Goal: Task Accomplishment & Management: Manage account settings

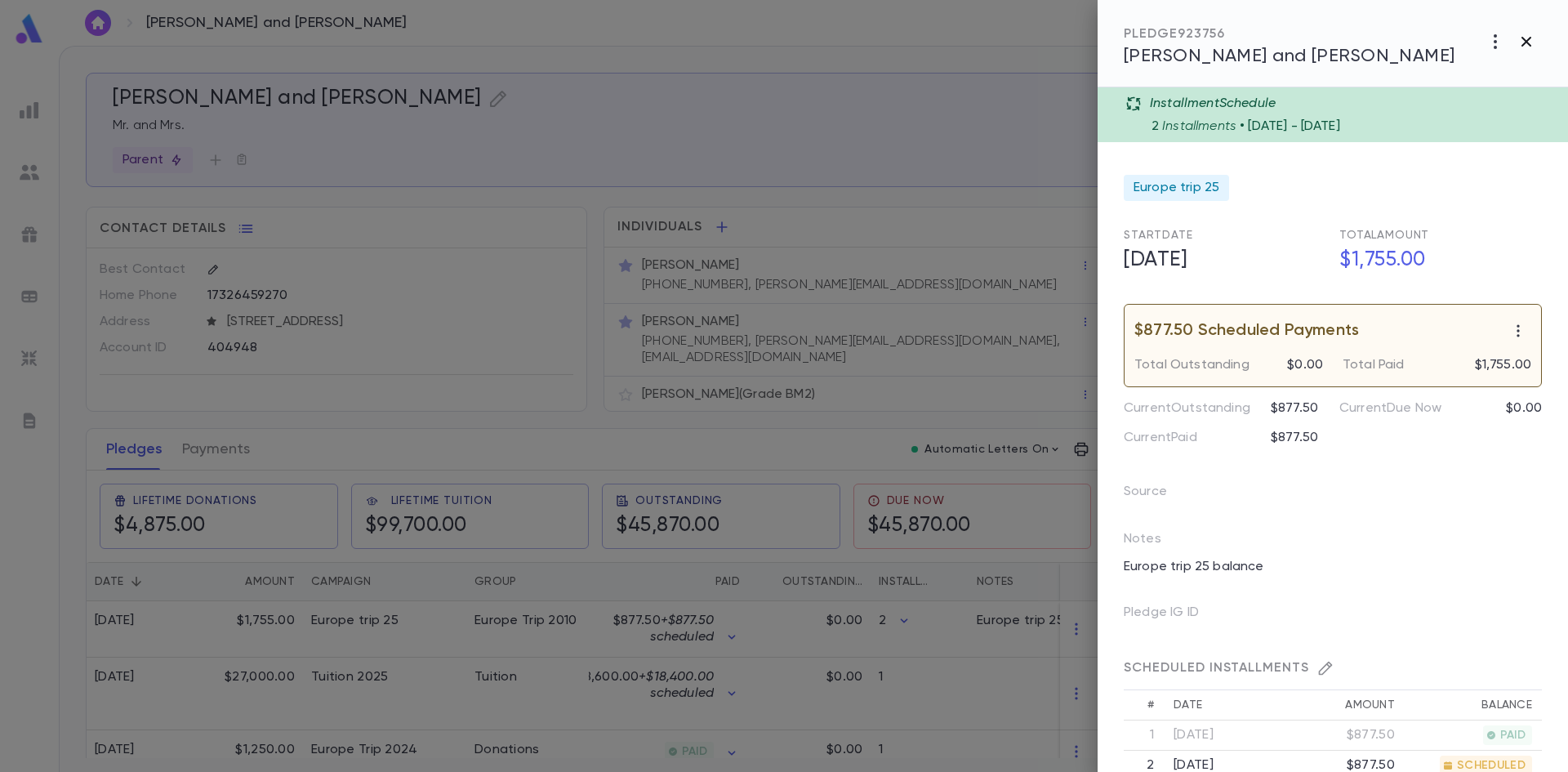
scroll to position [163, 0]
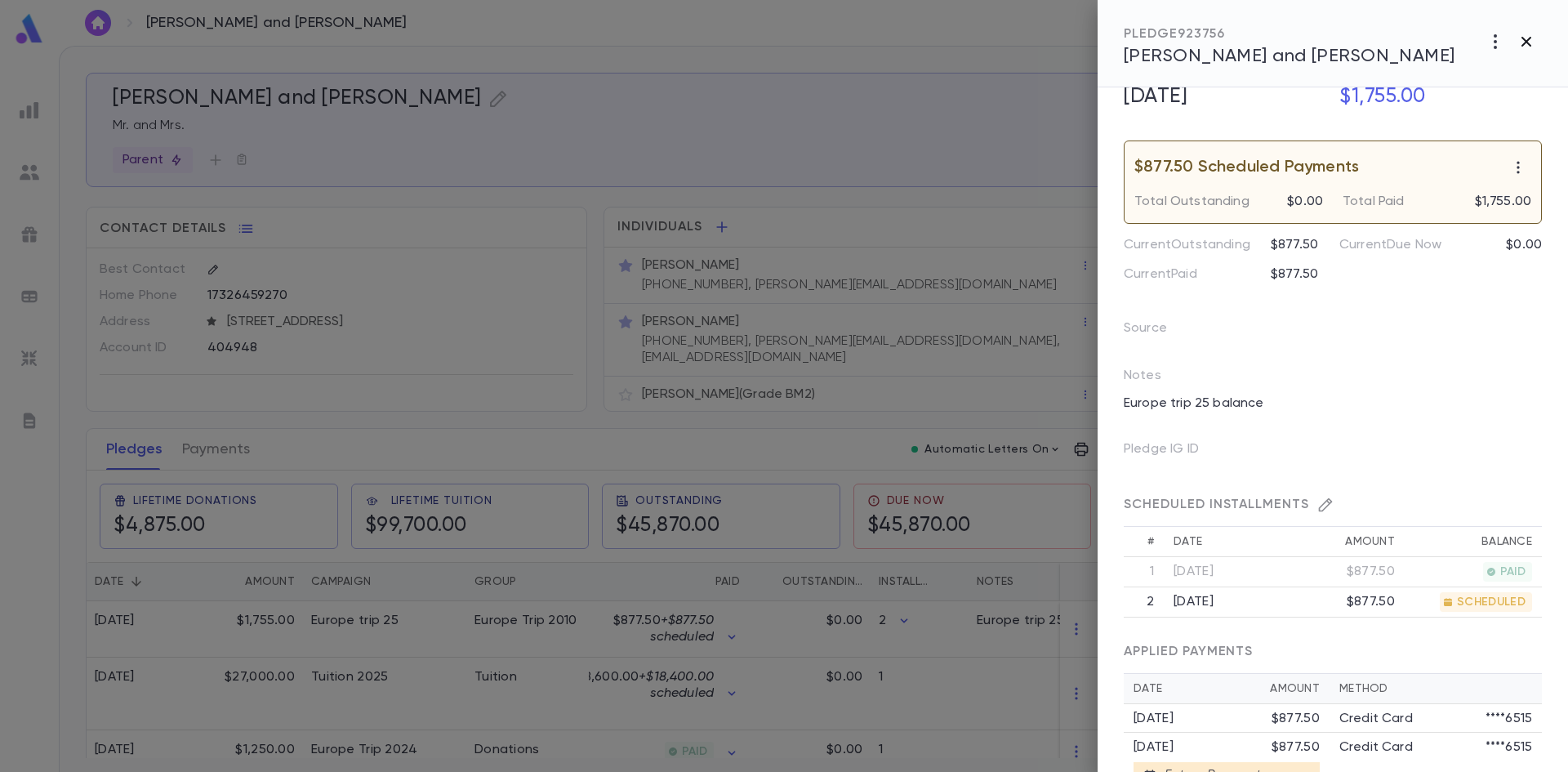
click at [1523, 45] on icon "button" at bounding box center [1527, 41] width 10 height 10
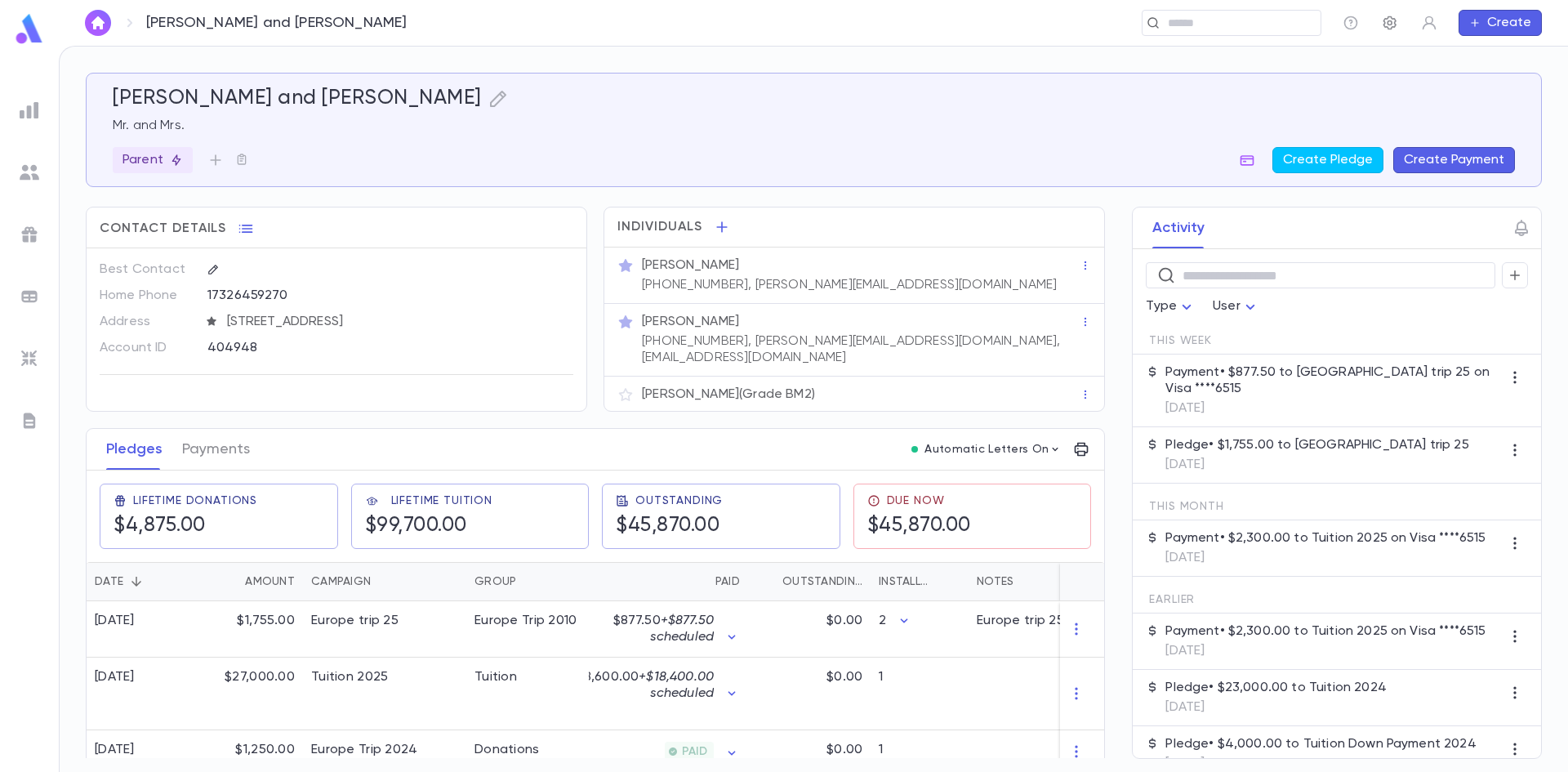
click at [1396, 24] on icon "button" at bounding box center [1390, 22] width 16 height 16
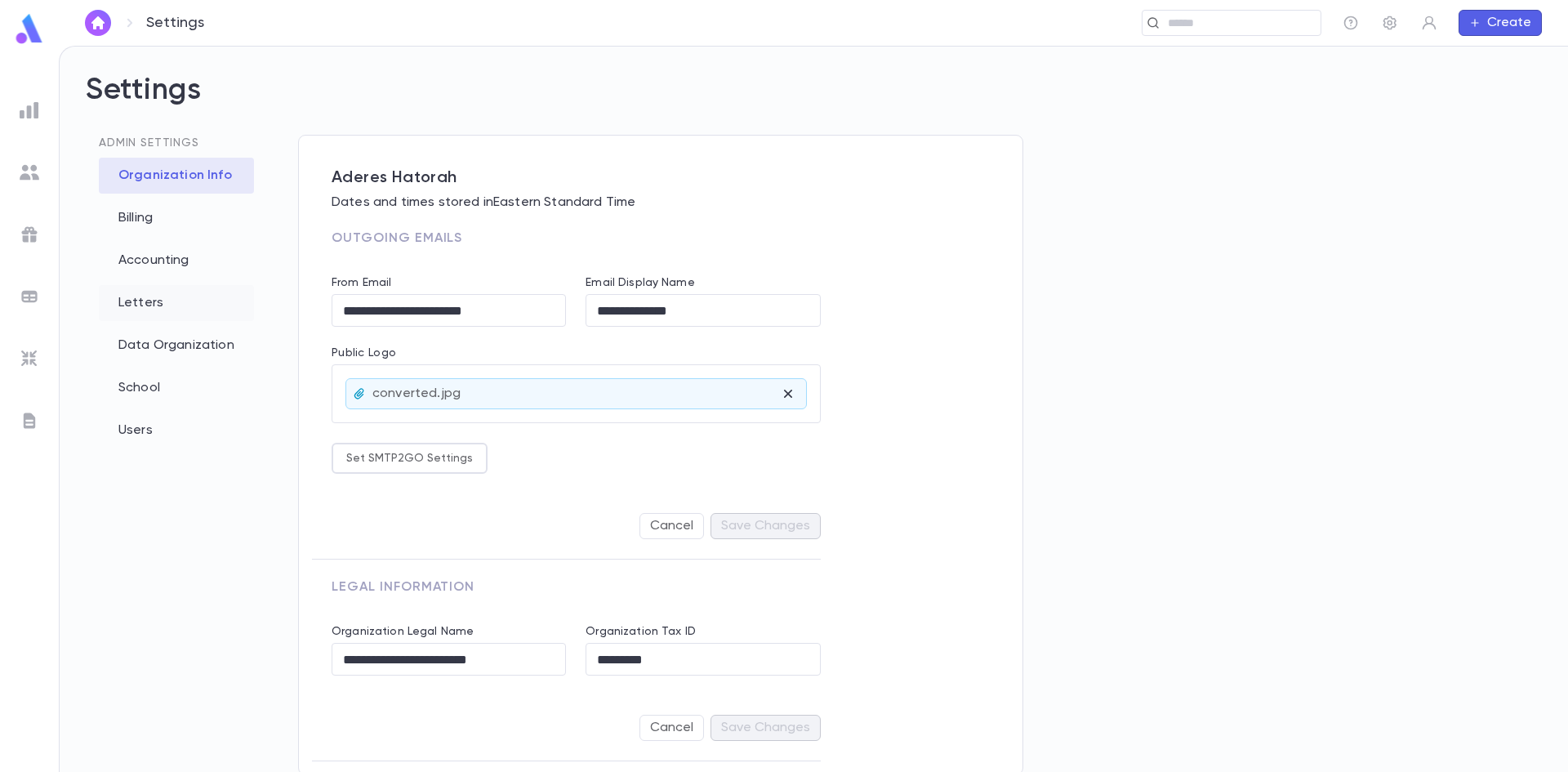
click at [143, 303] on div "Letters" at bounding box center [176, 303] width 155 height 36
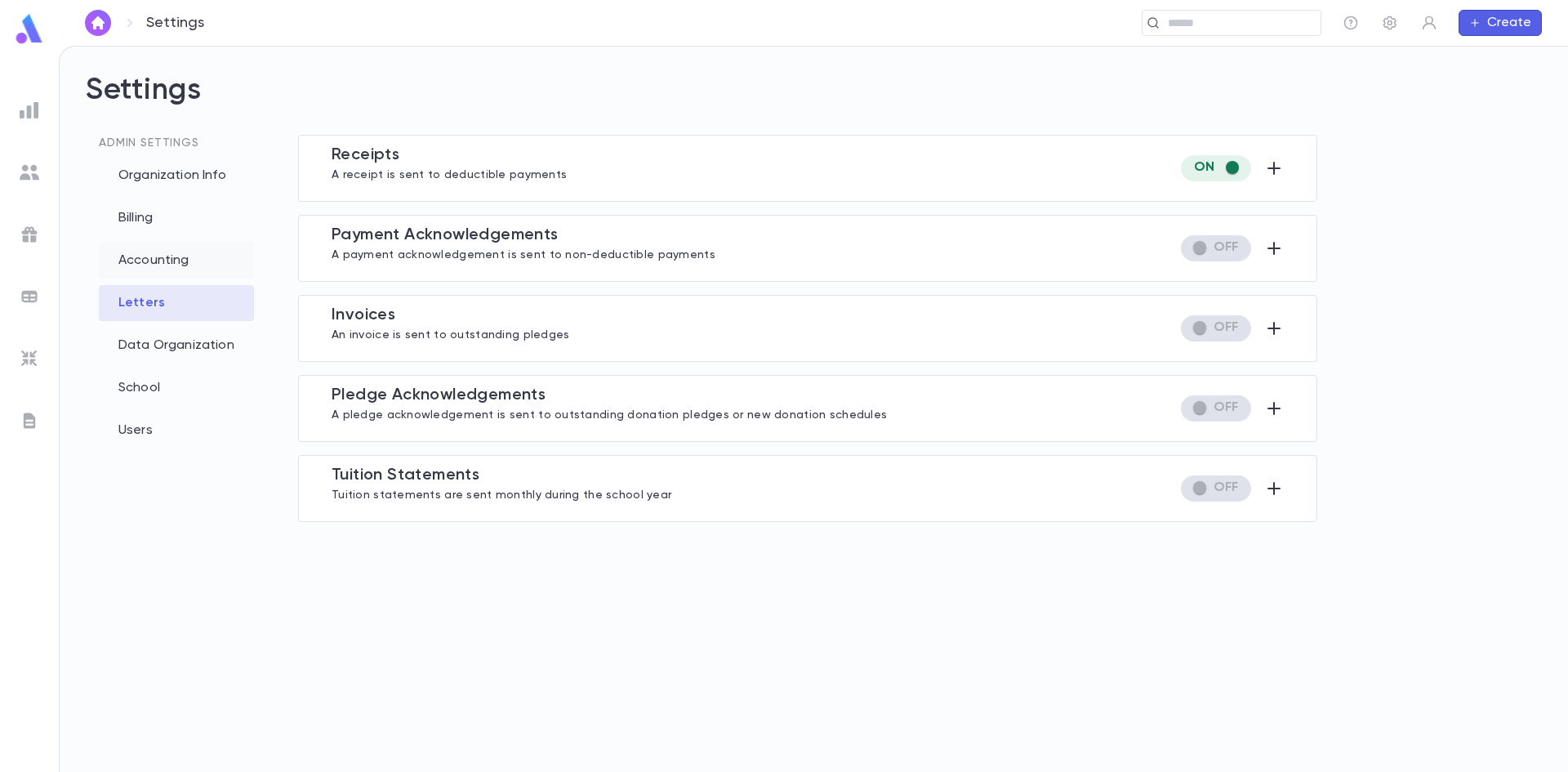
click at [184, 253] on div "Accounting" at bounding box center [176, 260] width 155 height 36
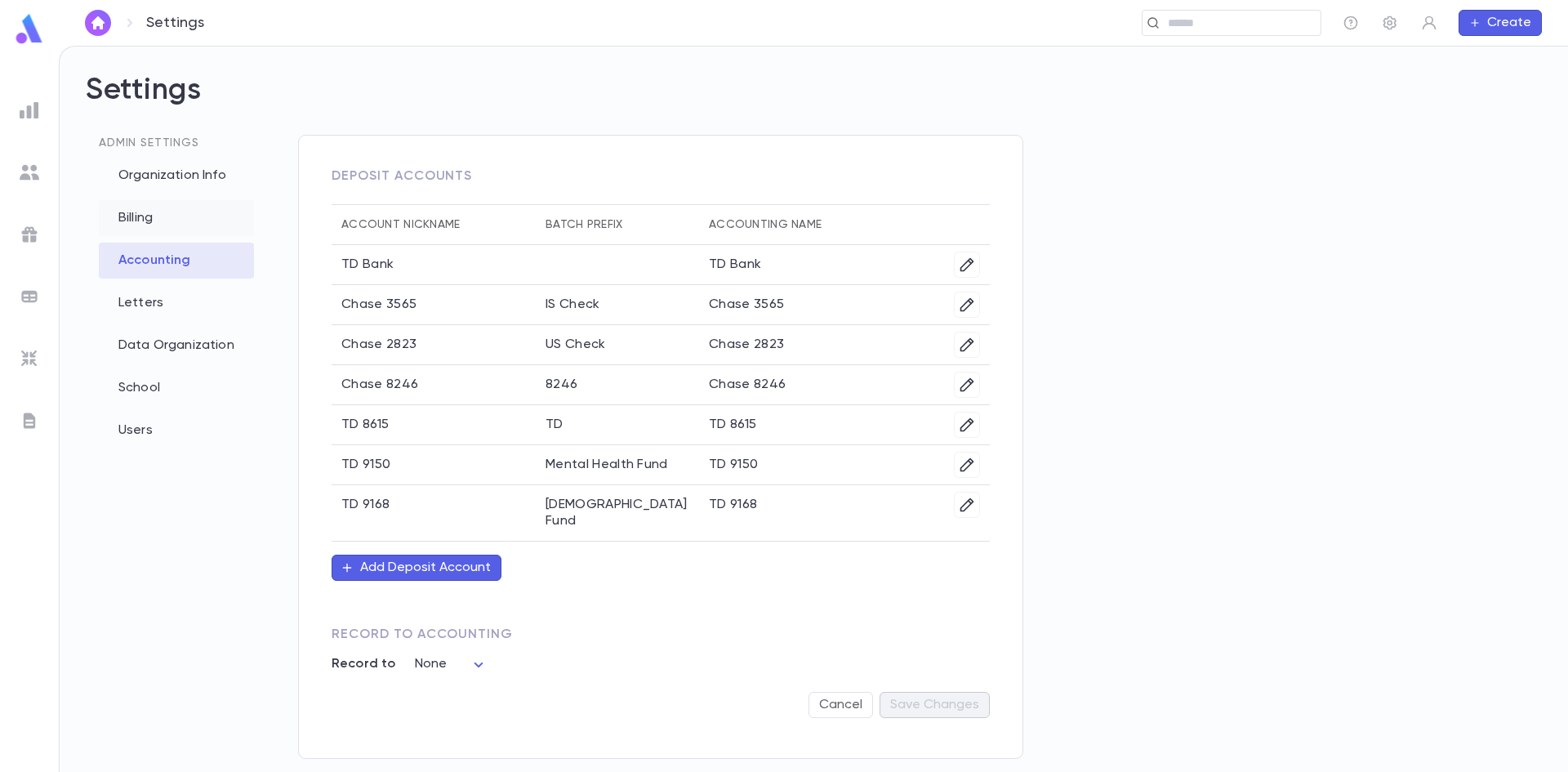
click at [176, 226] on div "Billing" at bounding box center [176, 218] width 155 height 36
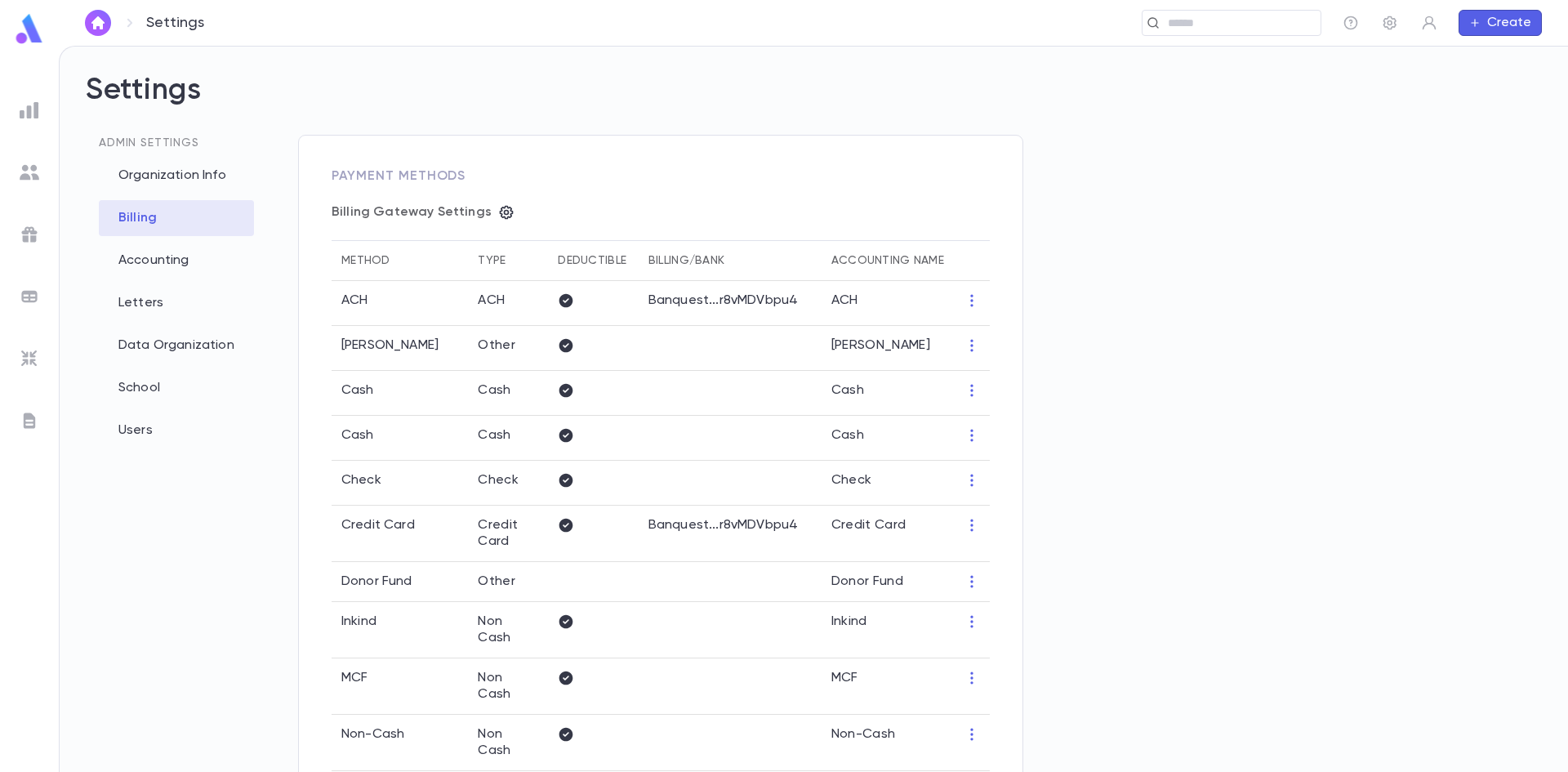
type input "**********"
click at [137, 259] on div "Accounting" at bounding box center [176, 260] width 155 height 36
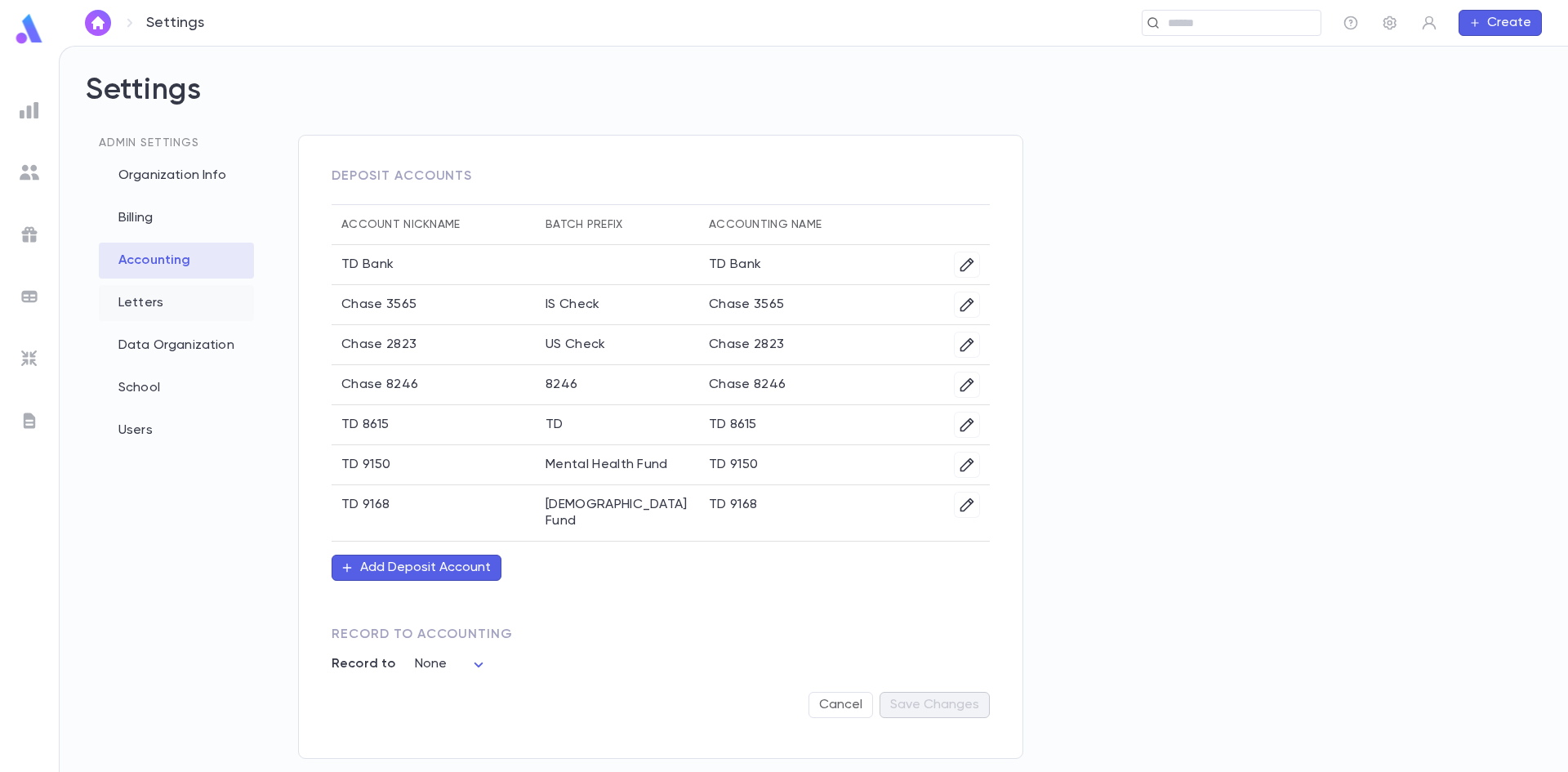
click at [152, 310] on div "Letters" at bounding box center [176, 303] width 155 height 36
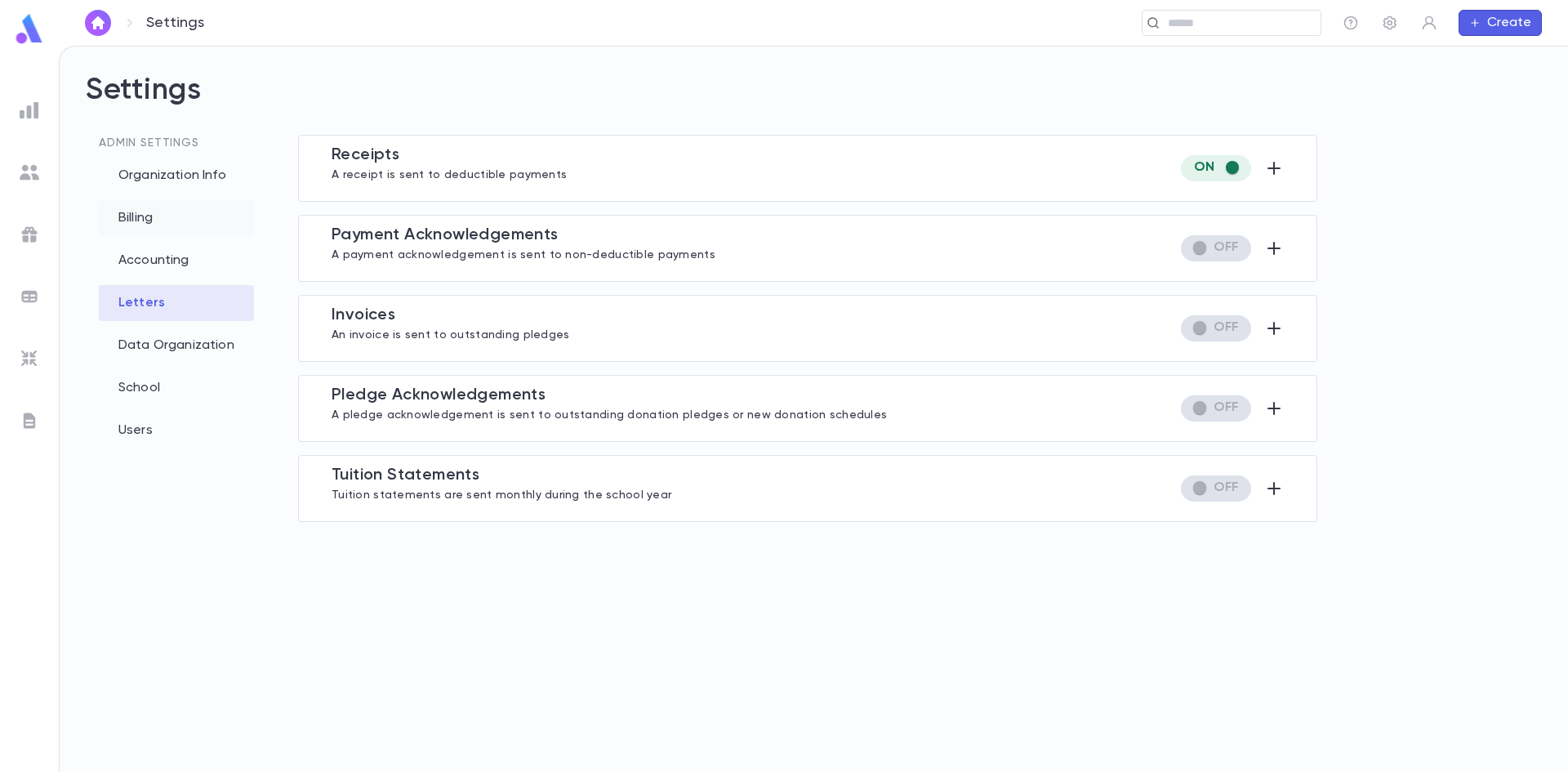
click at [139, 223] on div "Billing" at bounding box center [176, 218] width 155 height 36
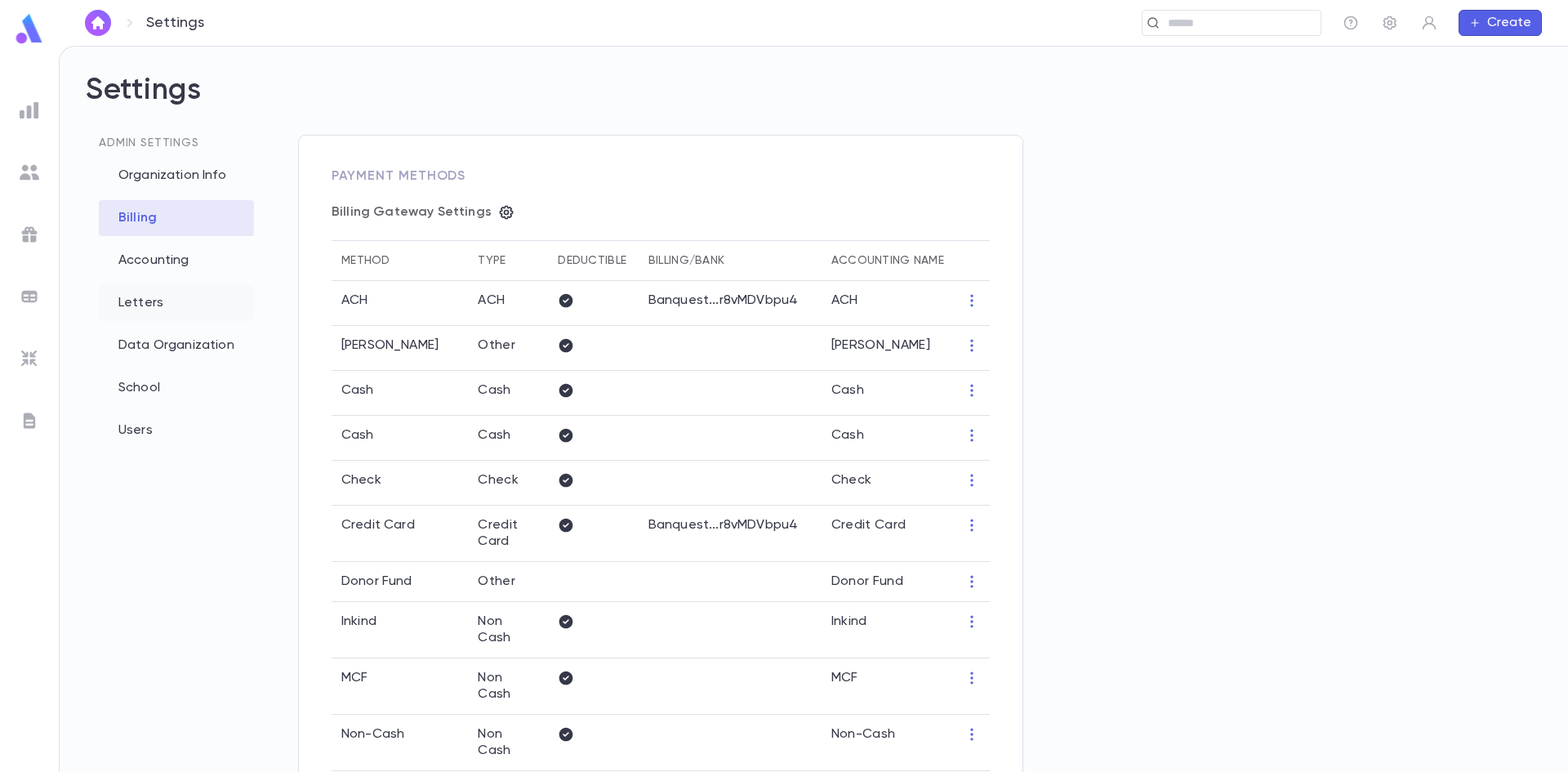
click at [164, 305] on div "Letters" at bounding box center [176, 303] width 155 height 36
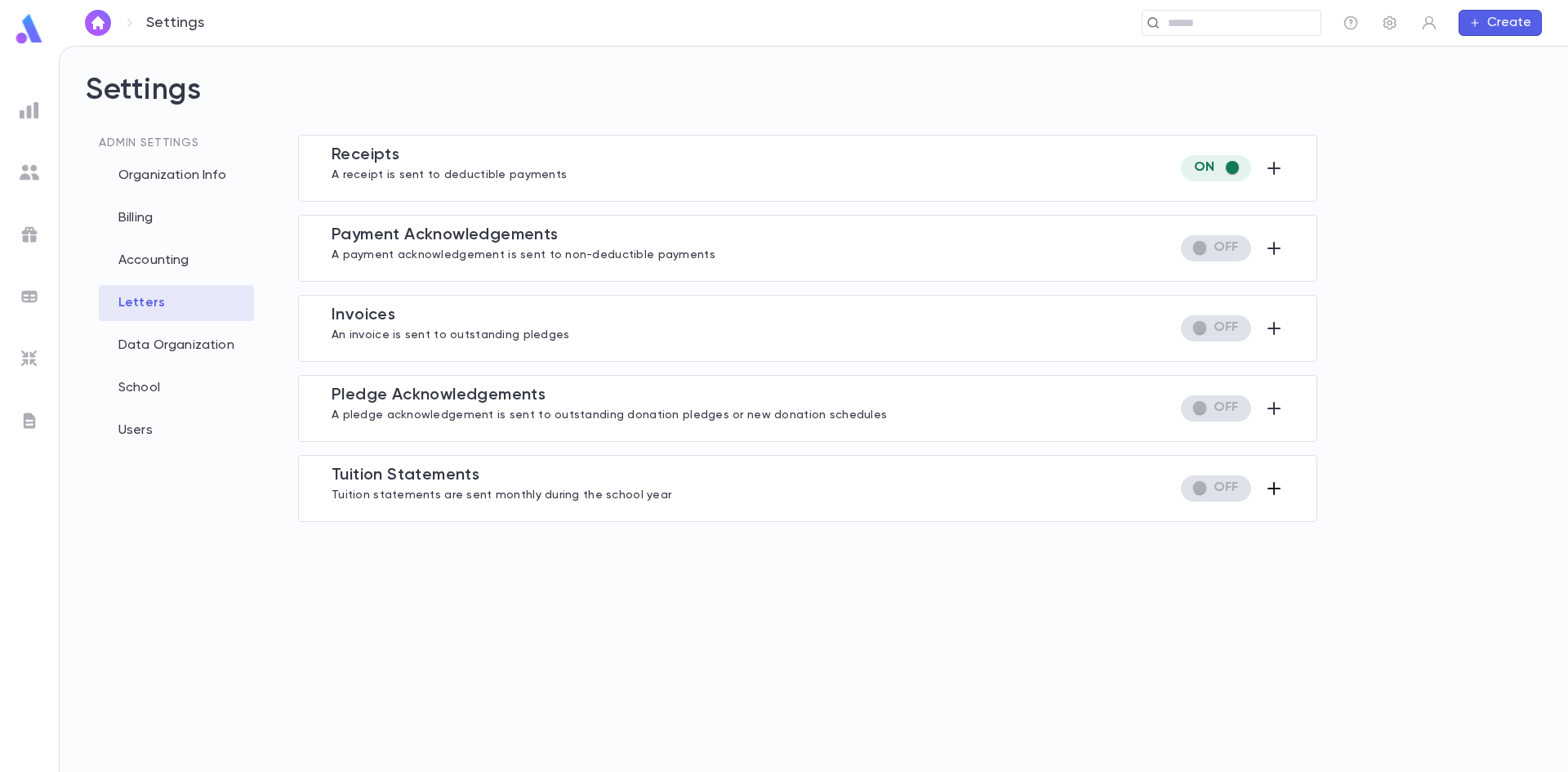
click at [1281, 485] on icon "button" at bounding box center [1274, 489] width 19 height 19
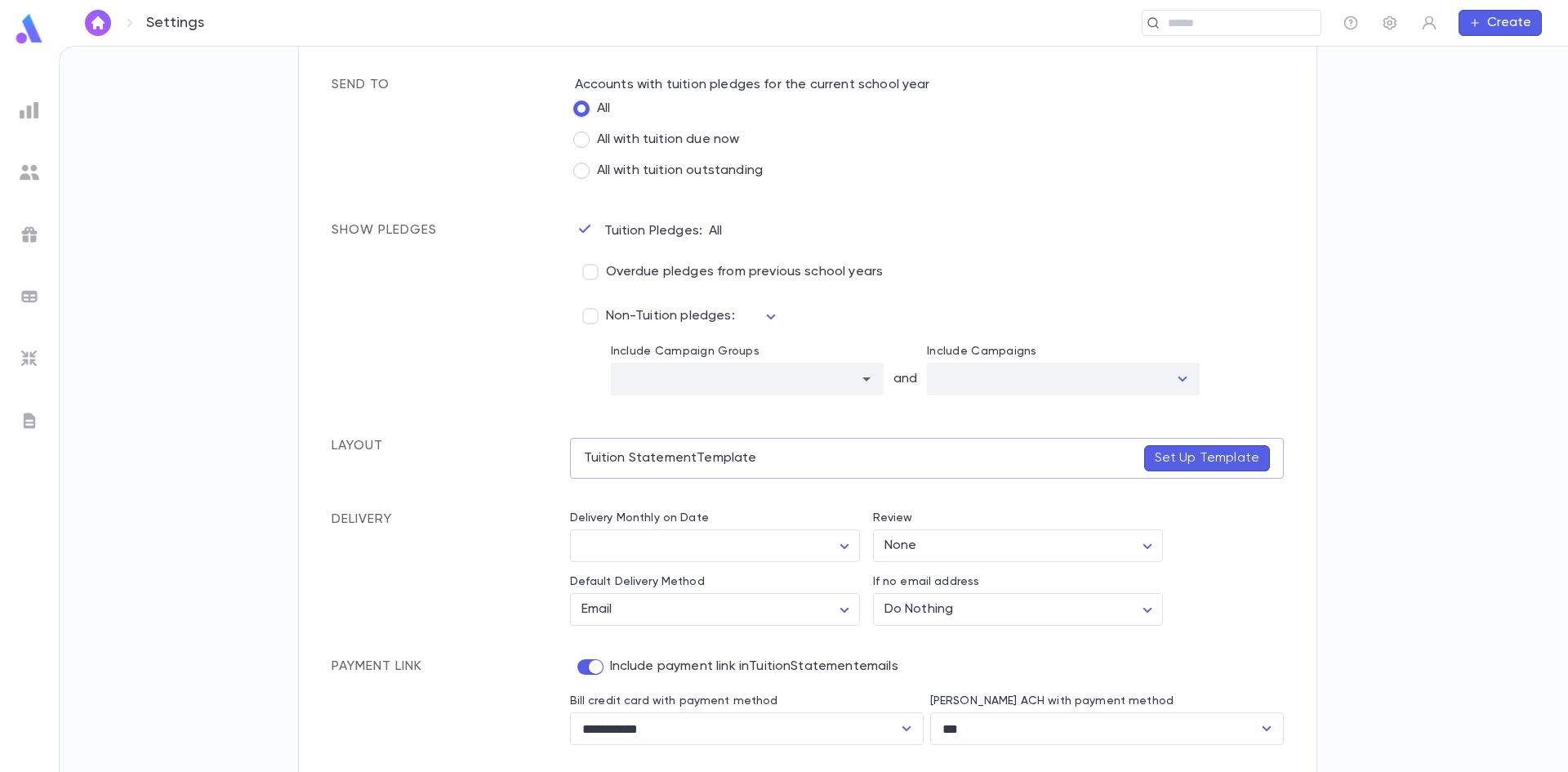
scroll to position [493, 0]
click at [1219, 451] on p "Set Up Template" at bounding box center [1207, 455] width 104 height 16
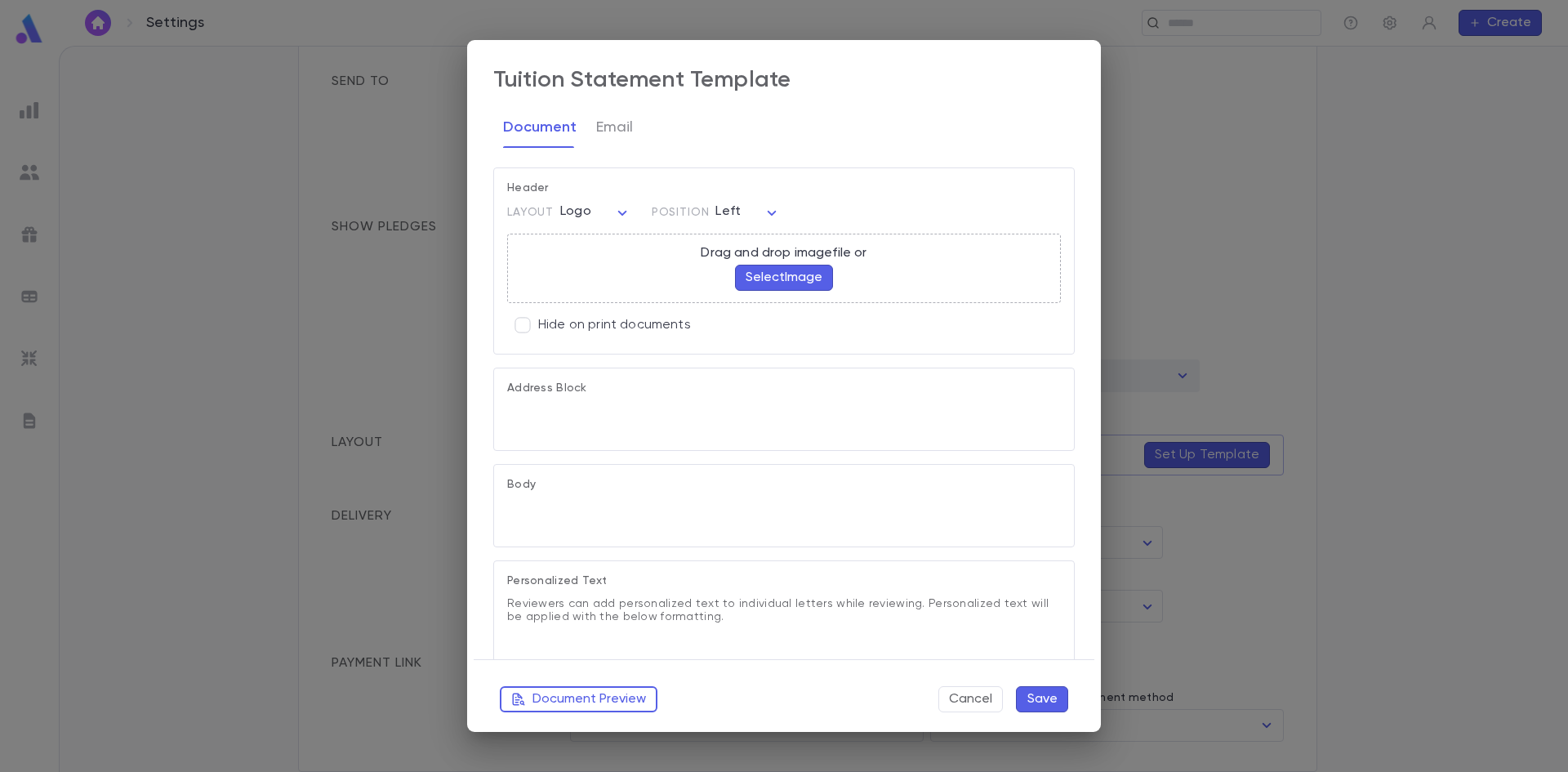
type textarea "**********"
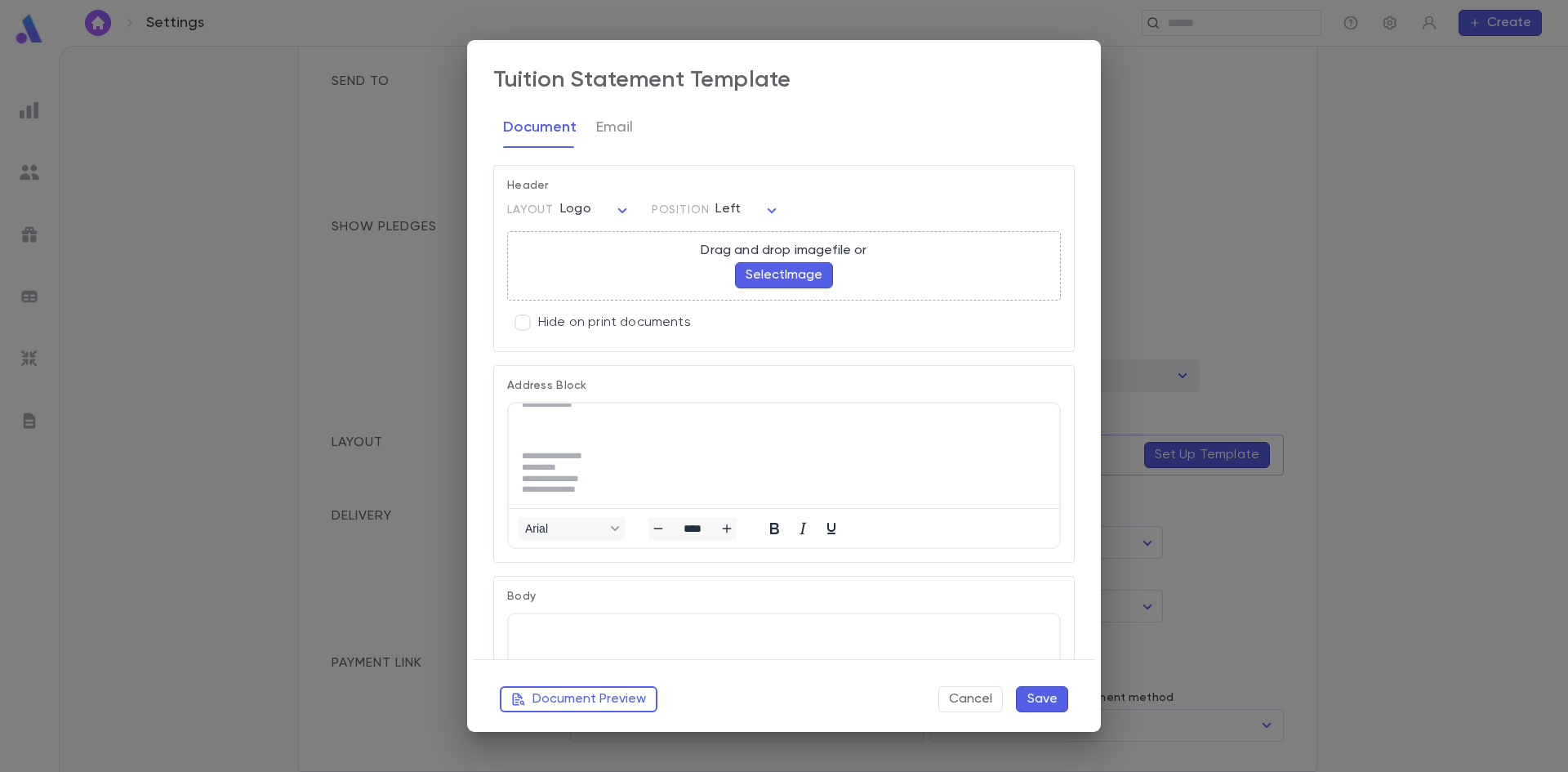
scroll to position [0, 0]
click at [617, 216] on body "Settings ​ Create Settings Admin Settings Organization Info Billing Accounting …" at bounding box center [784, 408] width 1568 height 726
click at [605, 272] on span "Banner" at bounding box center [598, 269] width 44 height 16
type input "******"
click at [808, 279] on button "Select Image" at bounding box center [784, 278] width 98 height 26
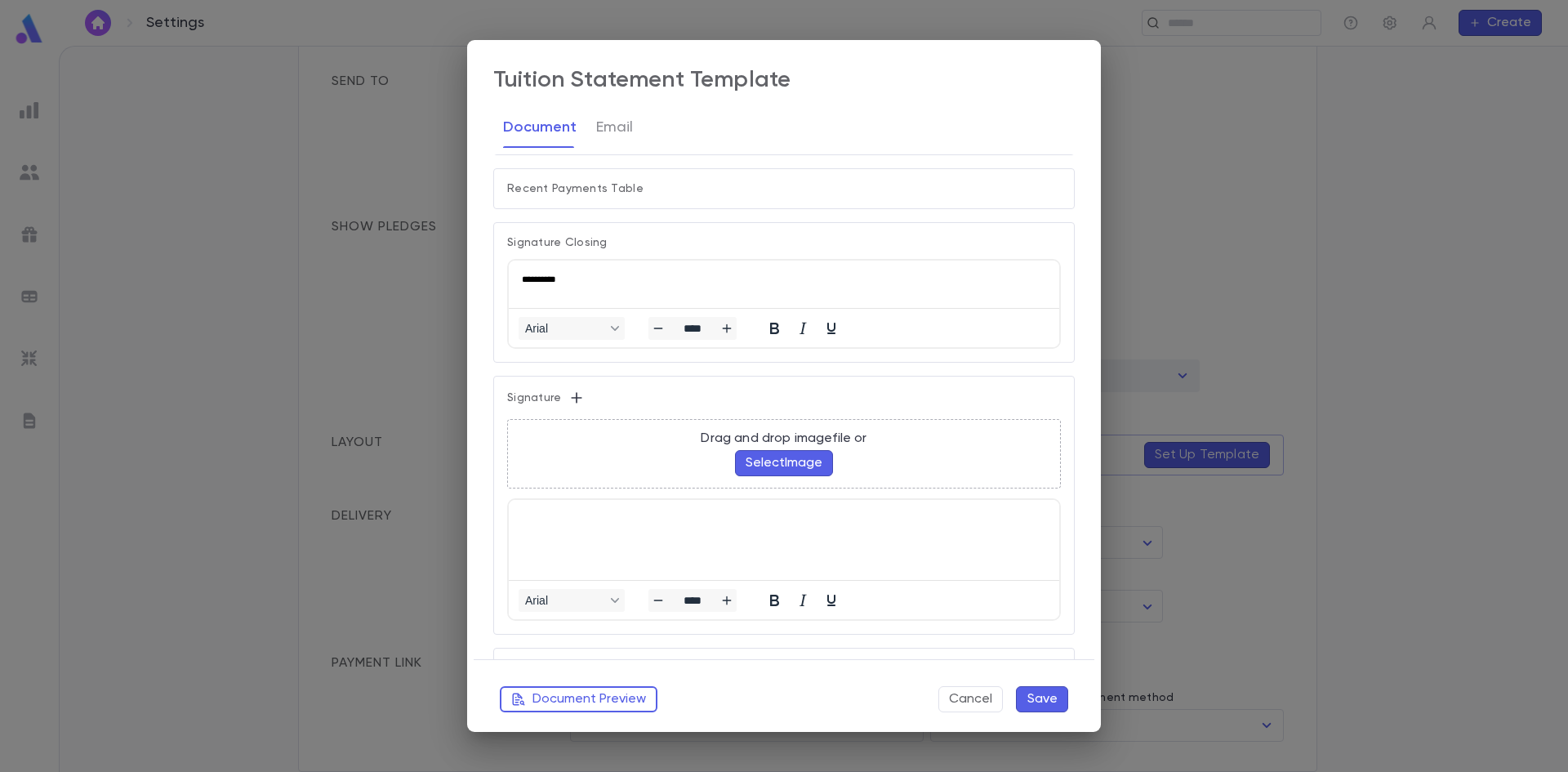
scroll to position [898, 0]
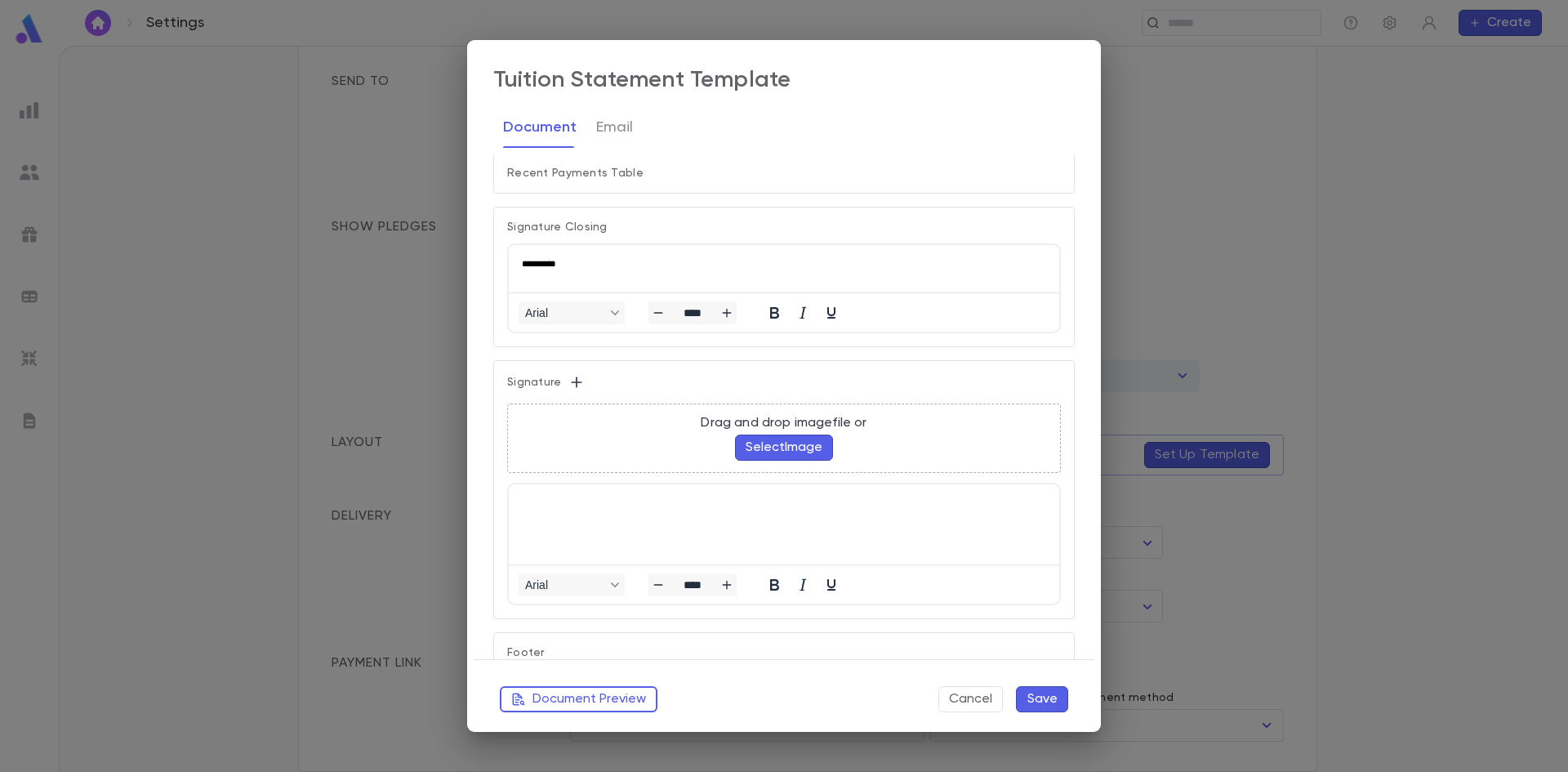
click at [777, 451] on button "Select Image" at bounding box center [784, 447] width 98 height 26
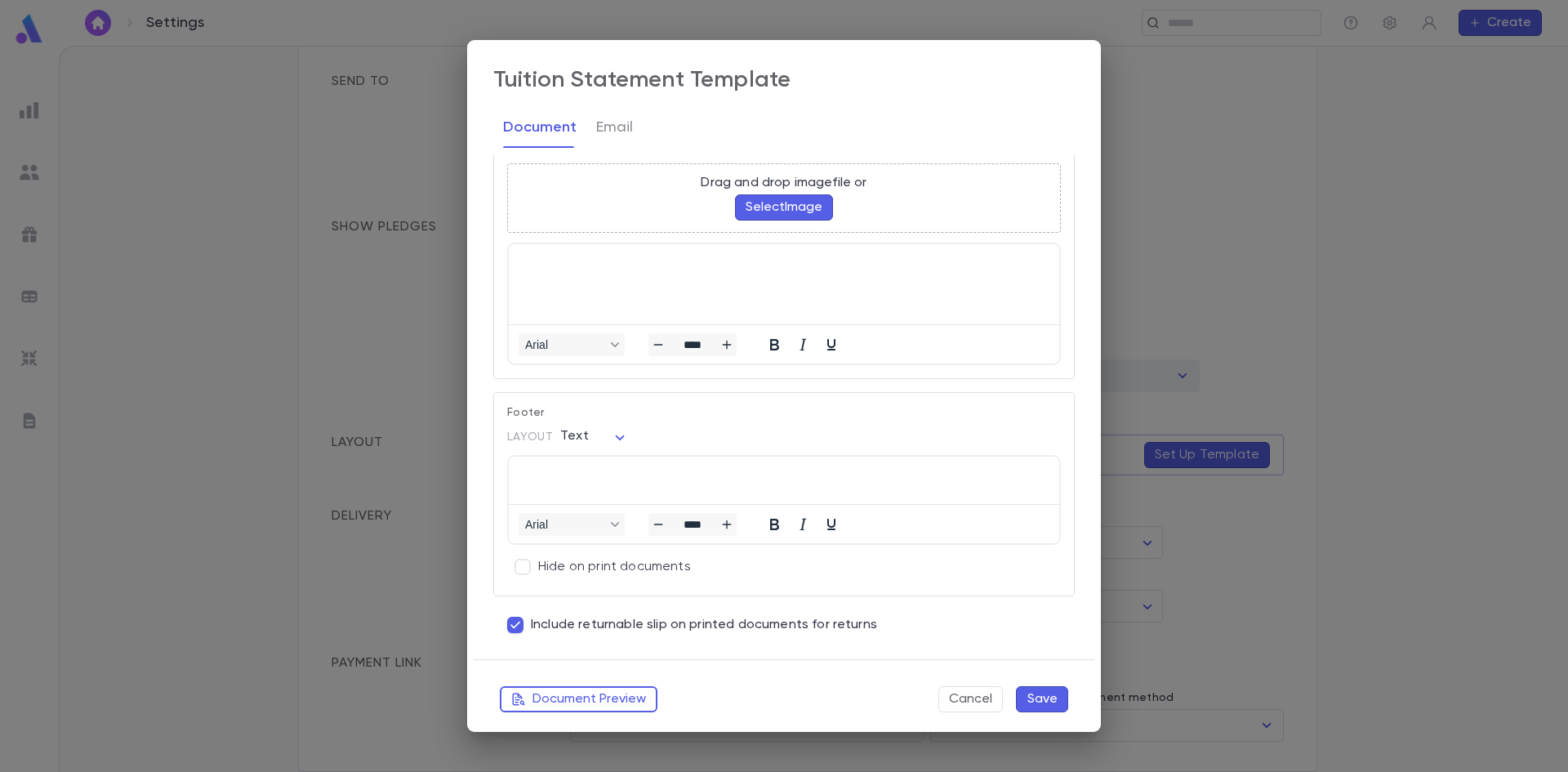
click at [613, 440] on body "Settings ​ Create Settings Admin Settings Organization Info Billing Accounting …" at bounding box center [784, 408] width 1568 height 726
click at [654, 414] on div at bounding box center [784, 386] width 1568 height 772
click at [617, 701] on button "Document Preview" at bounding box center [579, 699] width 158 height 26
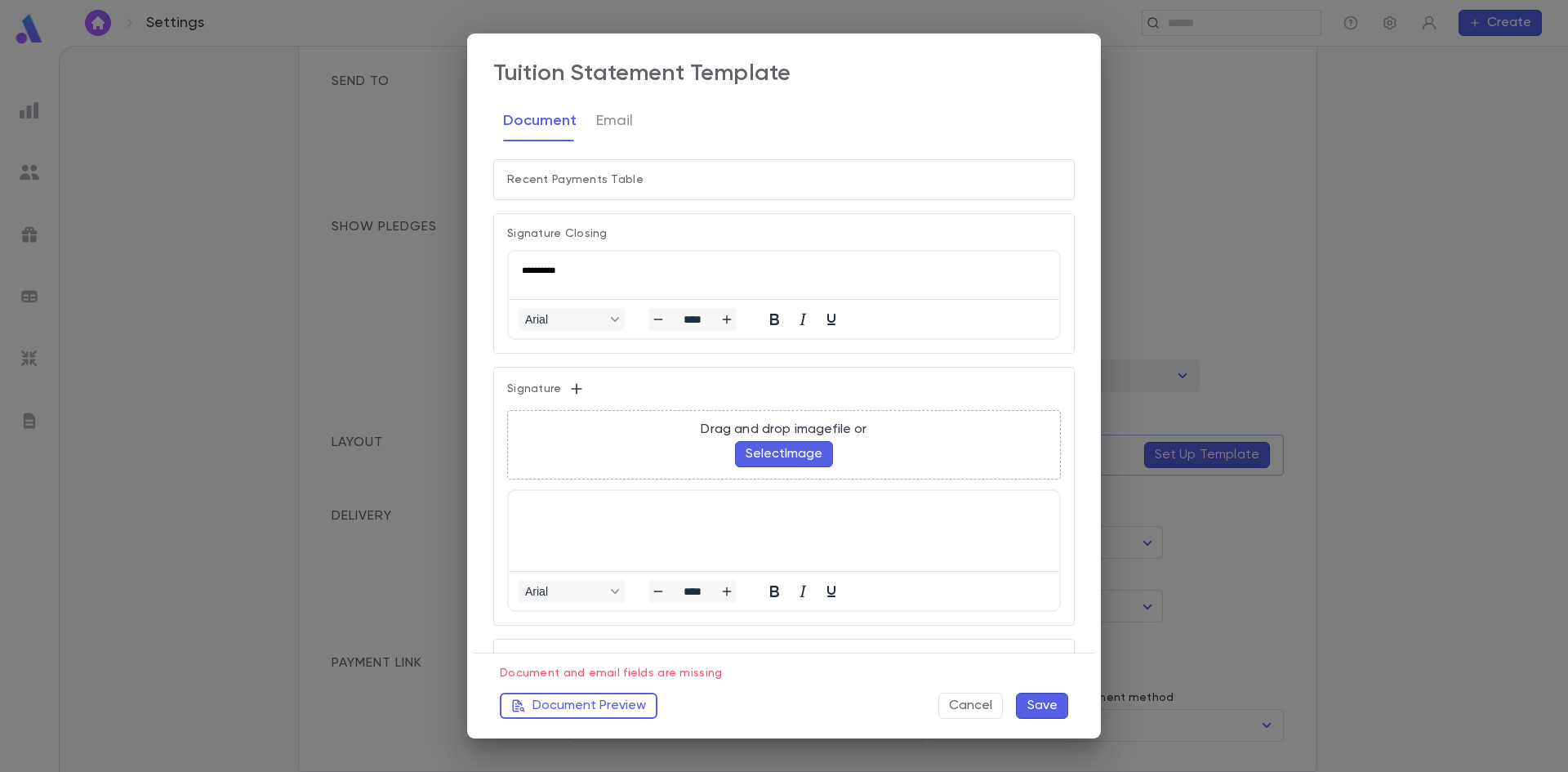
scroll to position [898, 0]
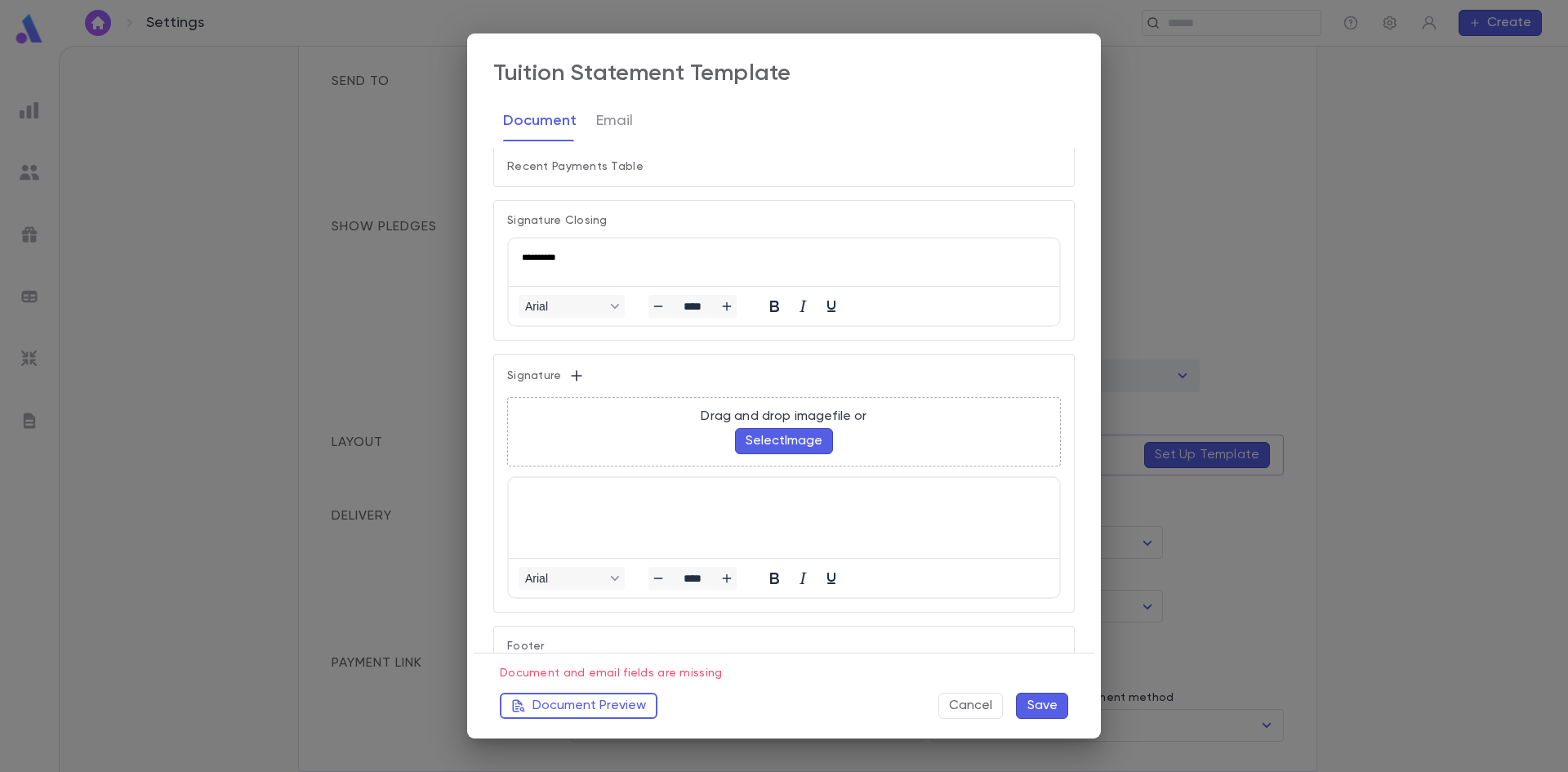
click at [567, 252] on div "**********" at bounding box center [781, 256] width 518 height 12
click at [582, 703] on button "Document Preview" at bounding box center [579, 705] width 158 height 26
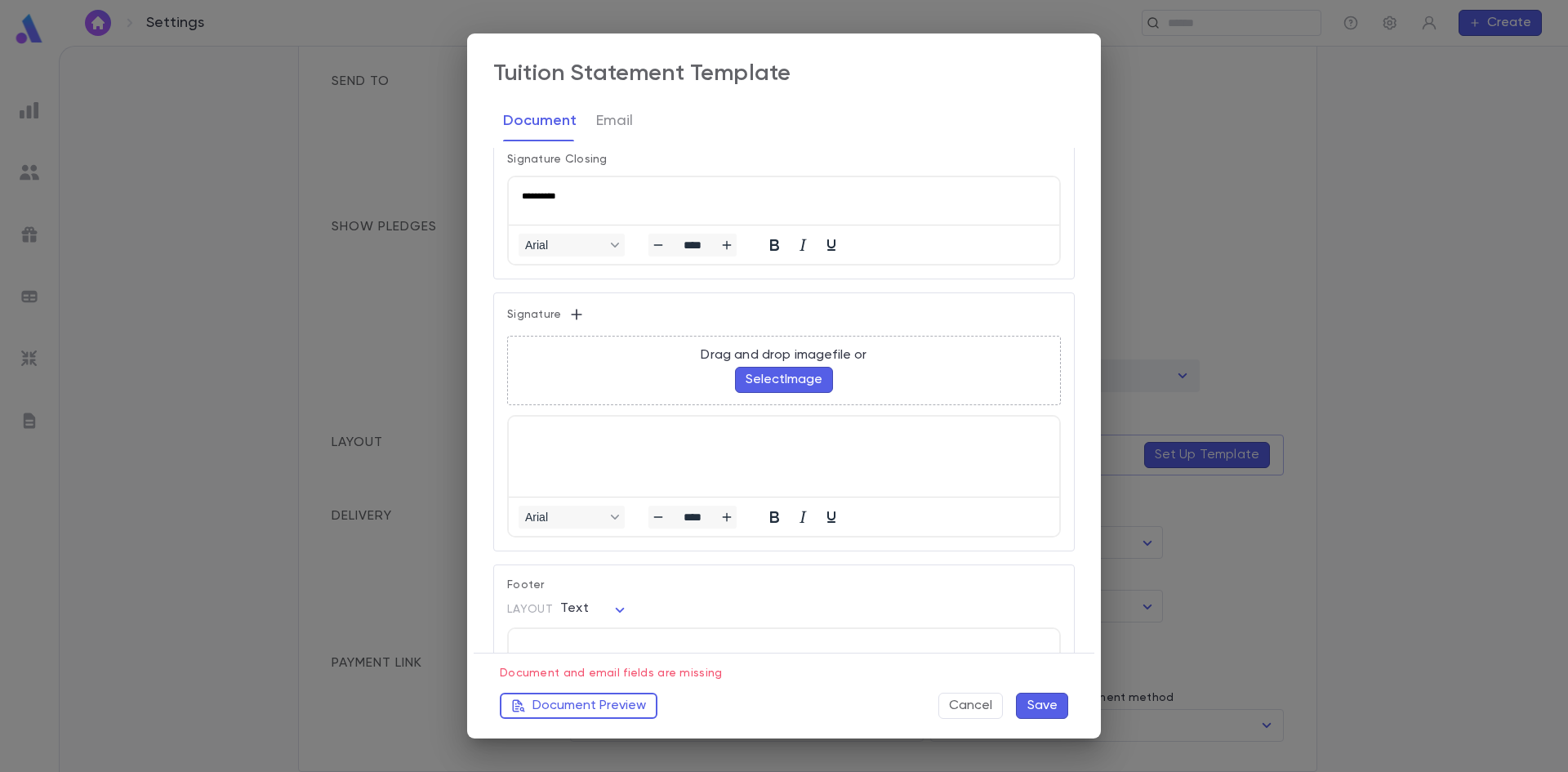
scroll to position [980, 0]
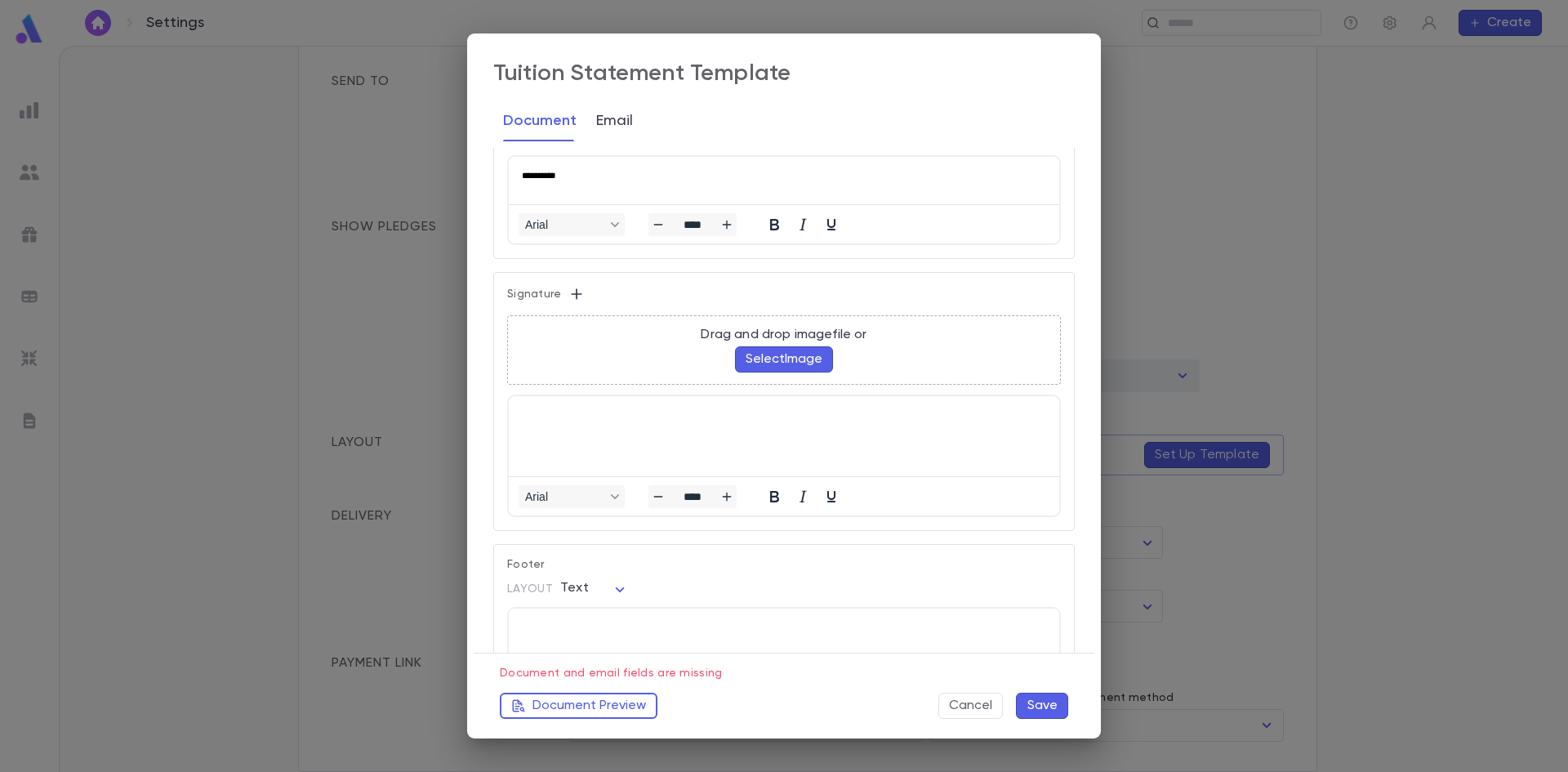
click at [621, 127] on button "Email" at bounding box center [615, 120] width 37 height 40
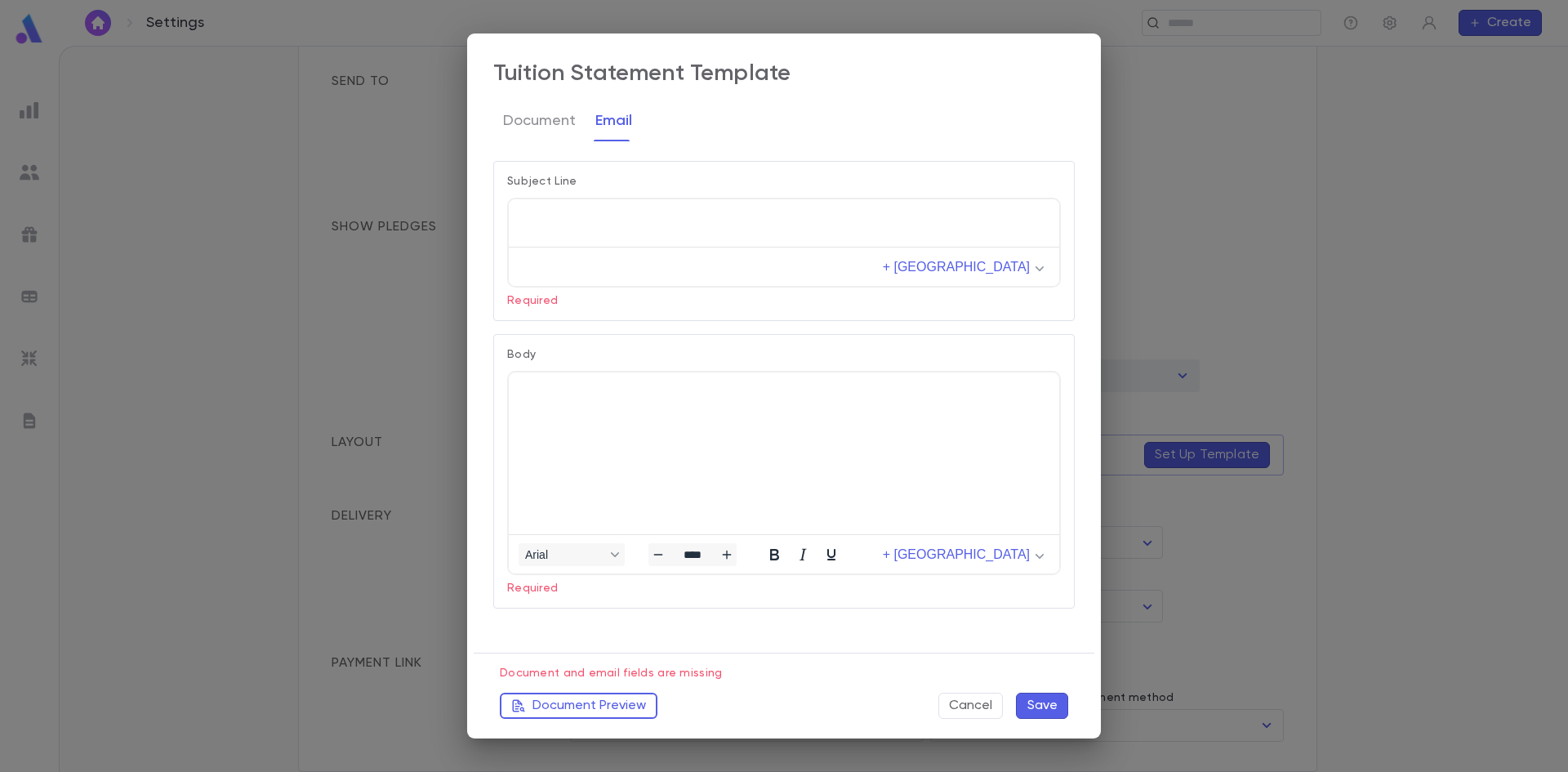
click at [576, 222] on p "Rich Text Area. Press ALT-0 for help." at bounding box center [784, 217] width 524 height 12
click at [640, 708] on button "Document Preview" at bounding box center [579, 705] width 158 height 26
click at [1040, 704] on button "Save" at bounding box center [1042, 705] width 52 height 26
click at [545, 123] on button "Document" at bounding box center [539, 120] width 72 height 40
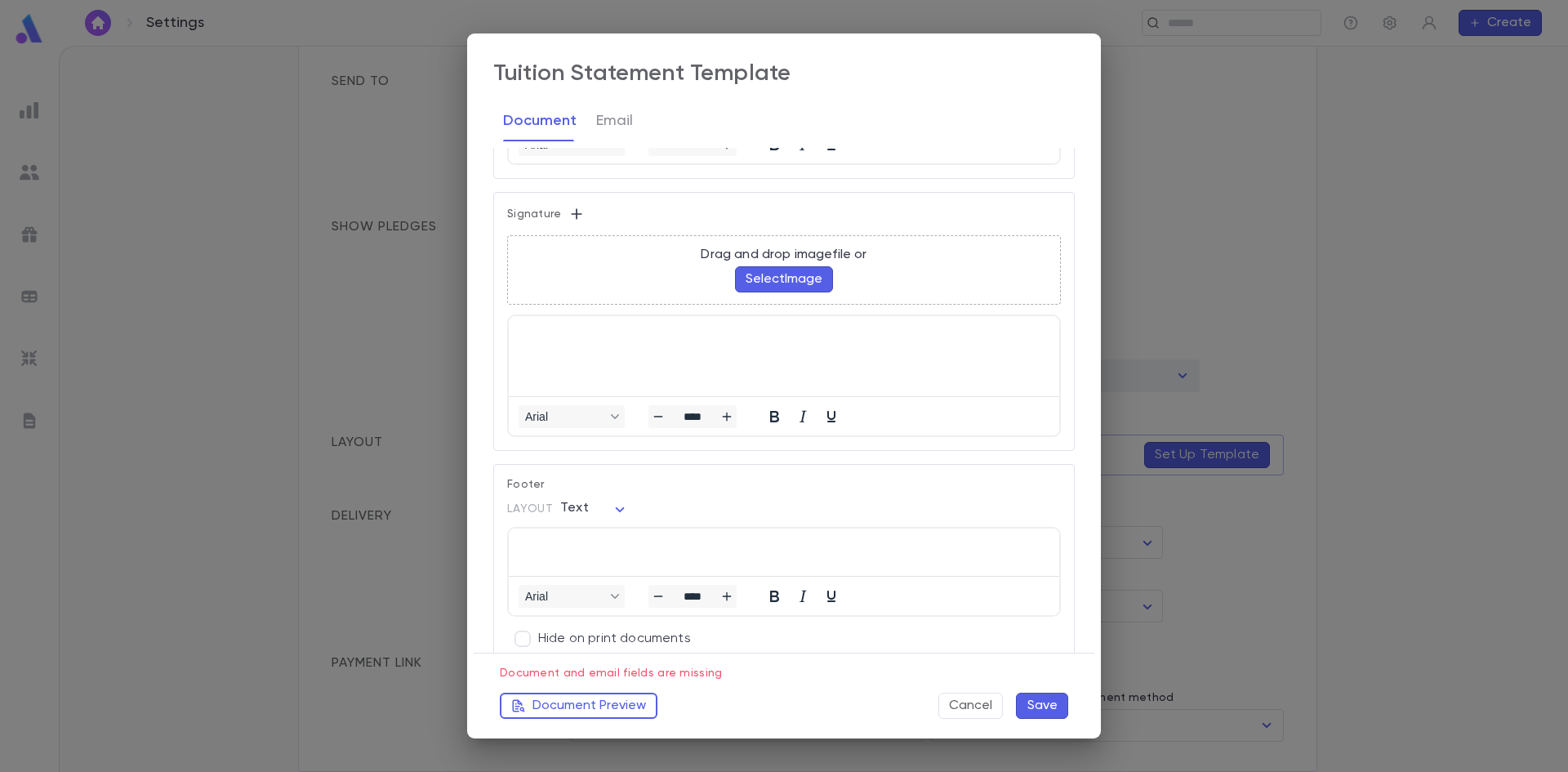
scroll to position [1158, 0]
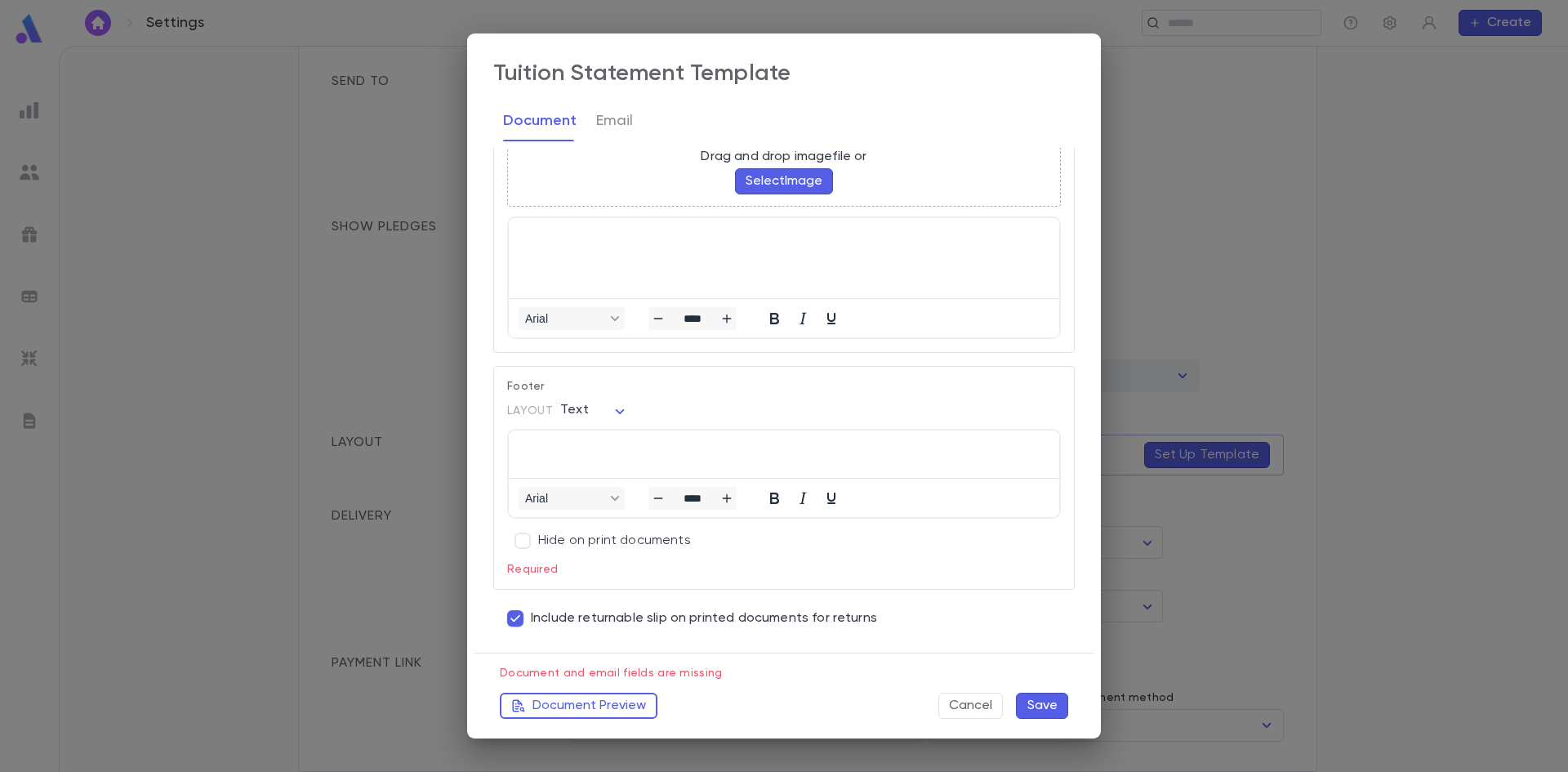
click at [1036, 702] on button "Save" at bounding box center [1042, 705] width 52 height 26
click at [1021, 695] on button "Save" at bounding box center [1042, 705] width 52 height 26
click at [628, 126] on button "Email" at bounding box center [615, 120] width 37 height 40
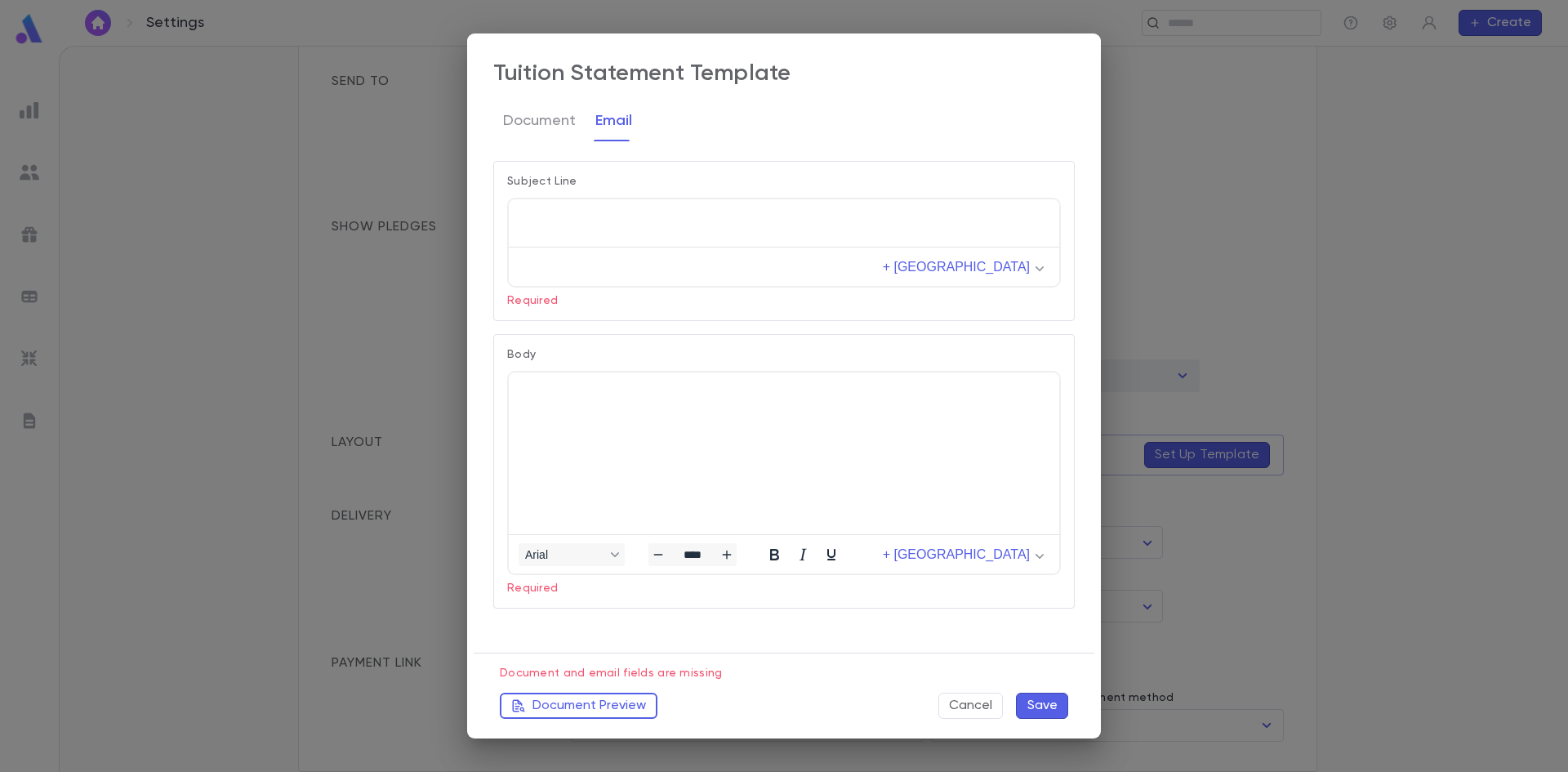
click at [587, 215] on p "Rich Text Area. Press ALT-0 for help." at bounding box center [784, 217] width 524 height 12
click at [1033, 704] on button "Save" at bounding box center [1042, 705] width 52 height 26
click at [554, 389] on html at bounding box center [784, 370] width 550 height 38
click at [597, 634] on div "Subject Line + Merge Field Body Arial **** + Merge Field Required" at bounding box center [777, 400] width 595 height 506
click at [616, 378] on html at bounding box center [784, 370] width 550 height 38
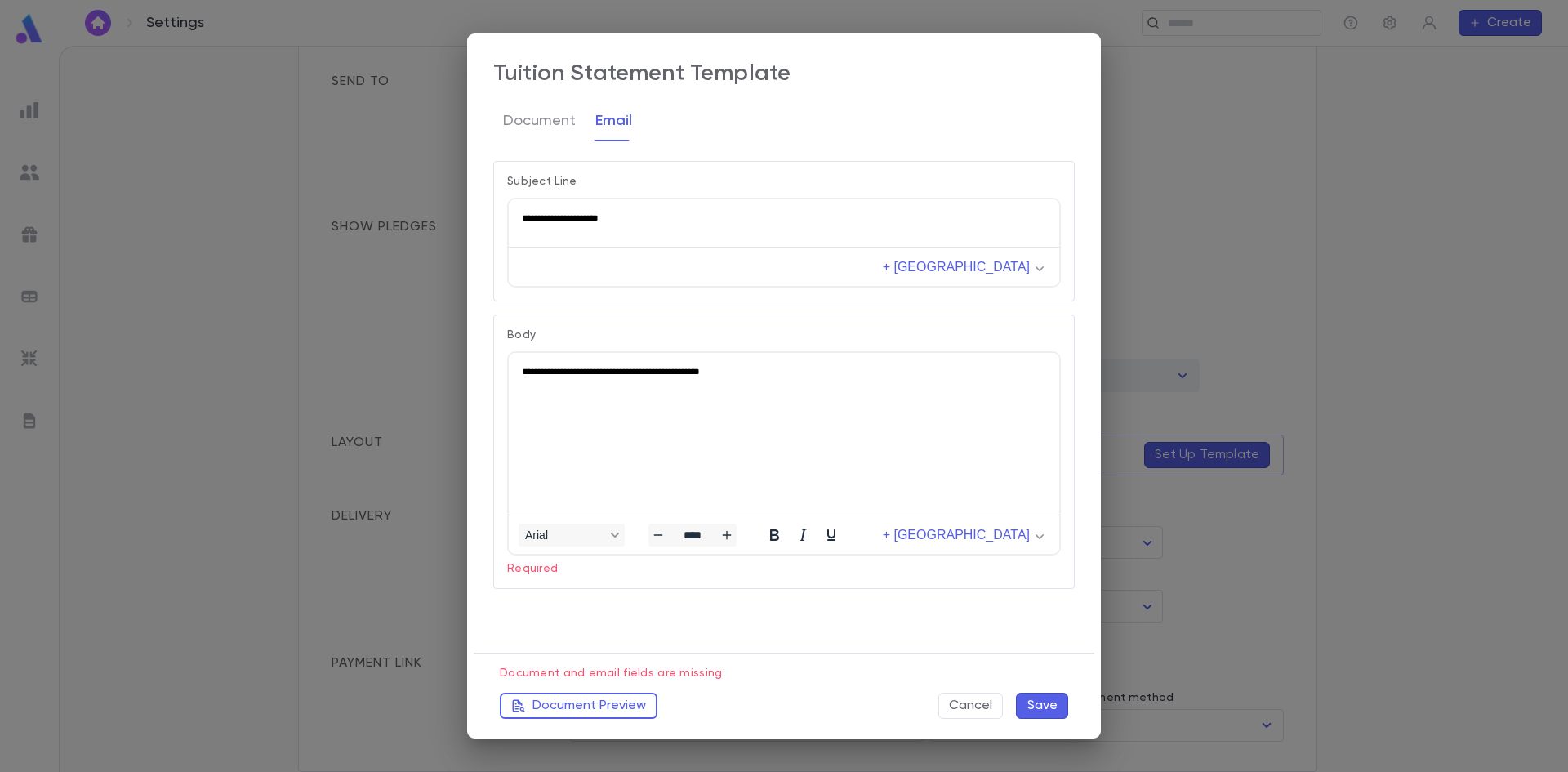
click at [1055, 704] on button "Save" at bounding box center [1042, 705] width 52 height 26
click at [618, 626] on div "Subject Line + Merge Field Body Arial **** + [GEOGRAPHIC_DATA]" at bounding box center [777, 400] width 595 height 506
click at [1031, 705] on button "Save" at bounding box center [1042, 705] width 52 height 26
click at [646, 708] on button "Document Preview" at bounding box center [579, 705] width 158 height 26
click at [544, 118] on button "Document" at bounding box center [539, 120] width 72 height 40
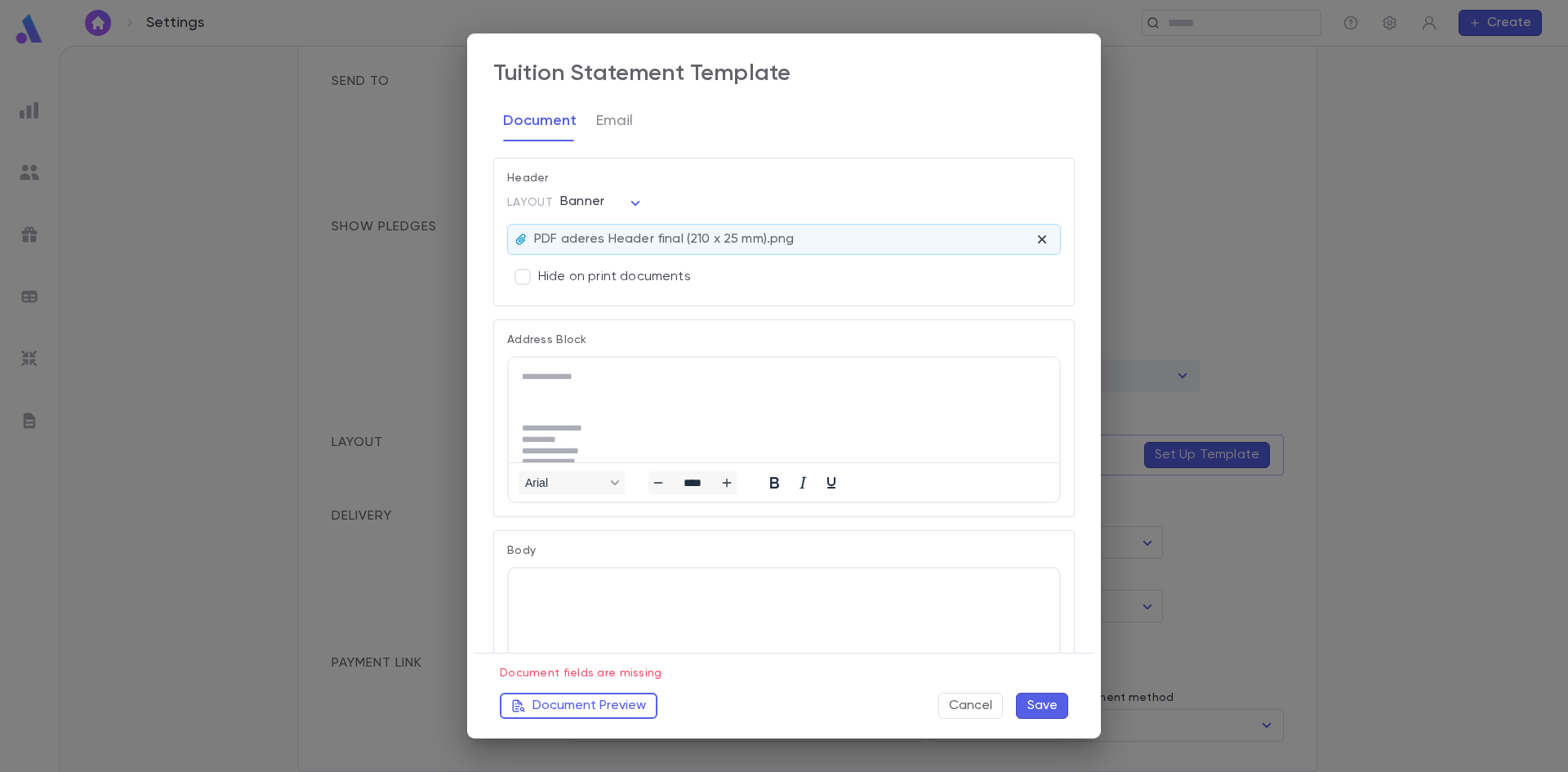
scroll to position [0, 0]
click at [1048, 705] on button "Save" at bounding box center [1042, 705] width 52 height 26
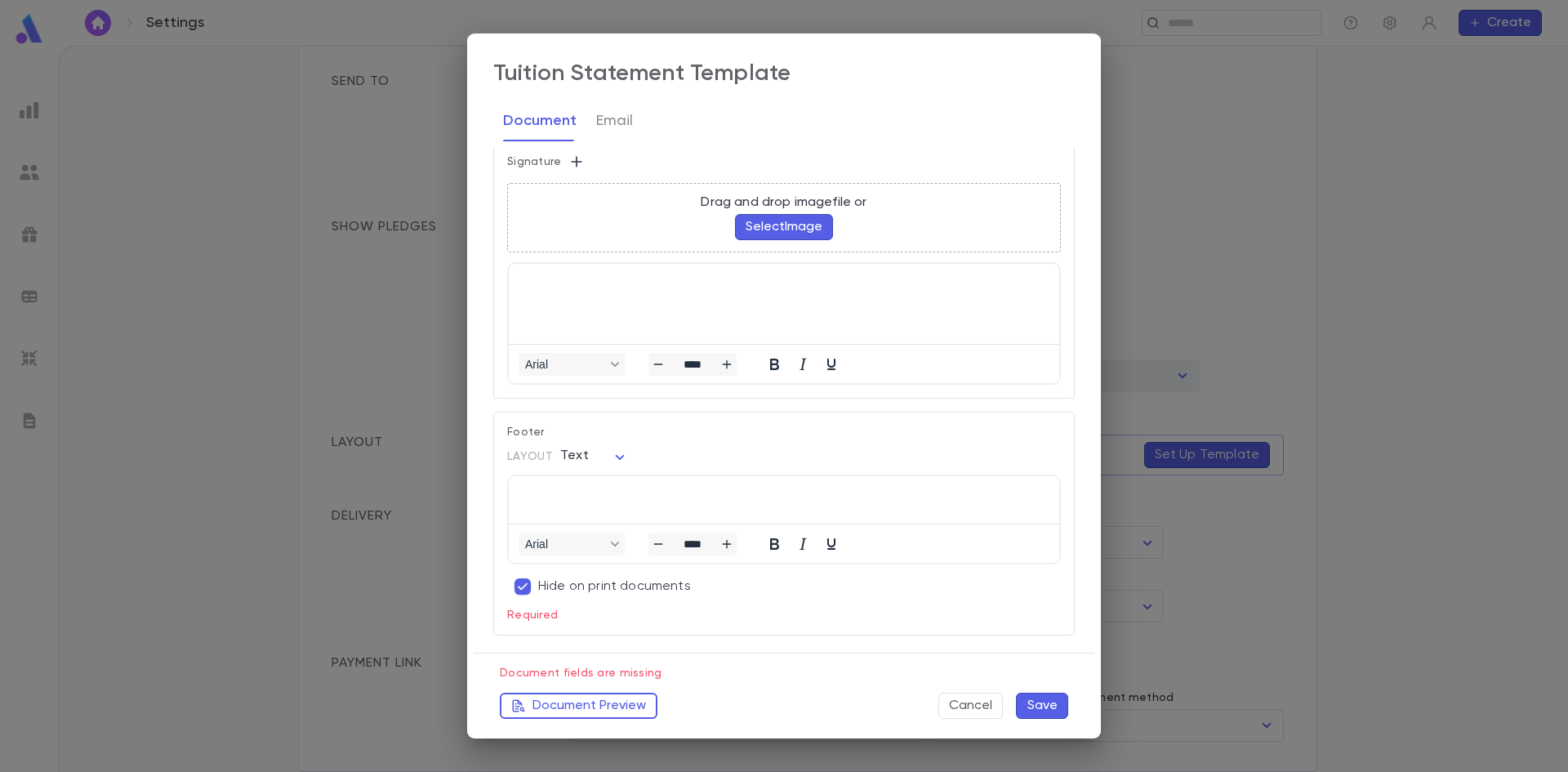
scroll to position [1158, 0]
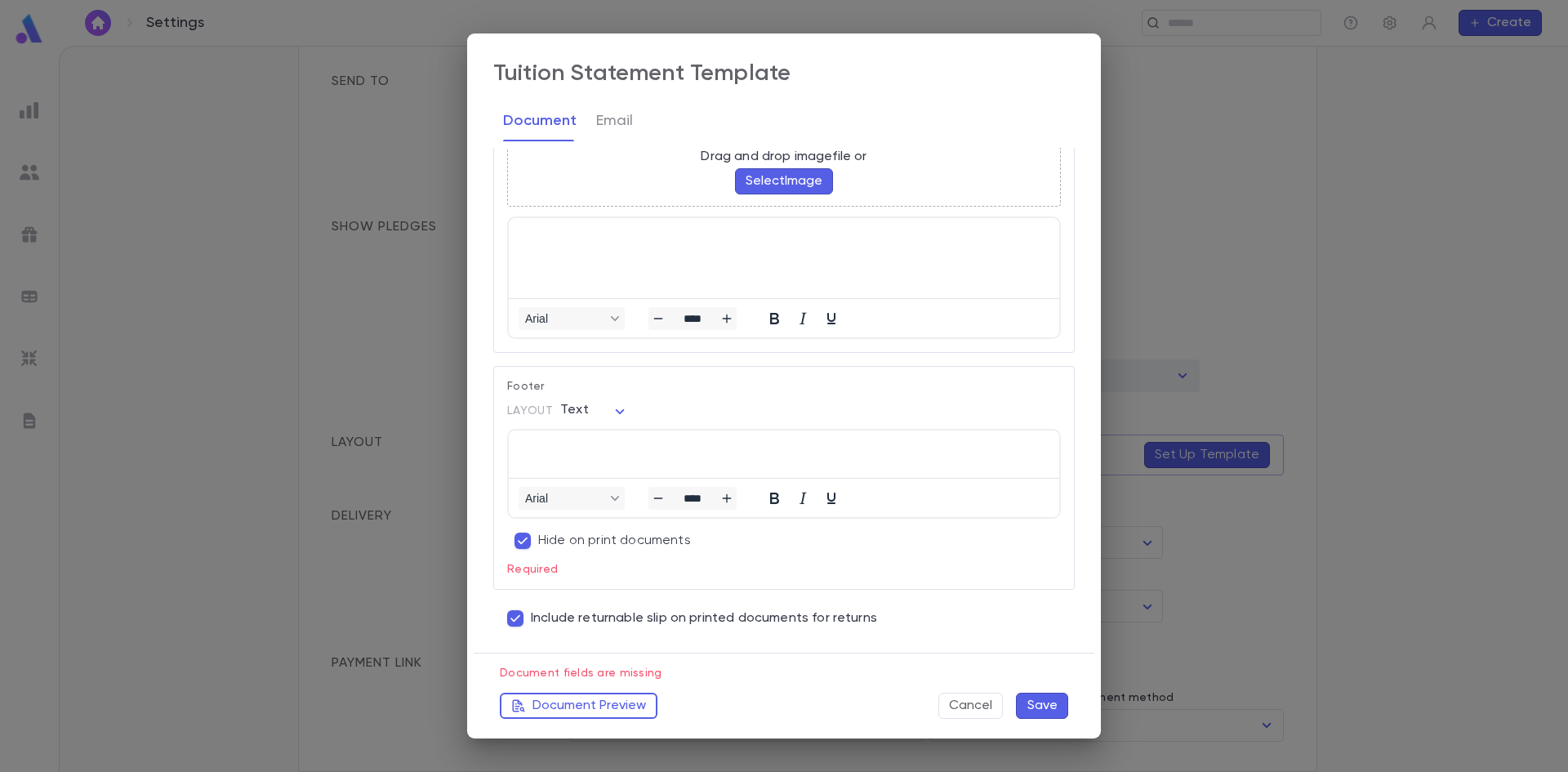
click at [1033, 705] on button "Save" at bounding box center [1042, 705] width 52 height 26
click at [562, 711] on button "Document Preview" at bounding box center [579, 705] width 158 height 26
click at [1061, 706] on button "Save" at bounding box center [1042, 705] width 52 height 26
click at [1048, 709] on button "Save" at bounding box center [1042, 705] width 52 height 26
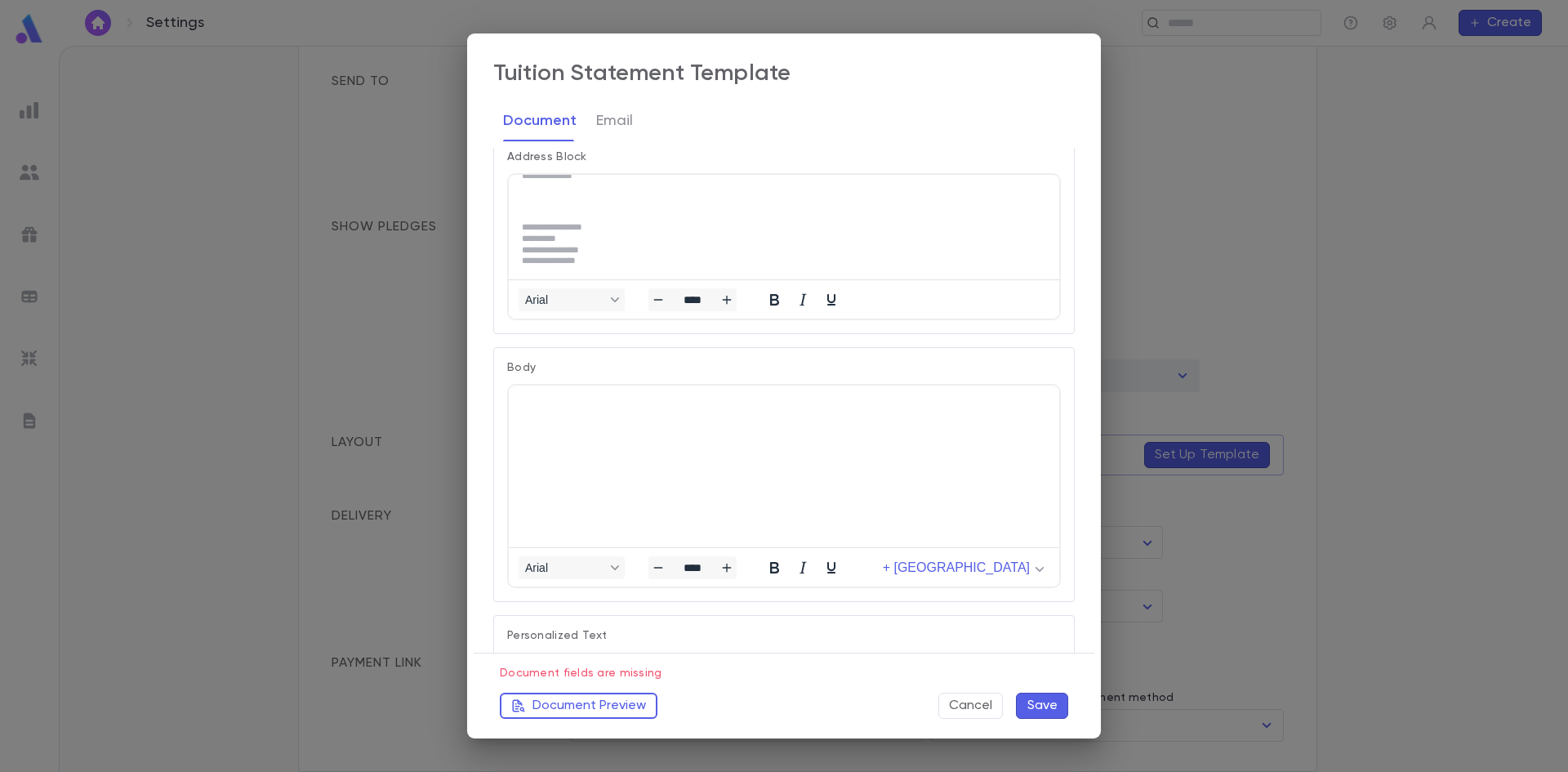
scroll to position [0, 0]
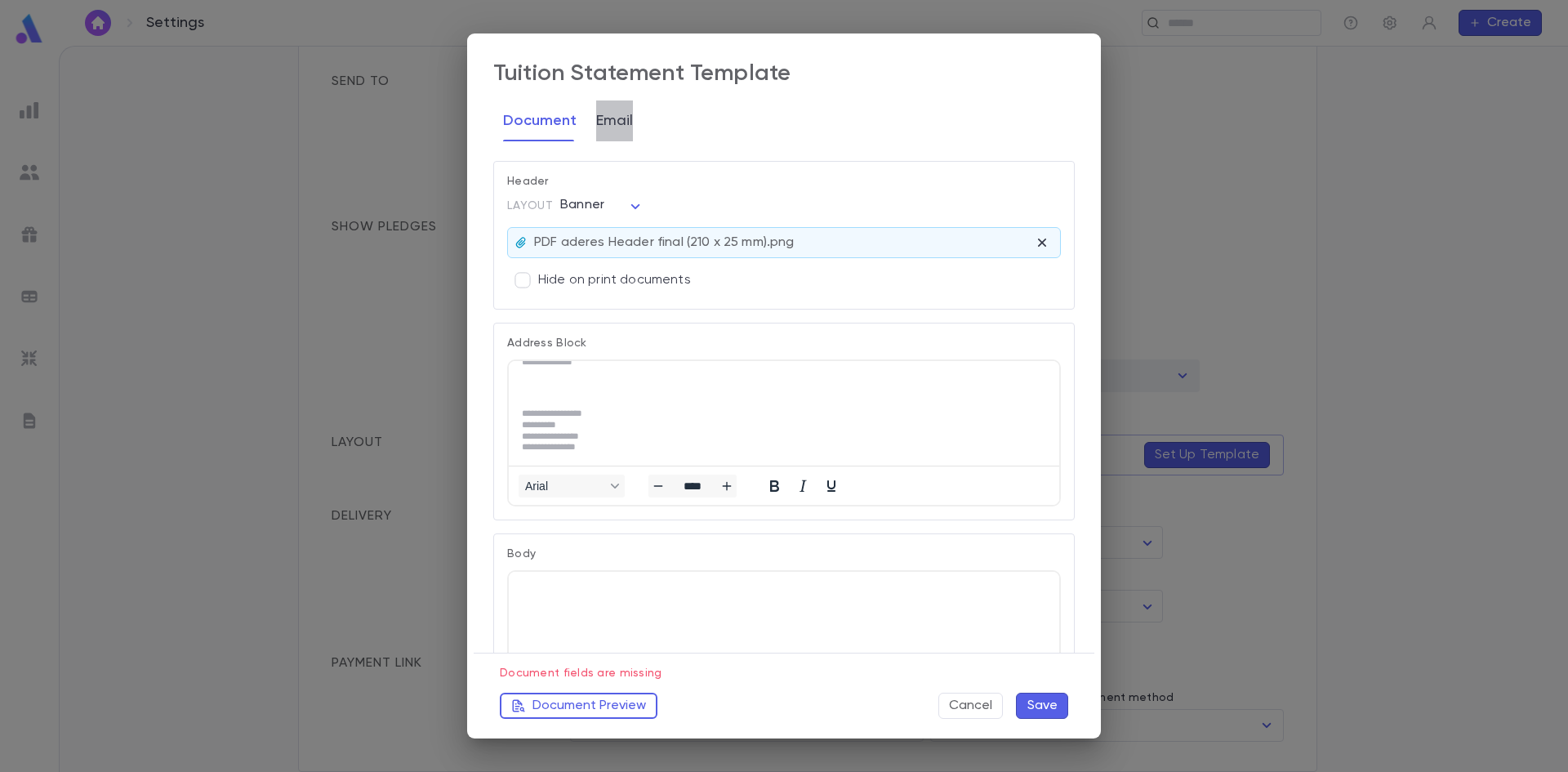
click at [614, 117] on button "Email" at bounding box center [615, 120] width 37 height 40
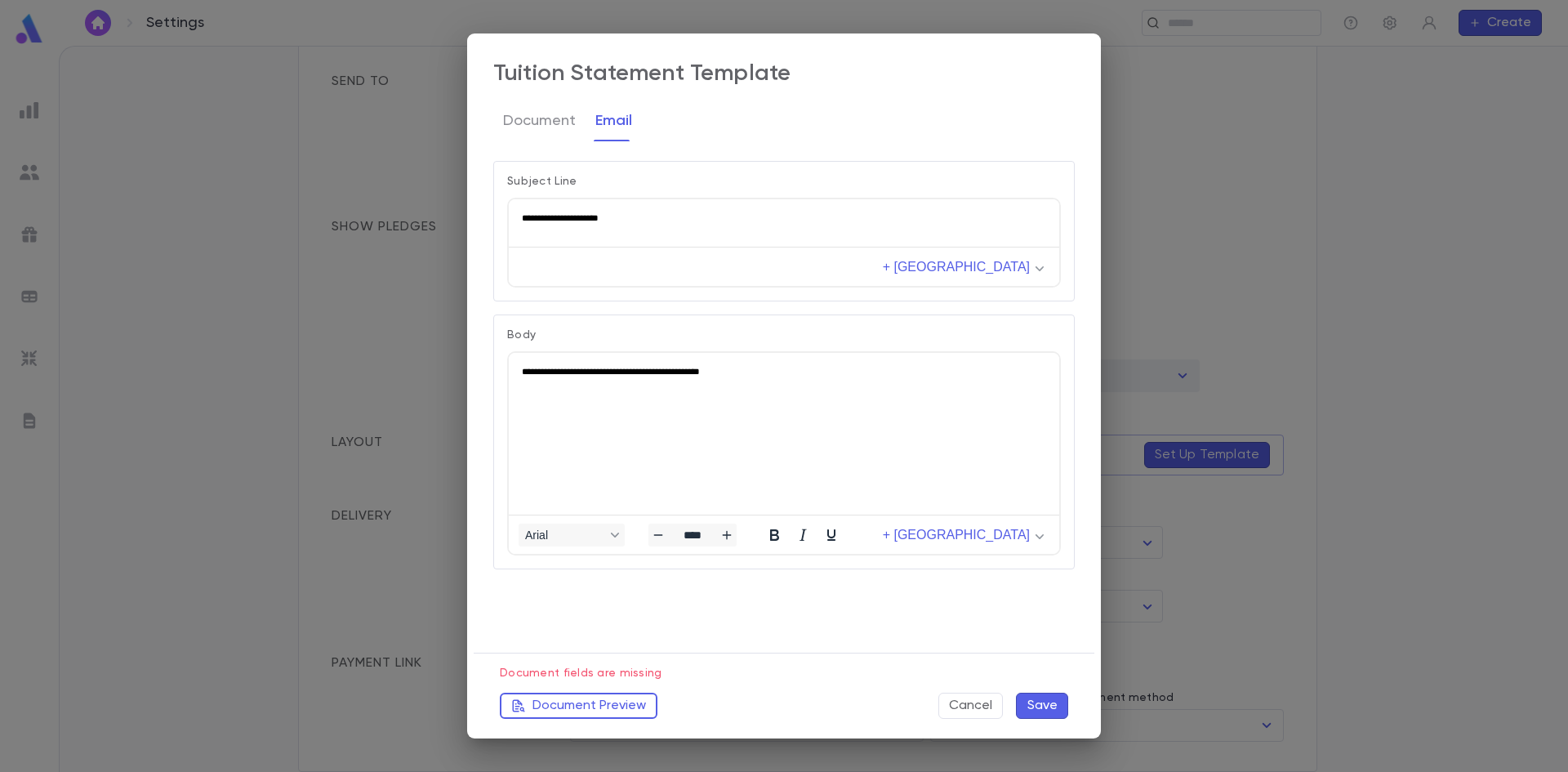
click at [1034, 705] on button "Save" at bounding box center [1042, 705] width 52 height 26
click at [1032, 703] on button "Save" at bounding box center [1042, 705] width 52 height 26
click at [577, 717] on button "Document Preview" at bounding box center [579, 705] width 158 height 26
click at [555, 122] on button "Document" at bounding box center [539, 120] width 72 height 40
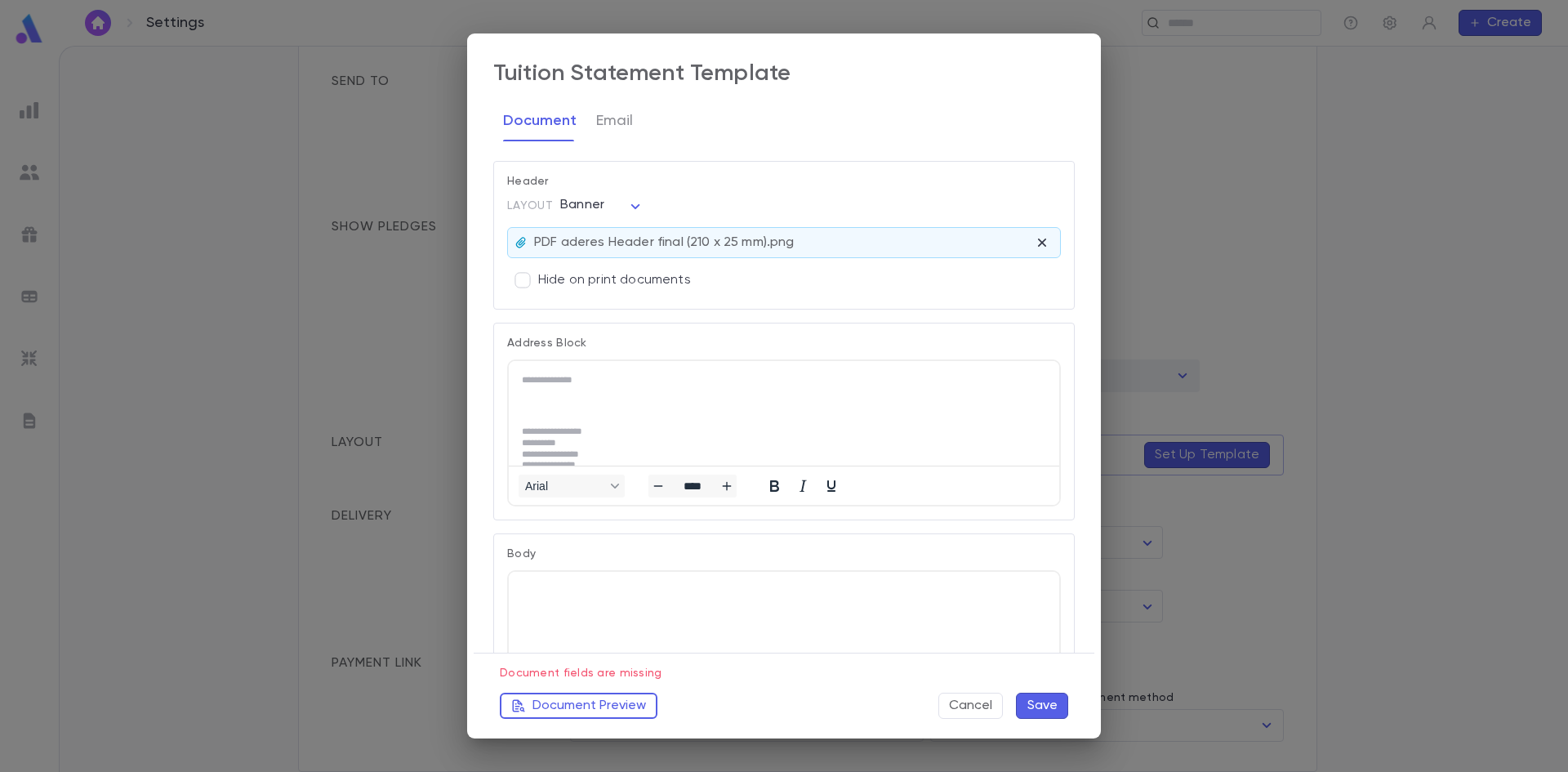
click at [651, 244] on p "PDF aderes Header final (210 x 25 mm).png" at bounding box center [664, 242] width 260 height 16
click at [1042, 241] on icon "button" at bounding box center [1042, 242] width 16 height 16
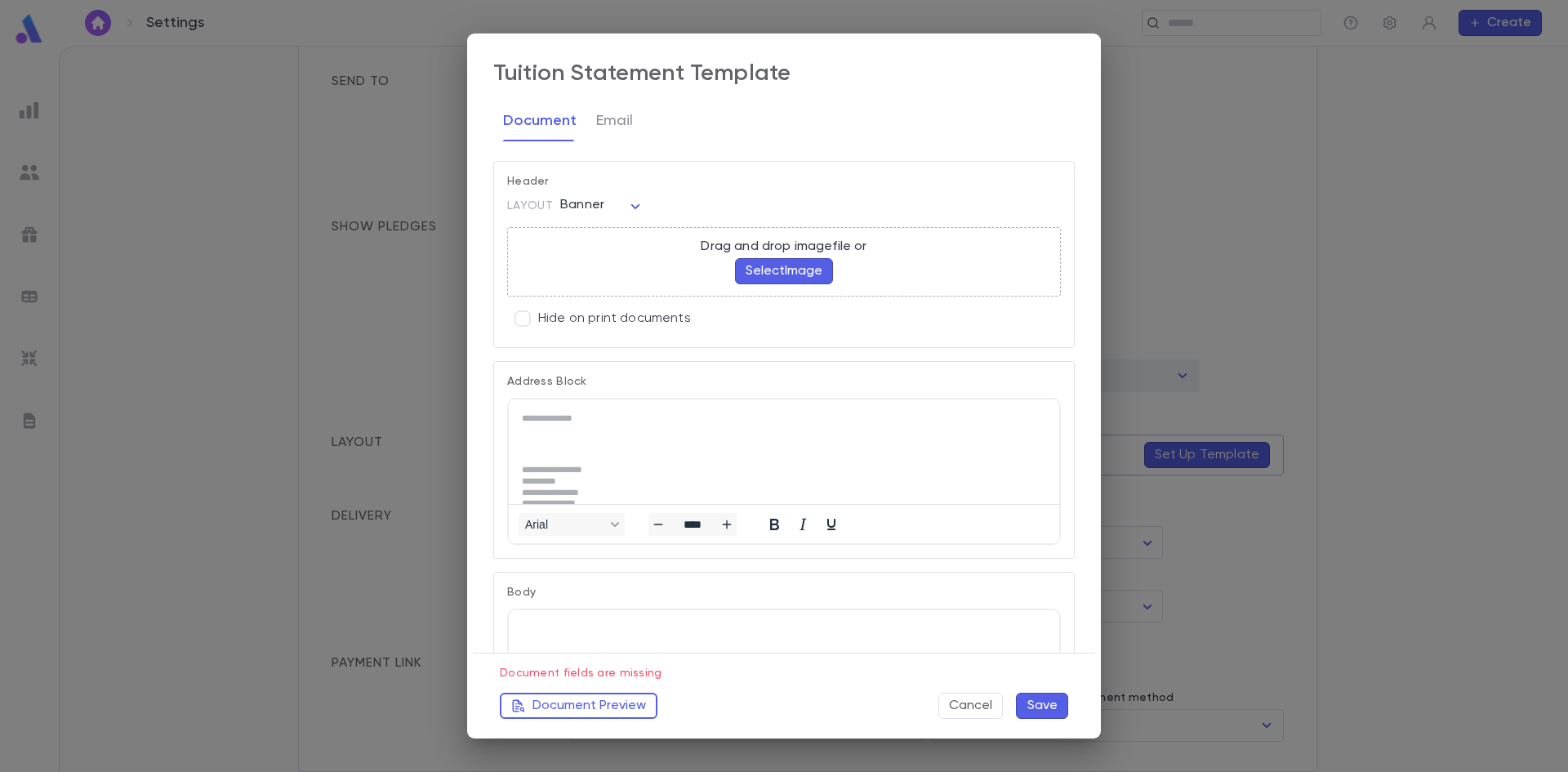
click at [755, 265] on button "Select Image" at bounding box center [784, 271] width 98 height 26
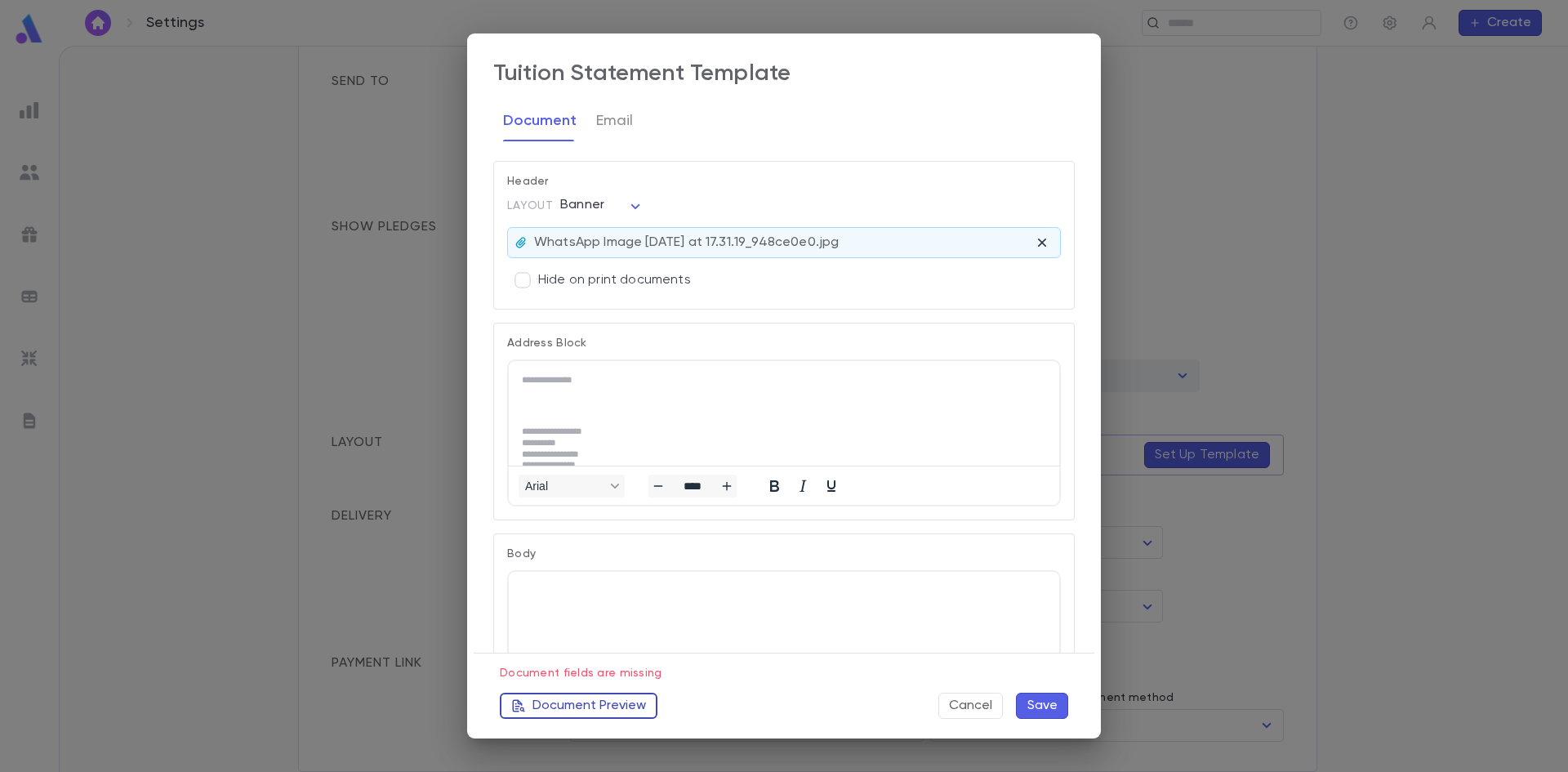
click at [560, 705] on button "Document Preview" at bounding box center [579, 705] width 158 height 26
click at [1025, 712] on button "Save" at bounding box center [1042, 705] width 52 height 26
click at [1237, 124] on div "**********" at bounding box center [784, 386] width 1568 height 772
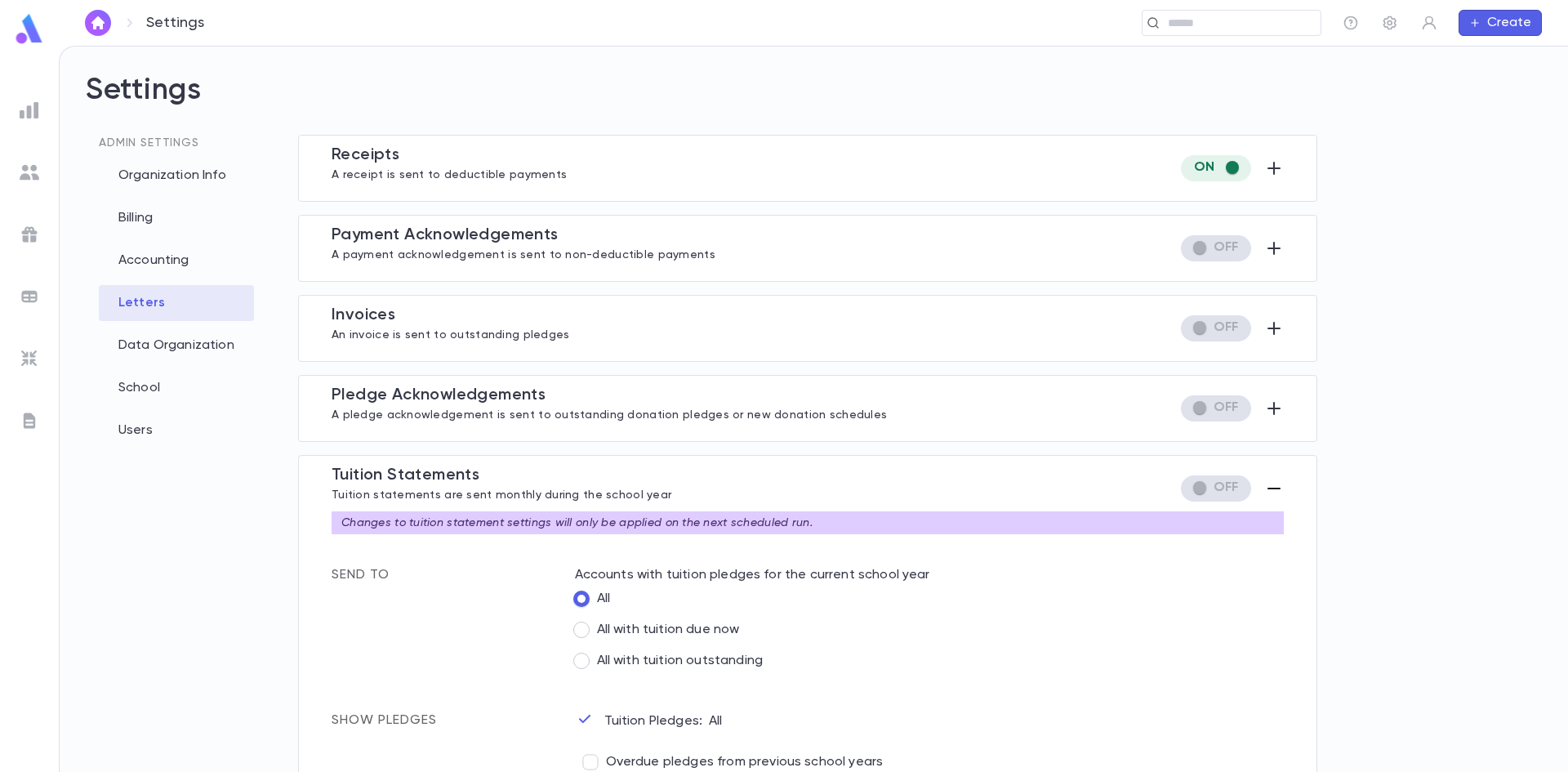
click at [22, 21] on img at bounding box center [30, 29] width 33 height 32
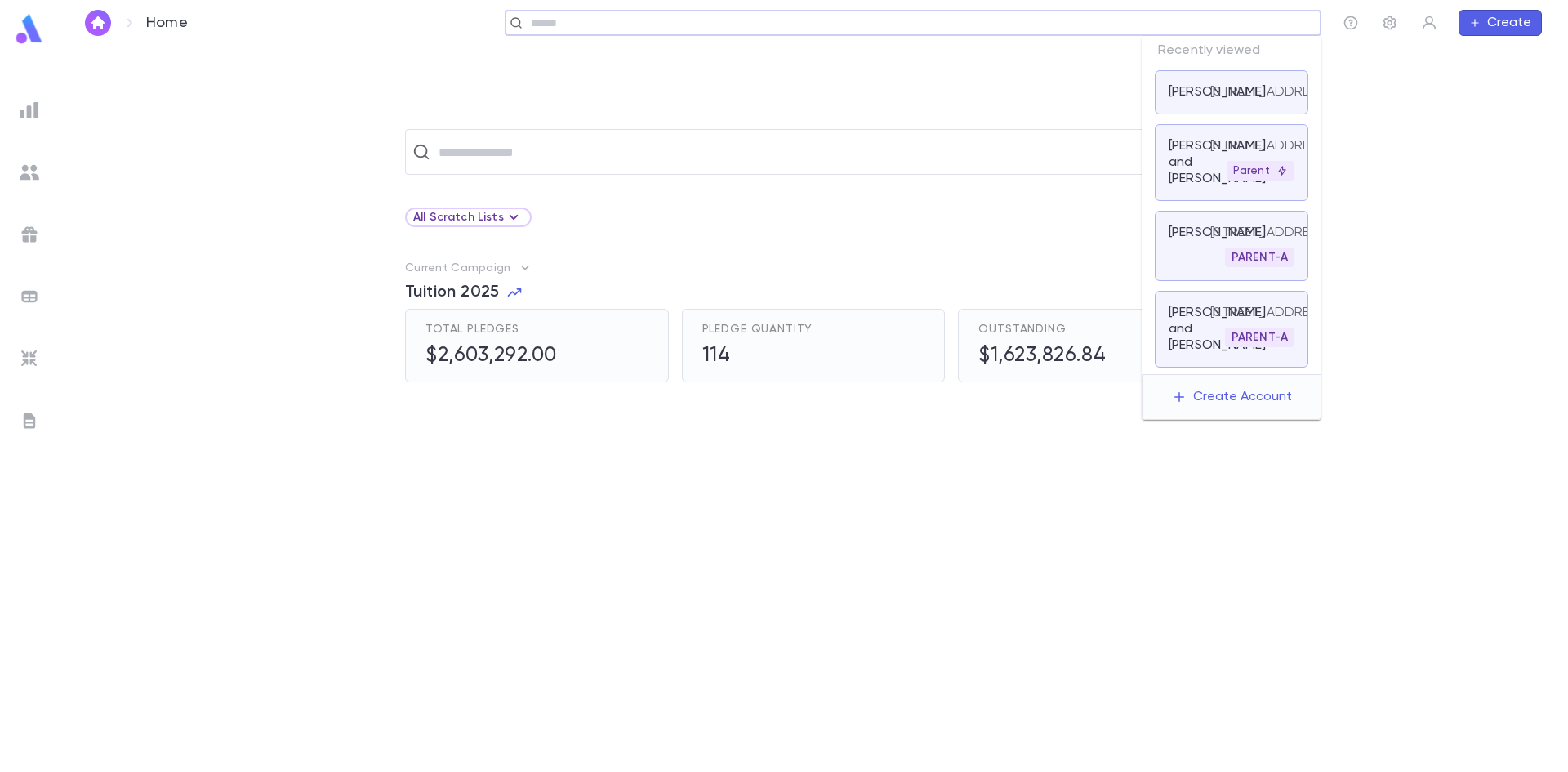
click at [1215, 20] on input "text" at bounding box center [908, 23] width 763 height 15
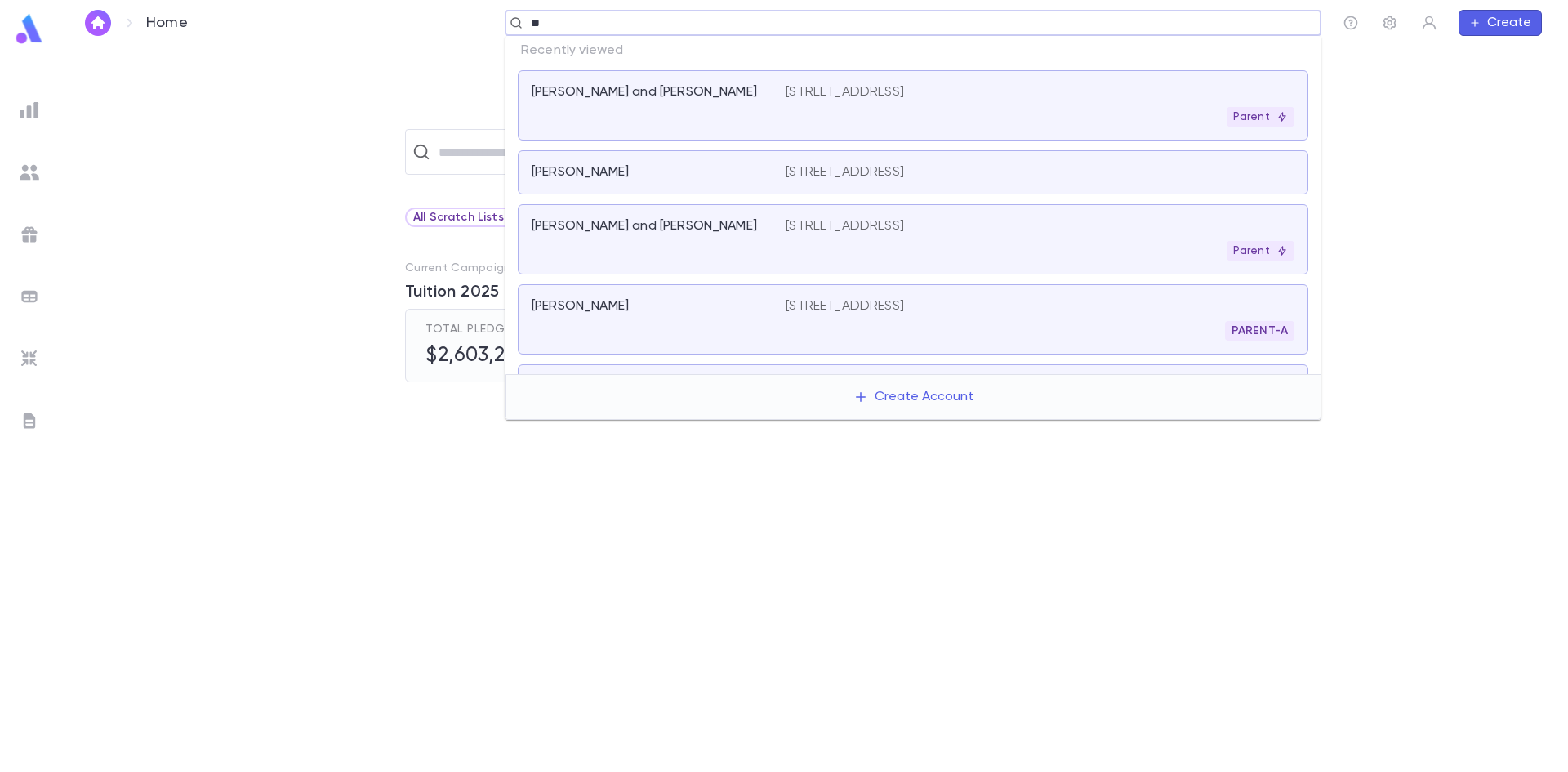
type input "***"
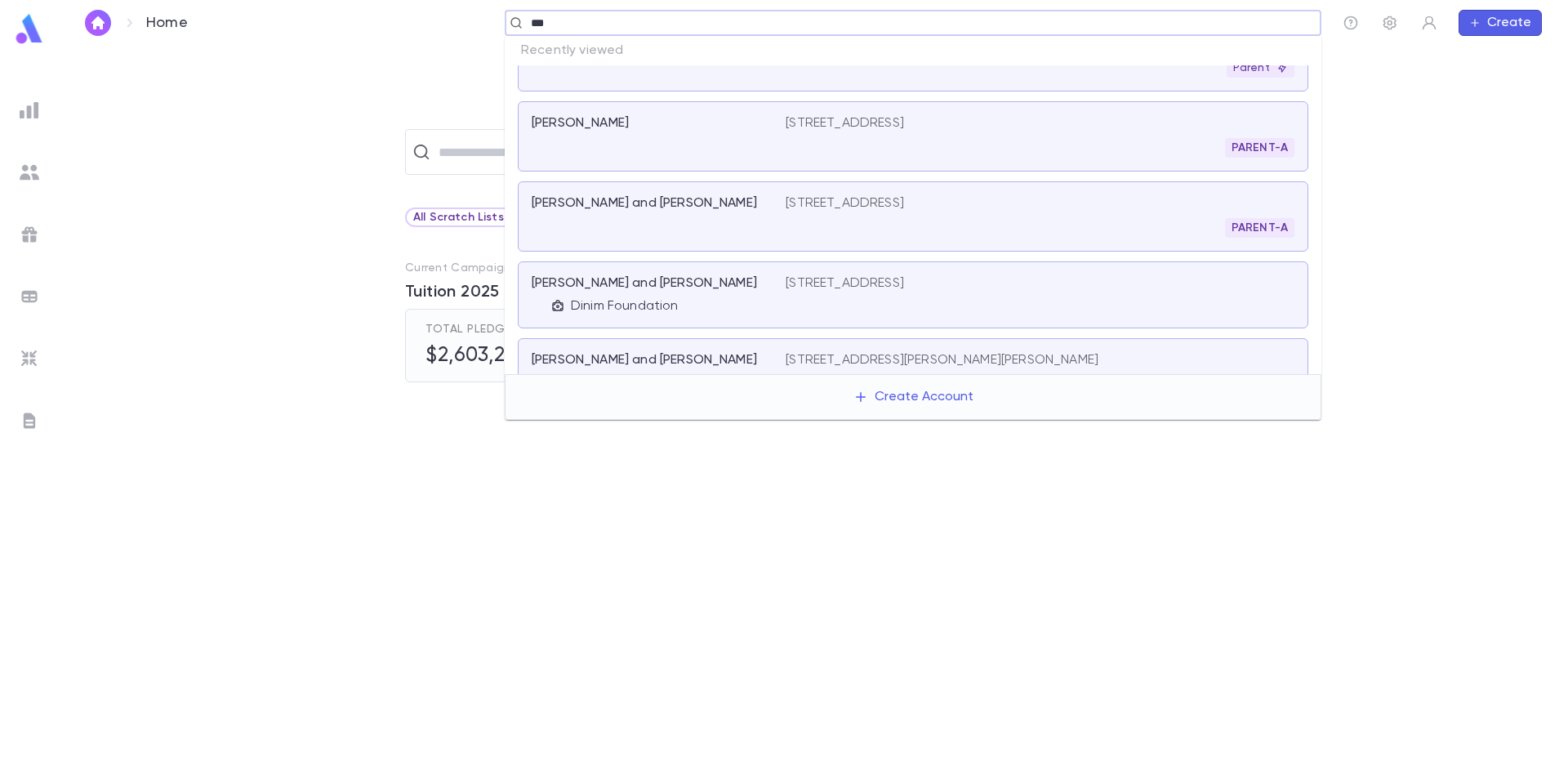
scroll to position [336, 0]
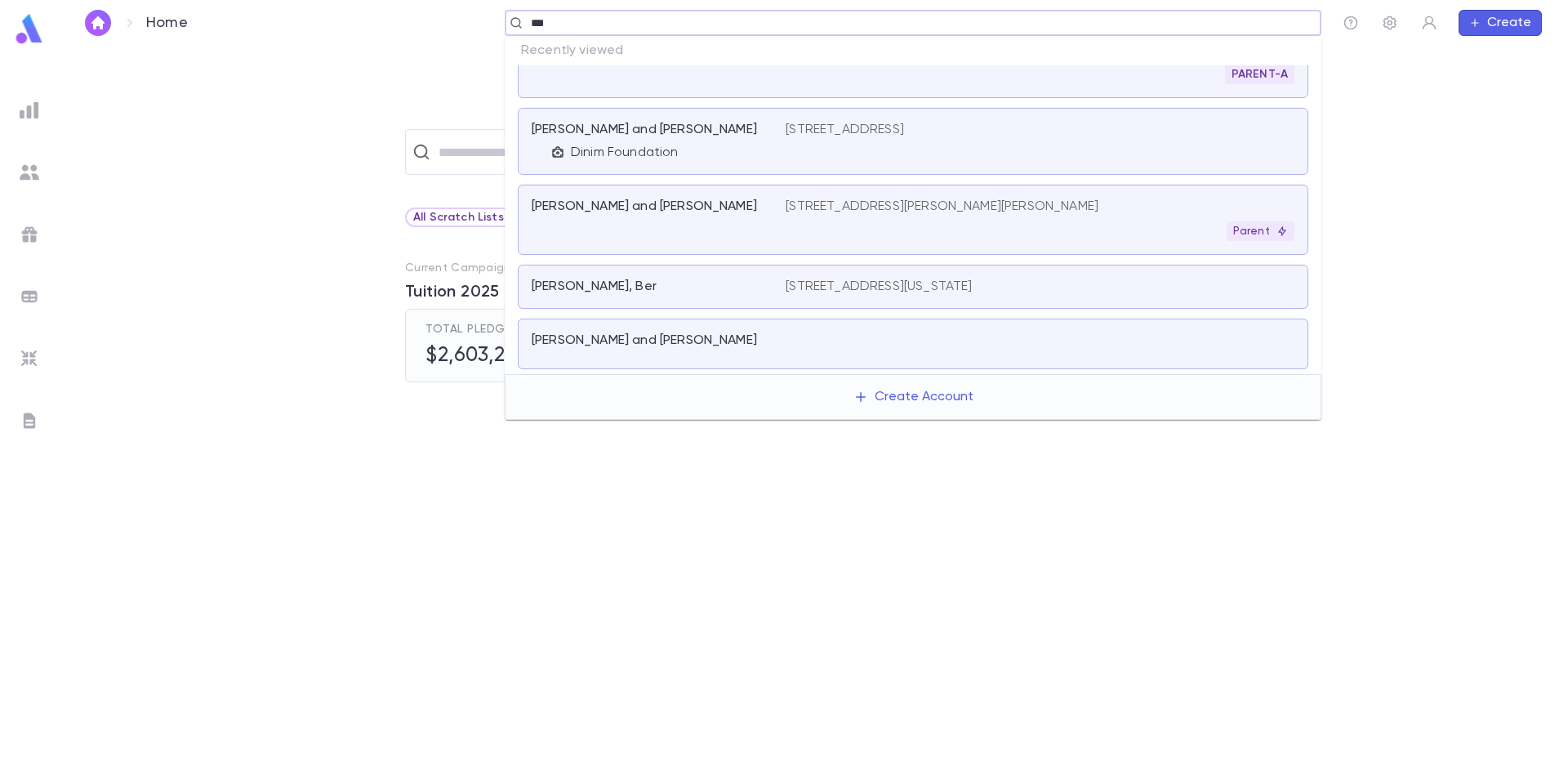
click at [704, 295] on div "[PERSON_NAME], Ber [STREET_ADDRESS][US_STATE]" at bounding box center [913, 287] width 790 height 44
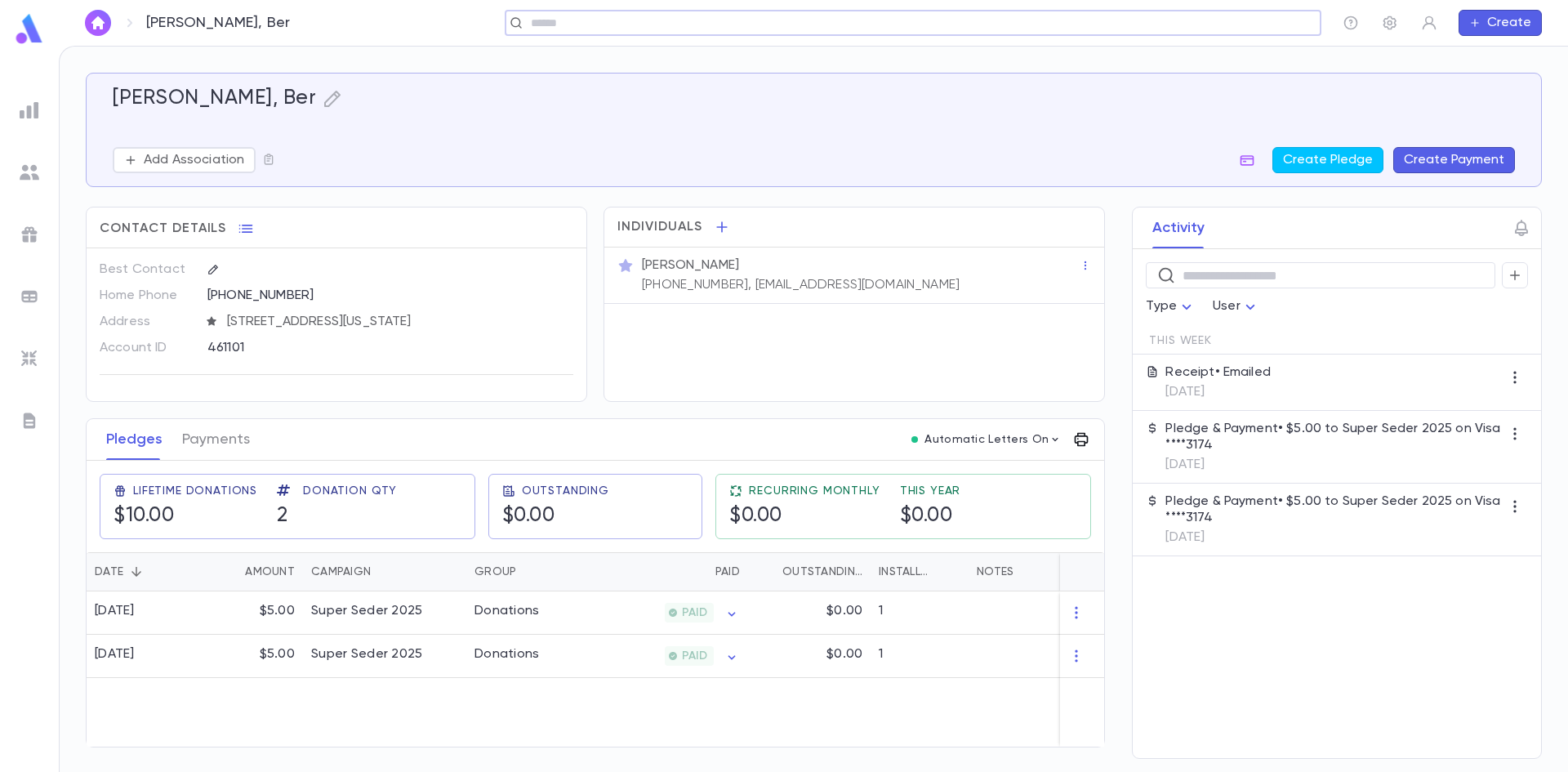
click at [1081, 447] on icon "button" at bounding box center [1081, 439] width 16 height 16
click at [1216, 23] on div at bounding box center [784, 386] width 1568 height 772
click at [1230, 16] on input "text" at bounding box center [1226, 23] width 126 height 15
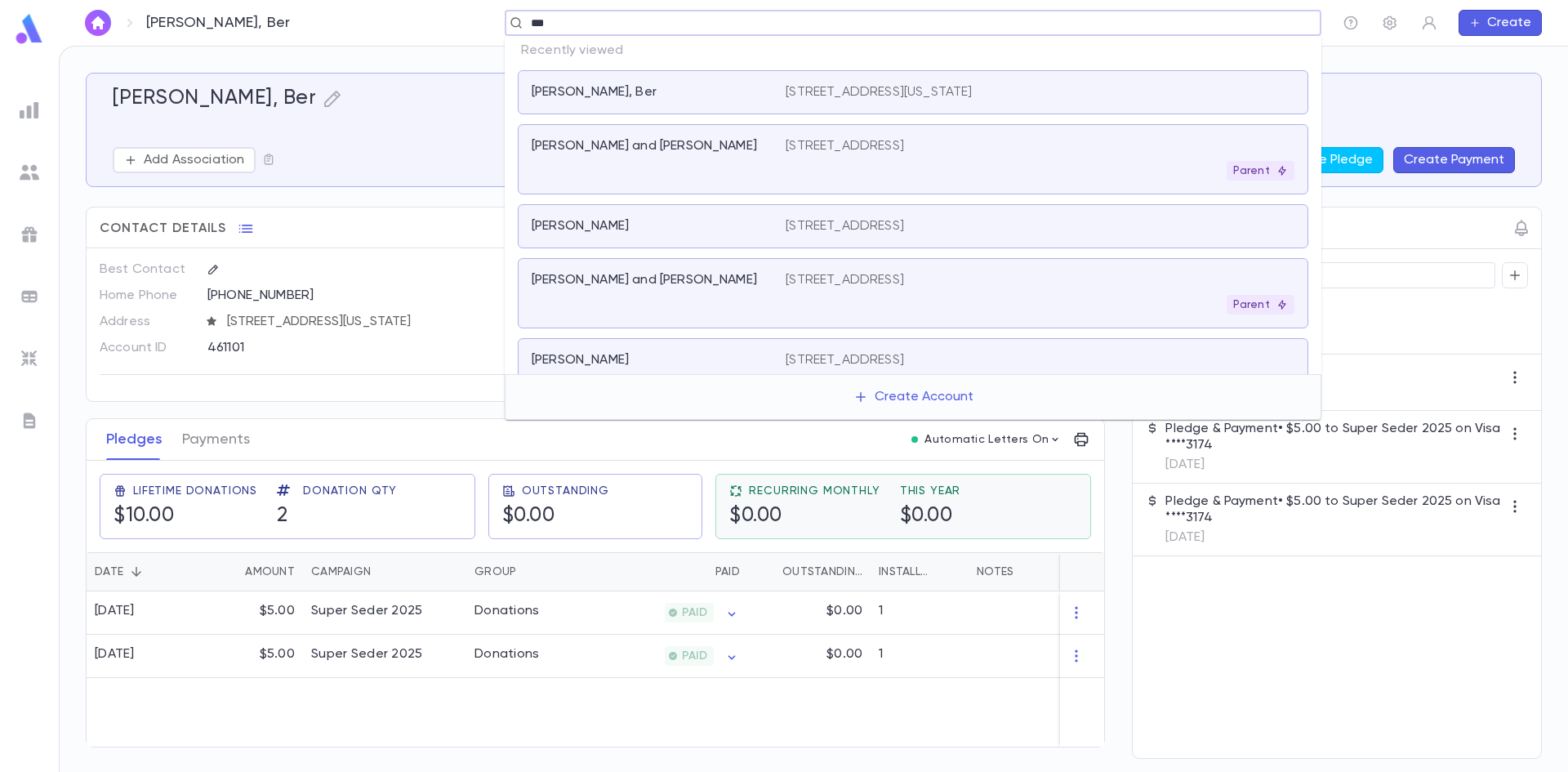
type input "****"
click at [746, 137] on div "[PERSON_NAME] and [PERSON_NAME] [STREET_ADDRESS] Parent" at bounding box center [913, 159] width 790 height 70
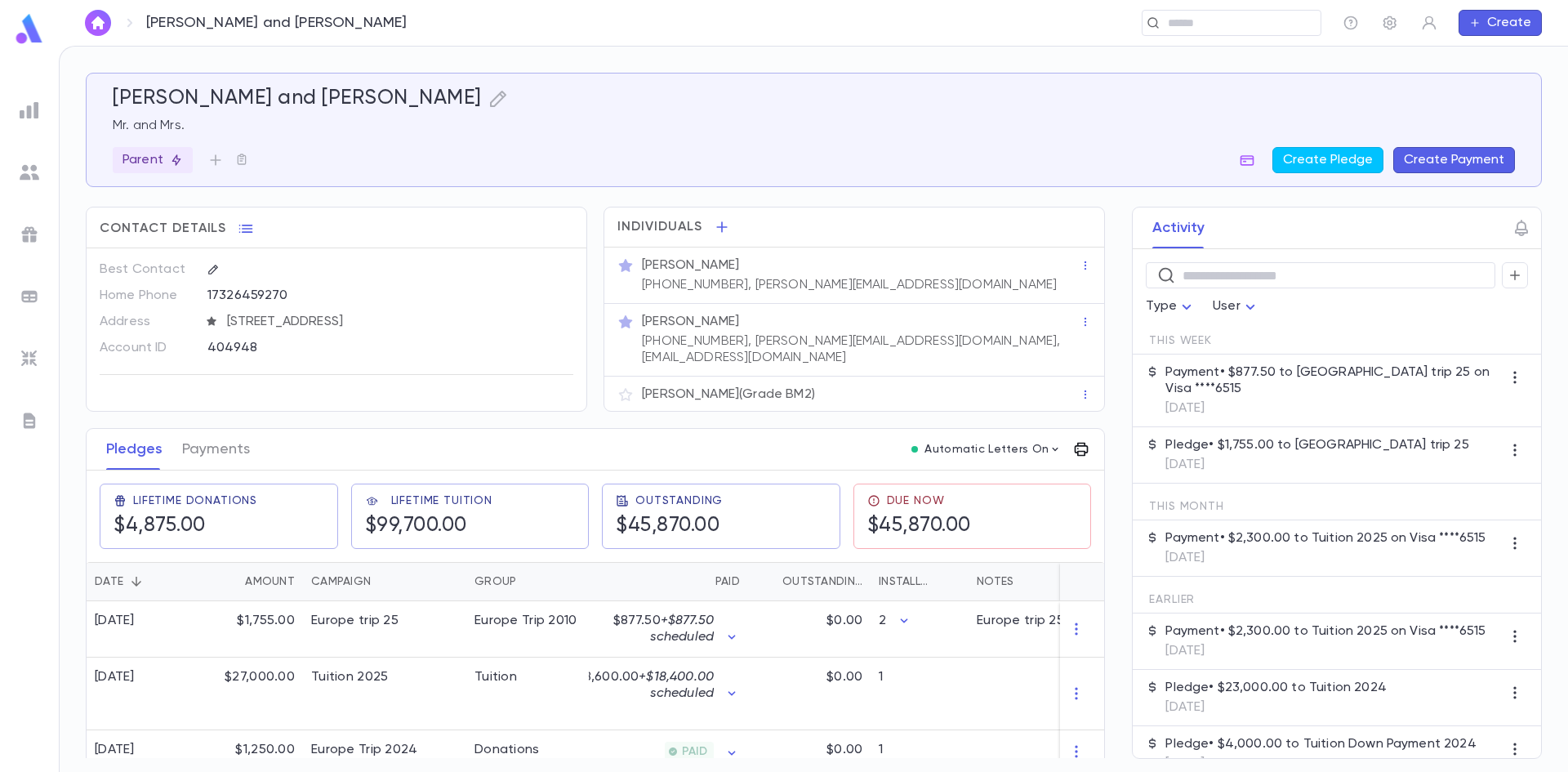
click at [1076, 442] on icon "button" at bounding box center [1081, 449] width 16 height 16
click at [1076, 442] on div at bounding box center [784, 386] width 1568 height 772
click at [1395, 31] on button "button" at bounding box center [1390, 22] width 26 height 26
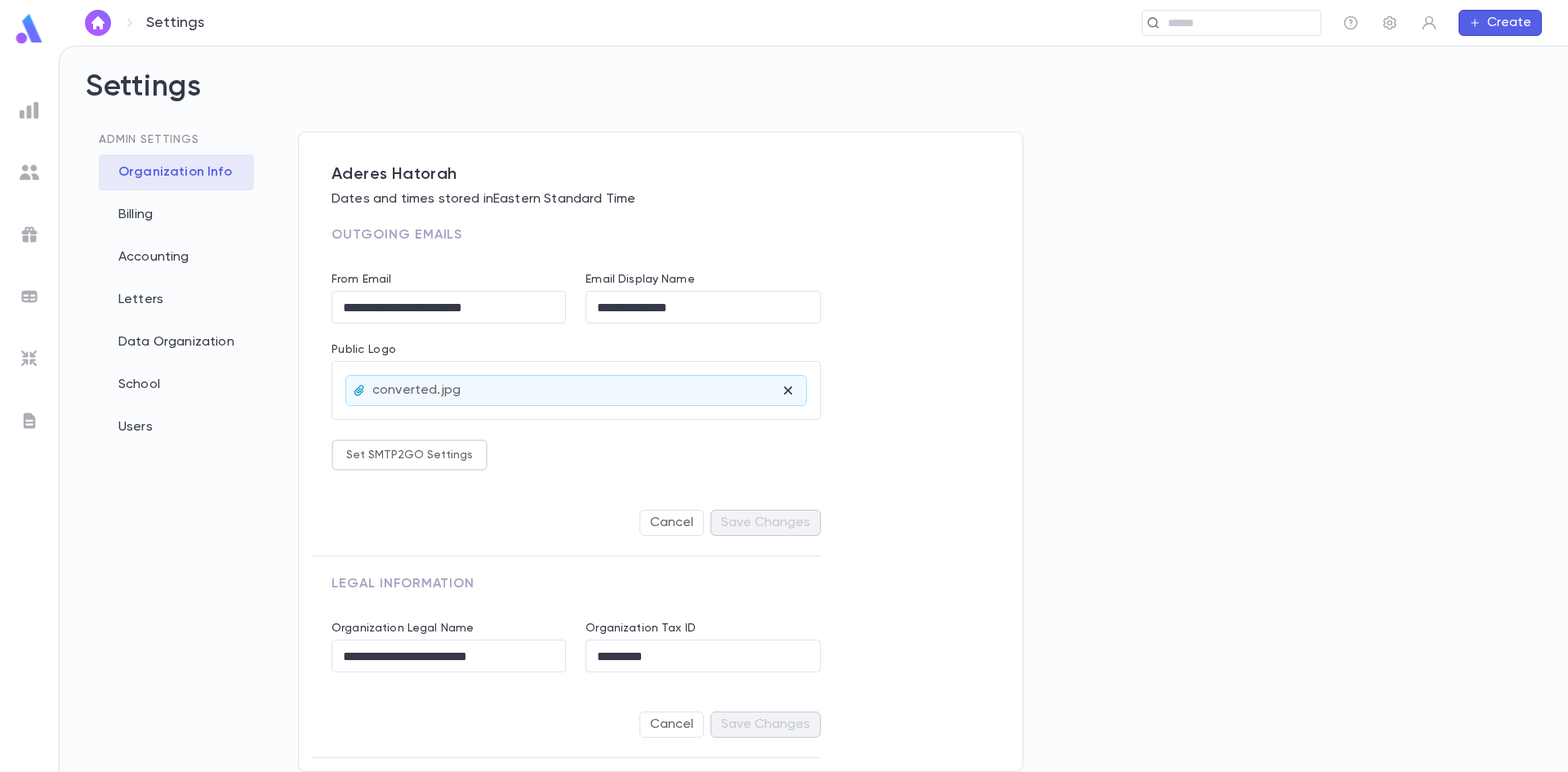
scroll to position [5, 0]
click at [188, 301] on div "Letters" at bounding box center [176, 299] width 155 height 36
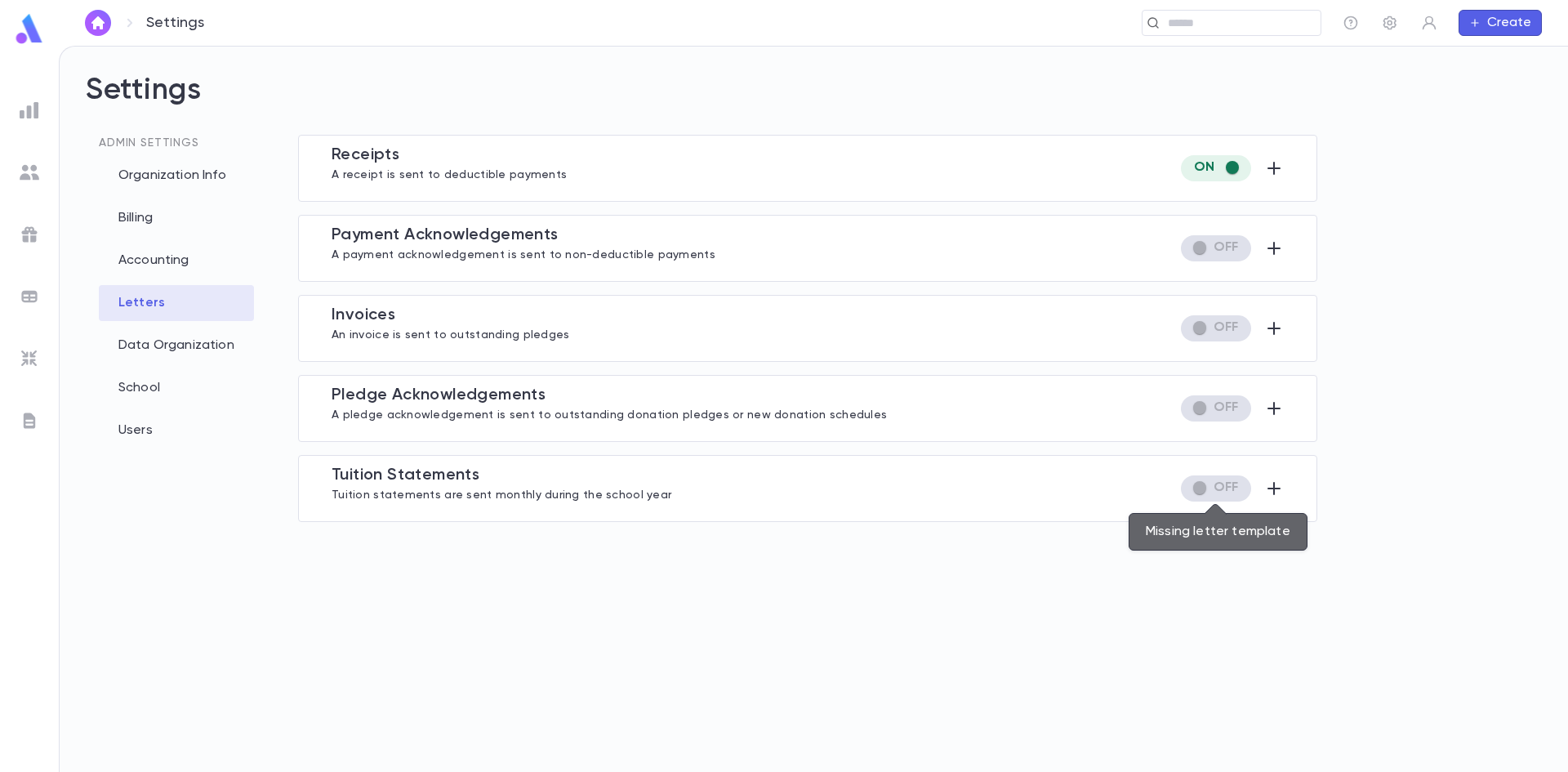
click at [1205, 489] on span "Missing letter template" at bounding box center [1215, 488] width 70 height 26
click at [1230, 490] on span "Missing letter template" at bounding box center [1215, 488] width 70 height 26
click at [1235, 490] on span "Missing letter template" at bounding box center [1215, 488] width 70 height 26
click at [1203, 495] on span "Missing letter template" at bounding box center [1215, 488] width 70 height 26
click at [1276, 492] on icon "button" at bounding box center [1274, 489] width 19 height 19
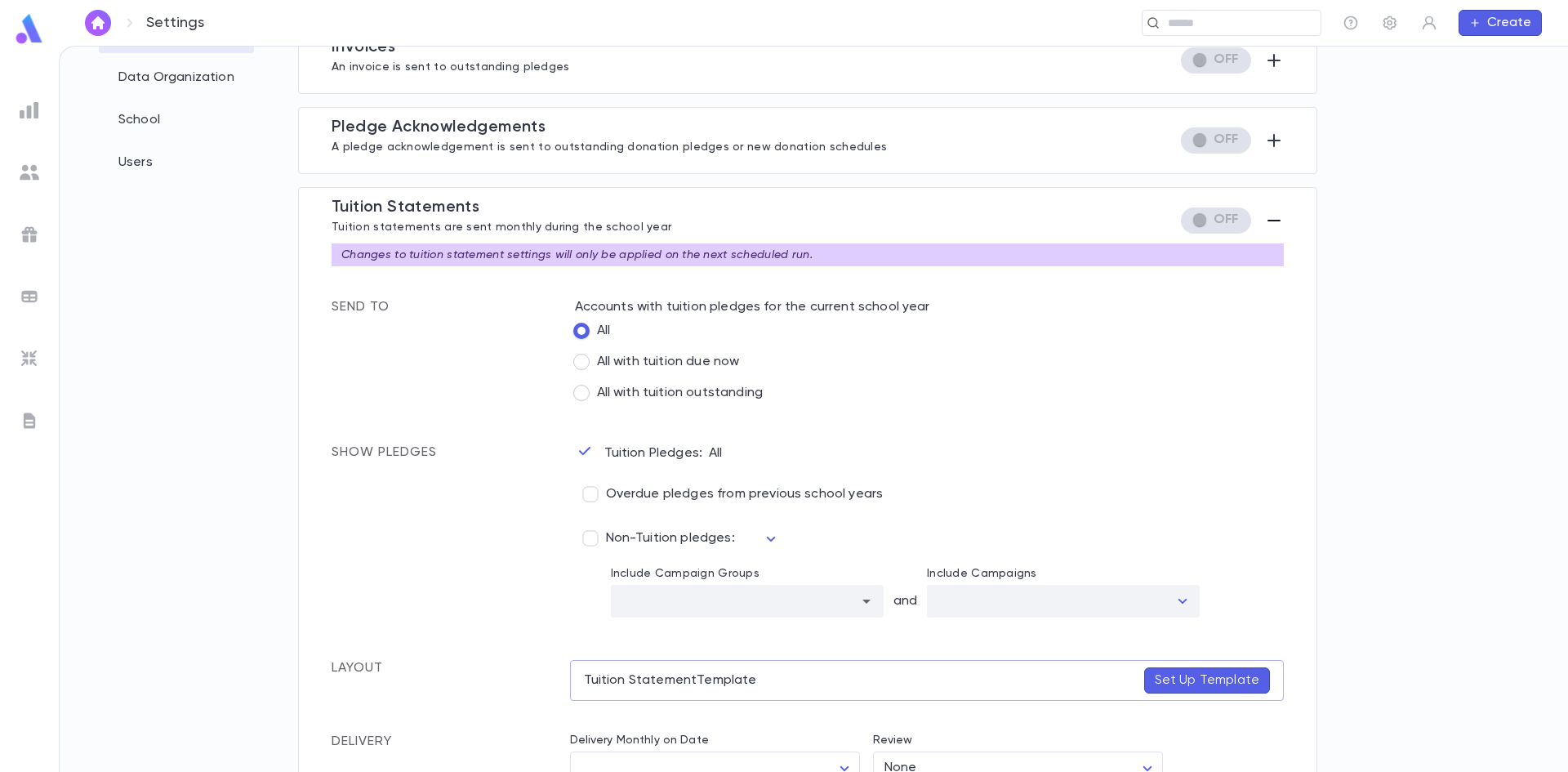
scroll to position [409, 0]
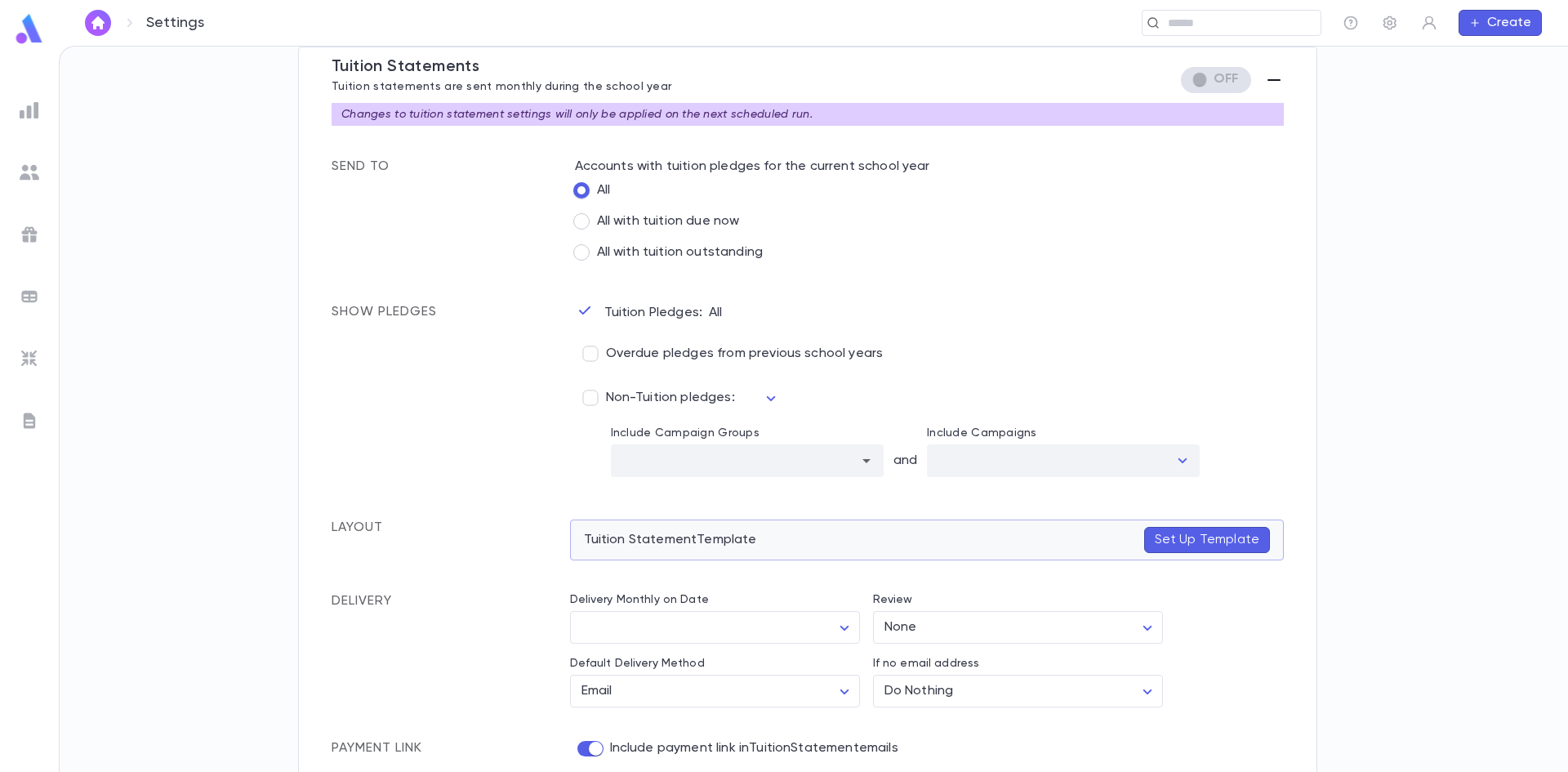
click at [1211, 535] on p "Set Up Template" at bounding box center [1207, 540] width 104 height 16
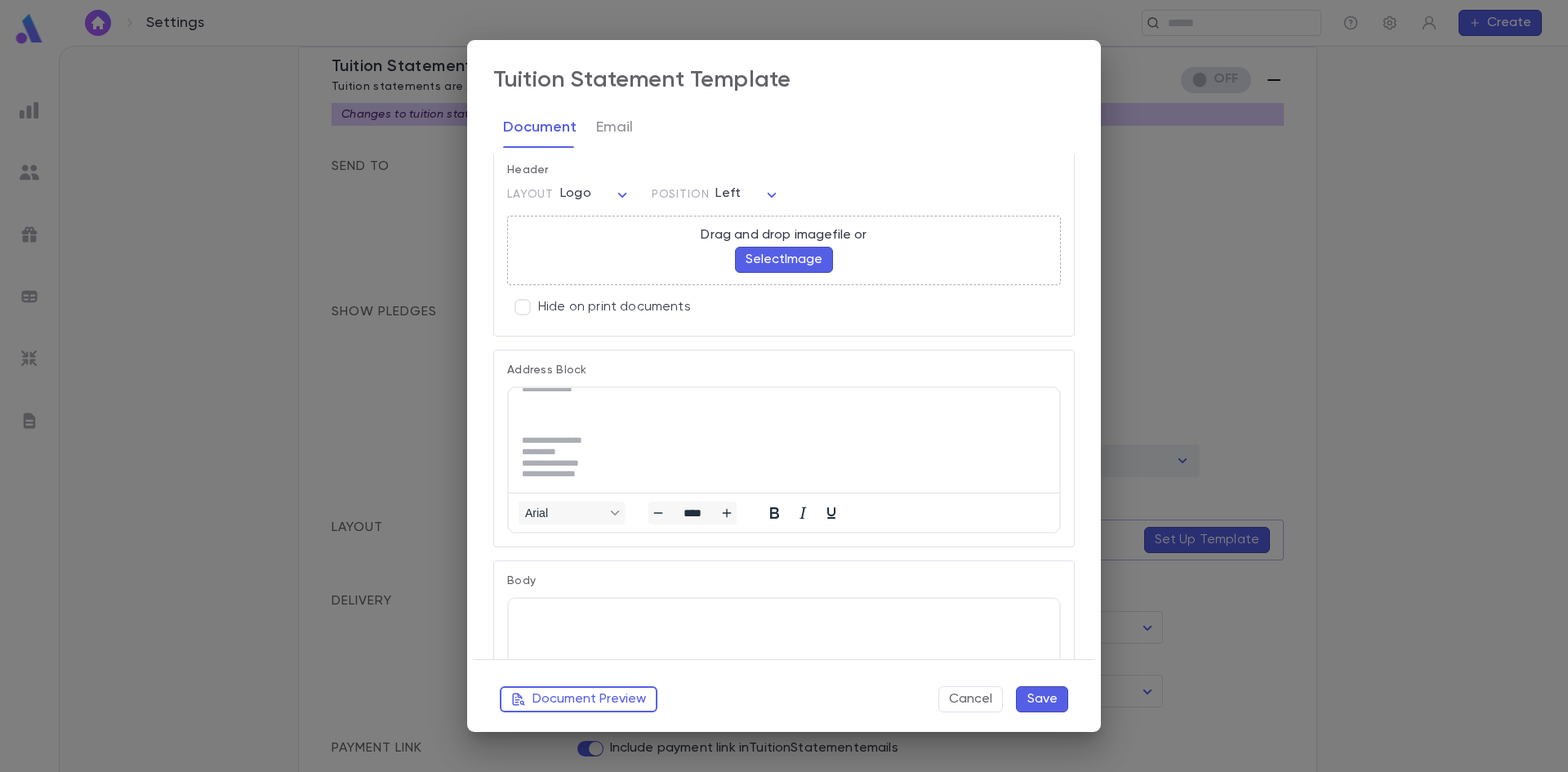
scroll to position [0, 0]
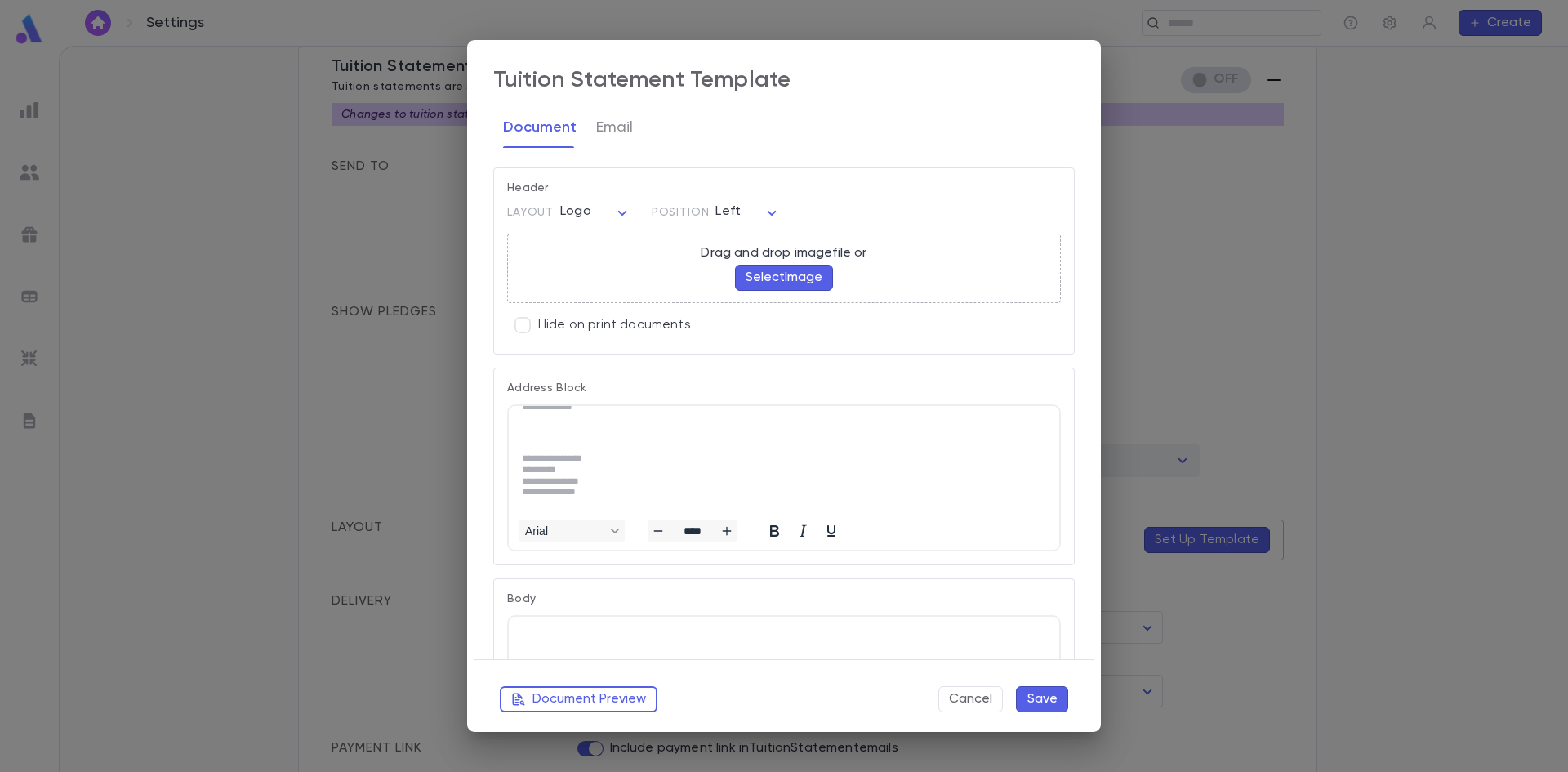
click at [768, 286] on button "Select Image" at bounding box center [784, 278] width 98 height 26
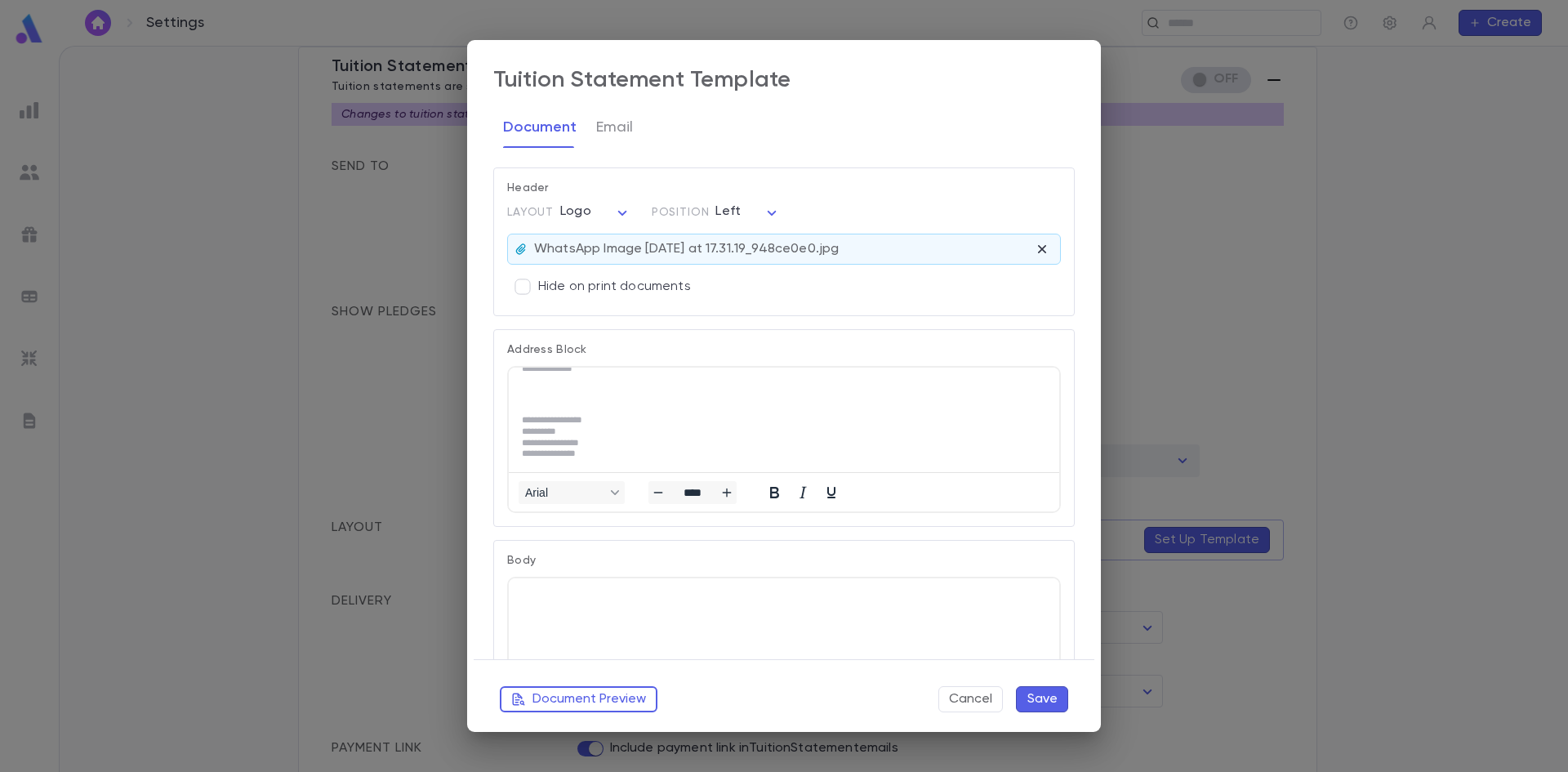
click at [617, 208] on body "Settings ​ Create Settings Admin Settings Organization Info Billing Accounting …" at bounding box center [784, 408] width 1568 height 726
click at [608, 266] on span "Banner" at bounding box center [598, 269] width 44 height 16
type input "******"
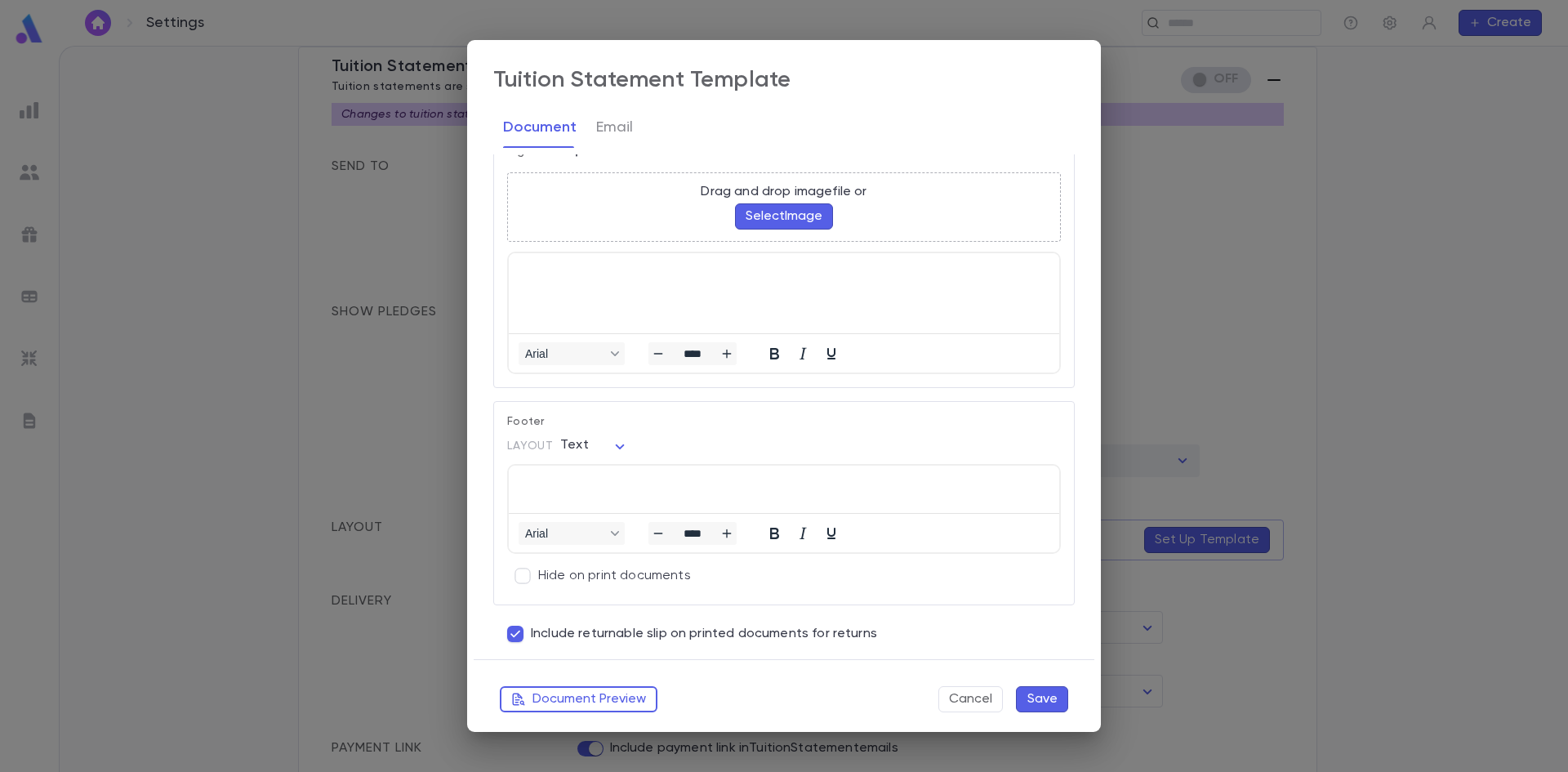
scroll to position [1138, 0]
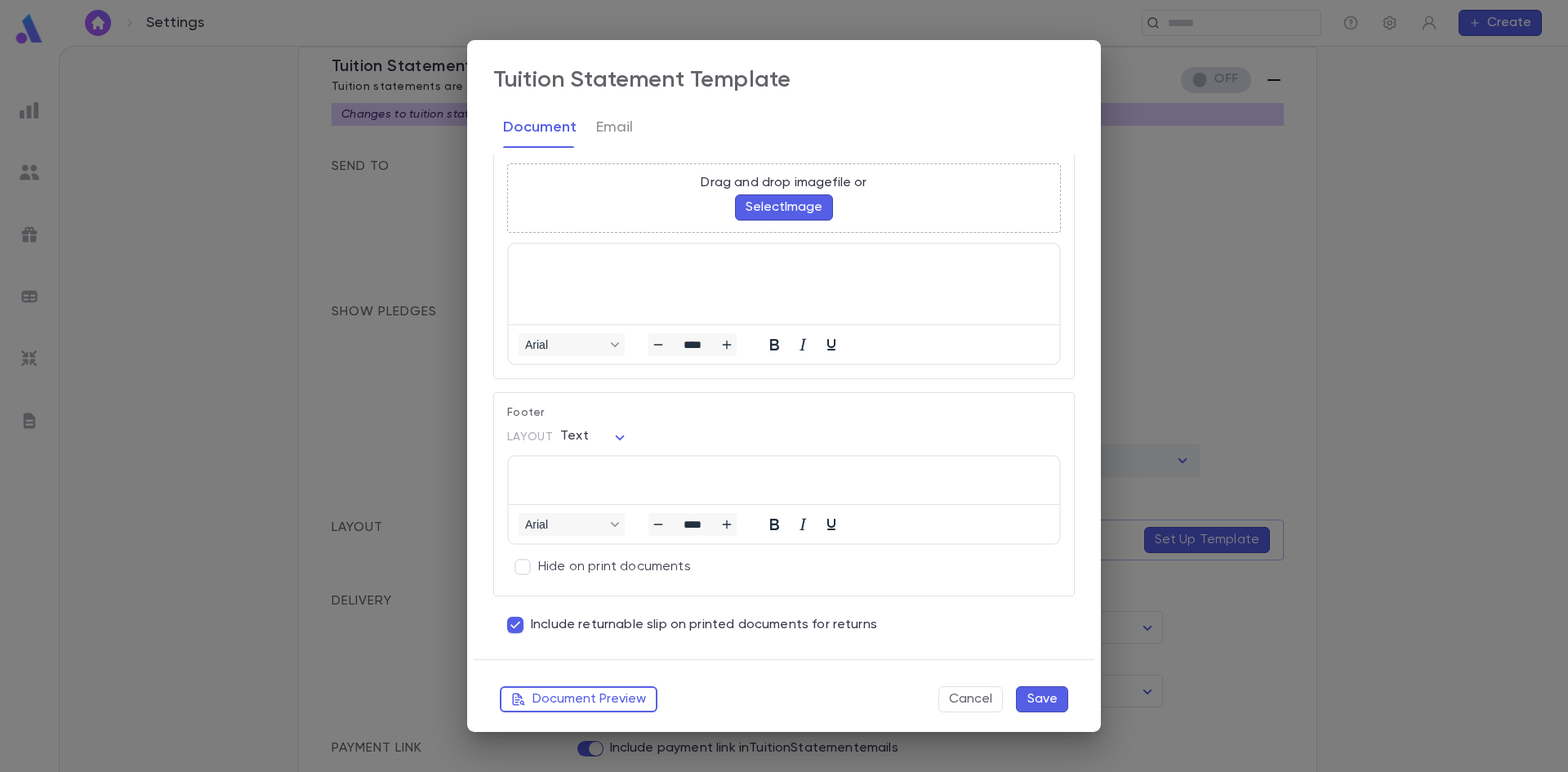
click at [1066, 705] on button "Save" at bounding box center [1042, 699] width 52 height 26
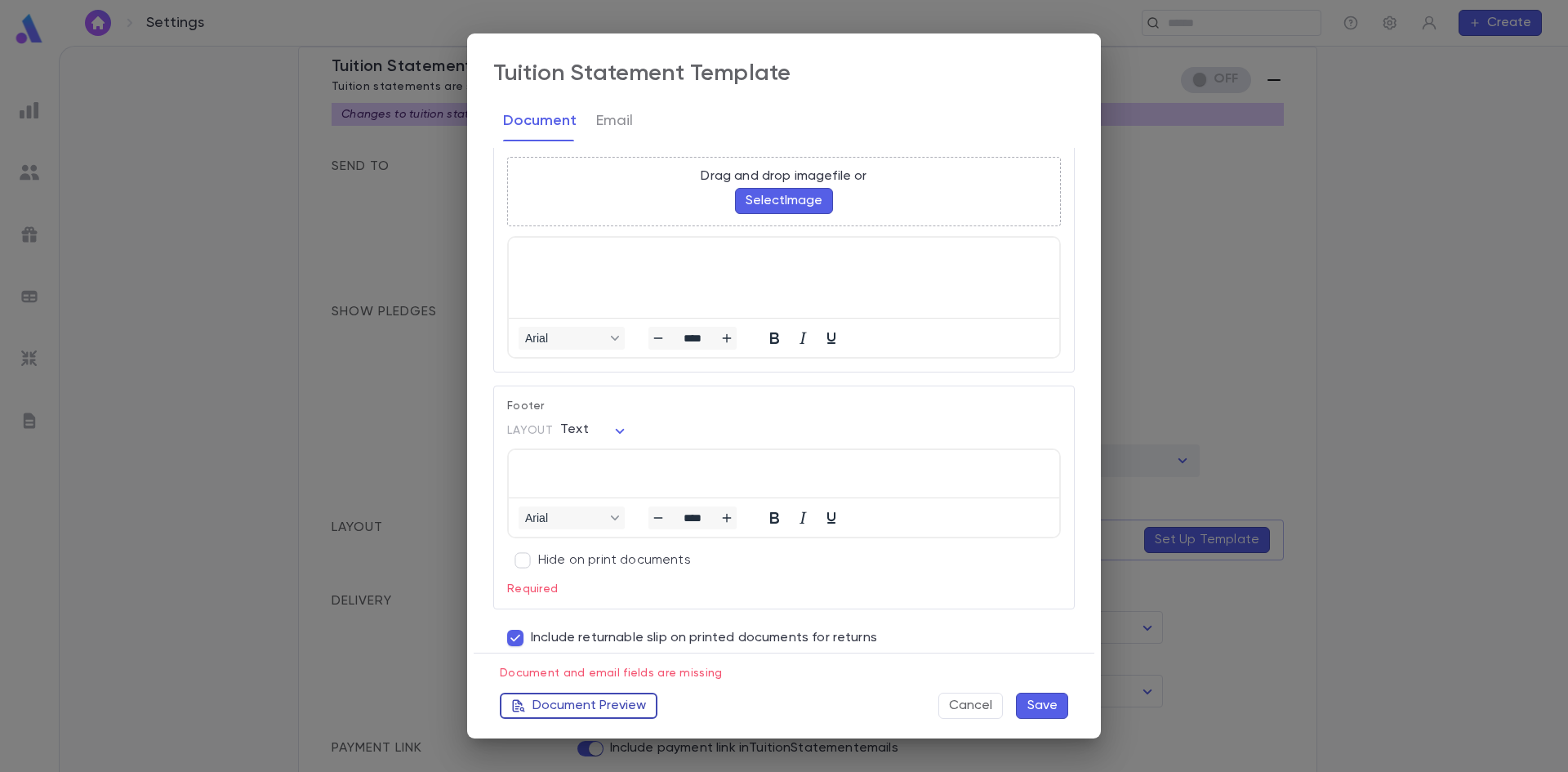
click at [597, 708] on button "Document Preview" at bounding box center [579, 705] width 158 height 26
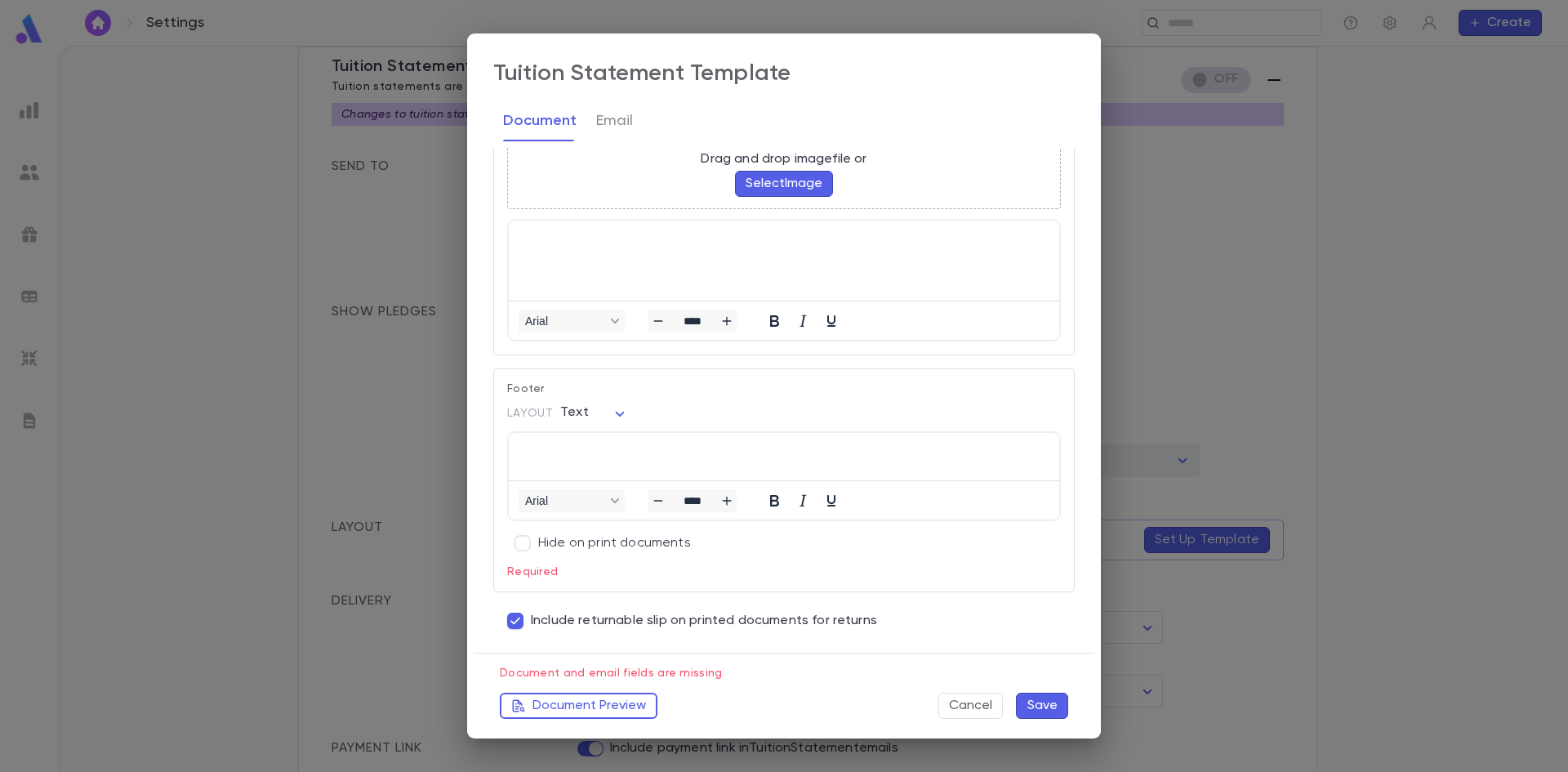
scroll to position [1158, 0]
click at [1027, 709] on button "Save" at bounding box center [1042, 705] width 52 height 26
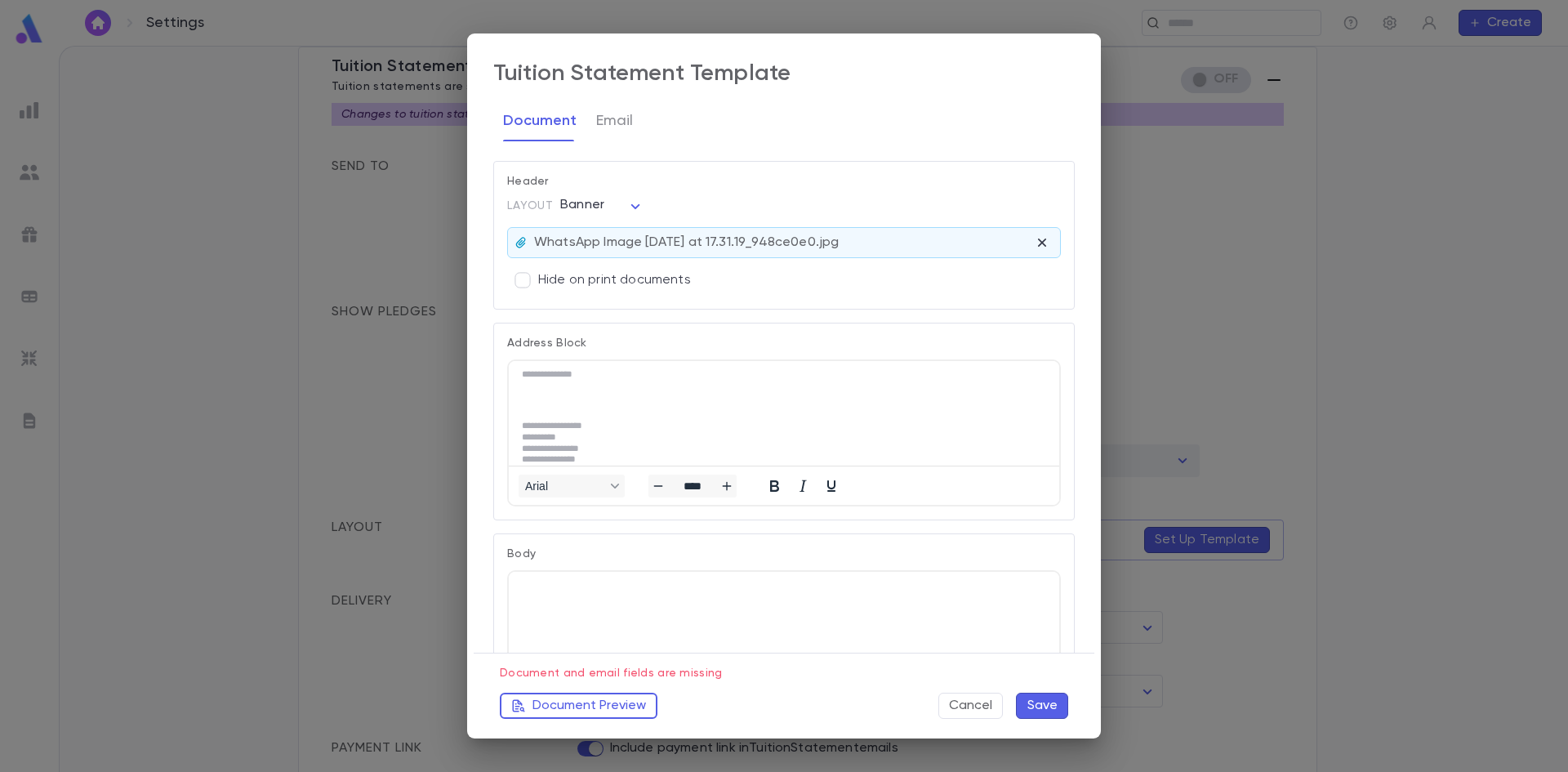
scroll to position [0, 0]
click at [619, 114] on button "Email" at bounding box center [615, 120] width 37 height 40
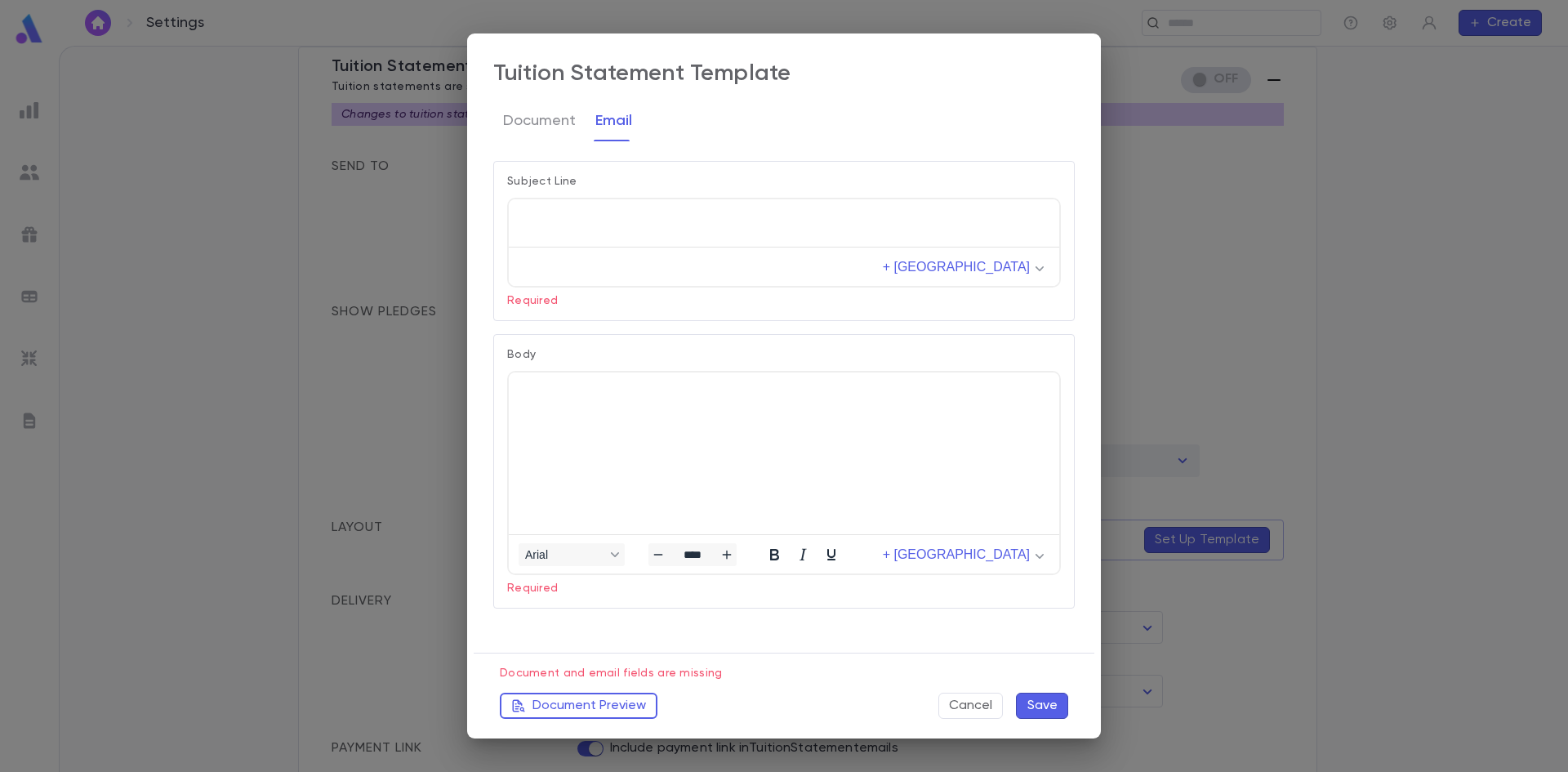
click at [533, 627] on div "Subject Line + Merge Field Required Body Arial **** + Merge Field Required" at bounding box center [777, 400] width 595 height 506
click at [545, 386] on p "Rich Text Area. Press ALT-0 for help." at bounding box center [784, 390] width 524 height 12
click at [534, 221] on p "Rich Text Area. Press ALT-0 for help." at bounding box center [784, 217] width 524 height 12
click at [564, 383] on html at bounding box center [784, 390] width 550 height 38
click at [1007, 700] on div "Cancel Save" at bounding box center [1003, 705] width 130 height 26
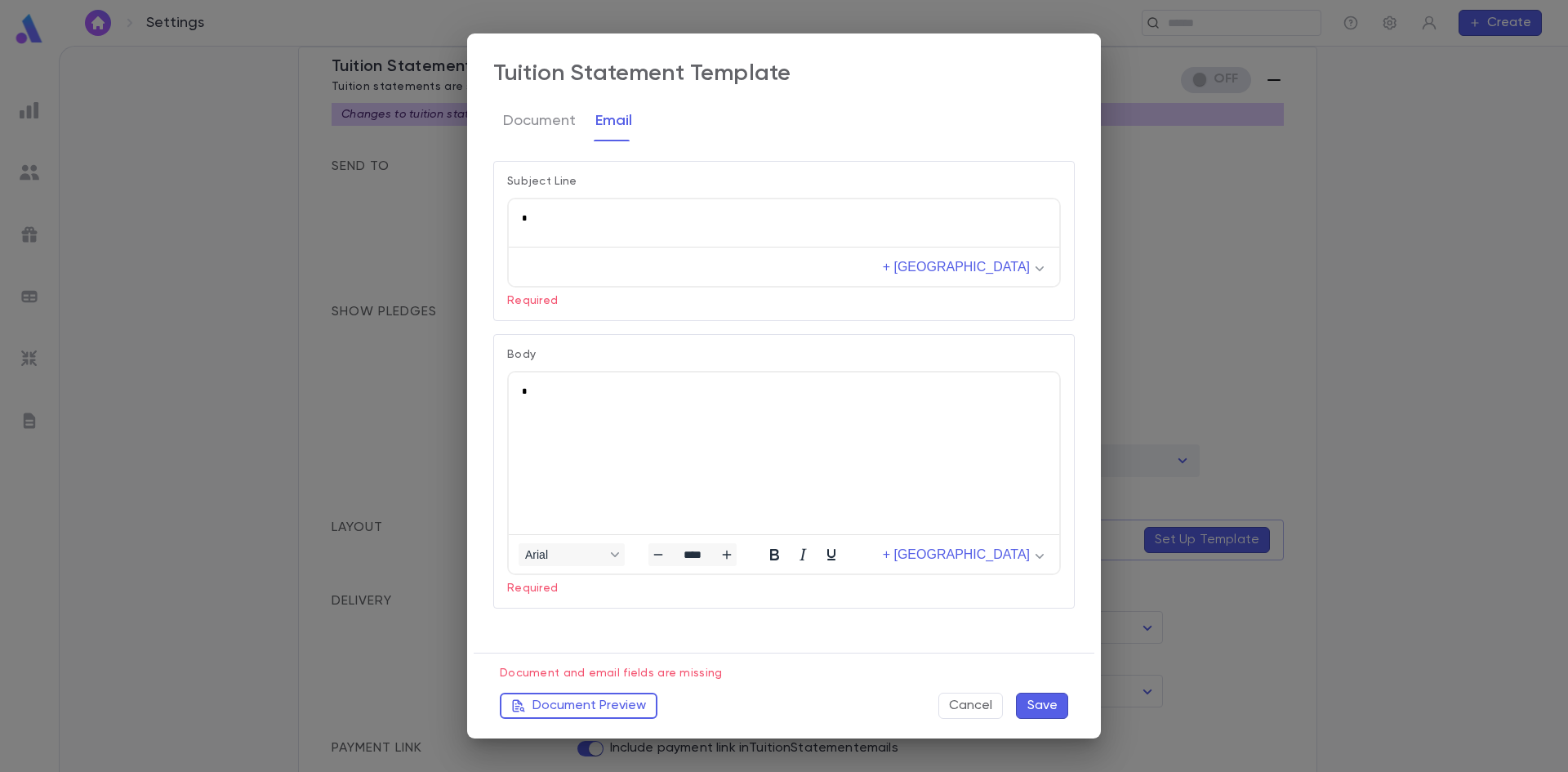
click at [1027, 705] on button "Save" at bounding box center [1042, 705] width 52 height 26
click at [629, 710] on button "Document Preview" at bounding box center [579, 705] width 158 height 26
click at [518, 126] on button "Document" at bounding box center [539, 120] width 72 height 40
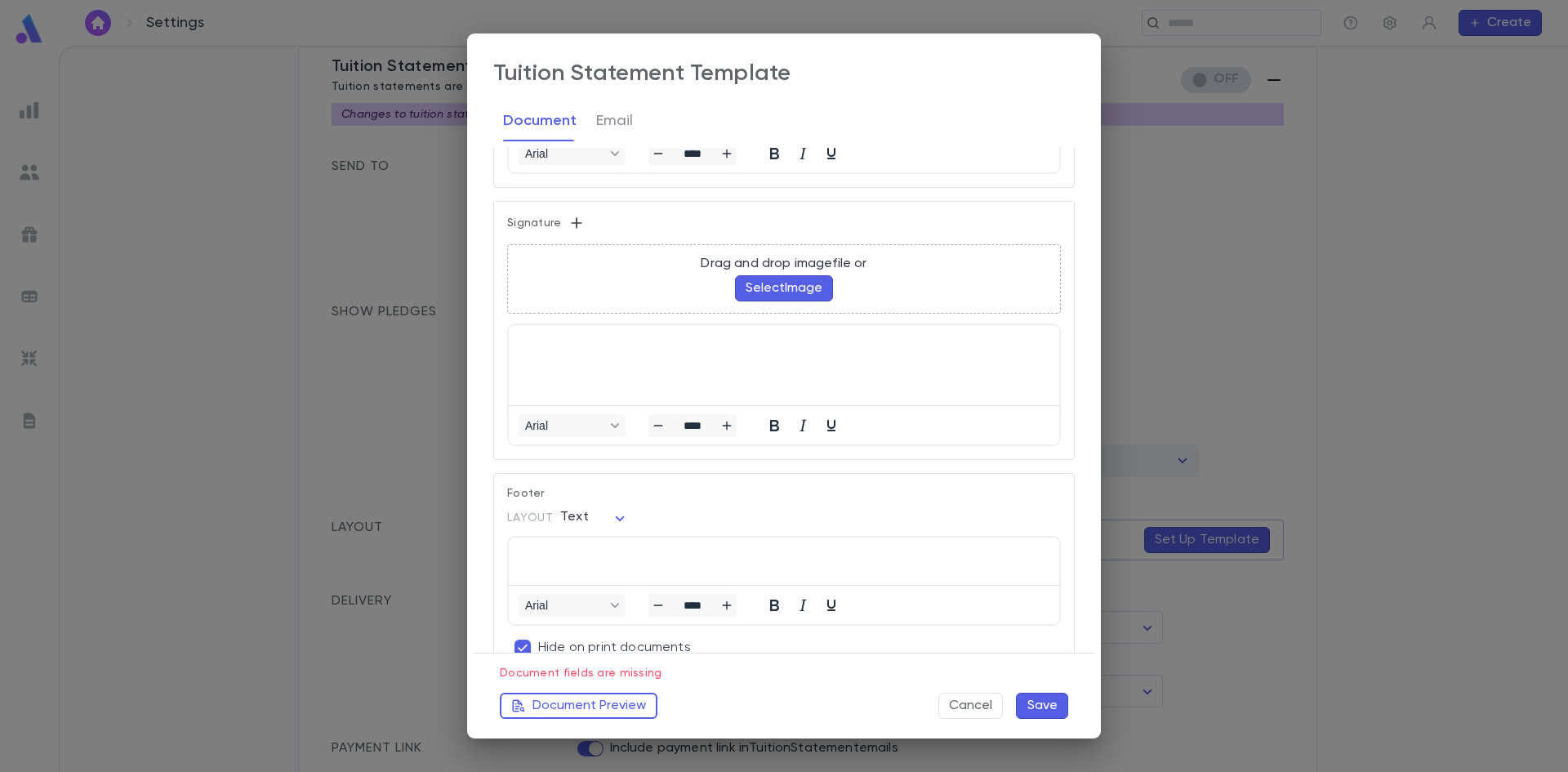
scroll to position [1158, 0]
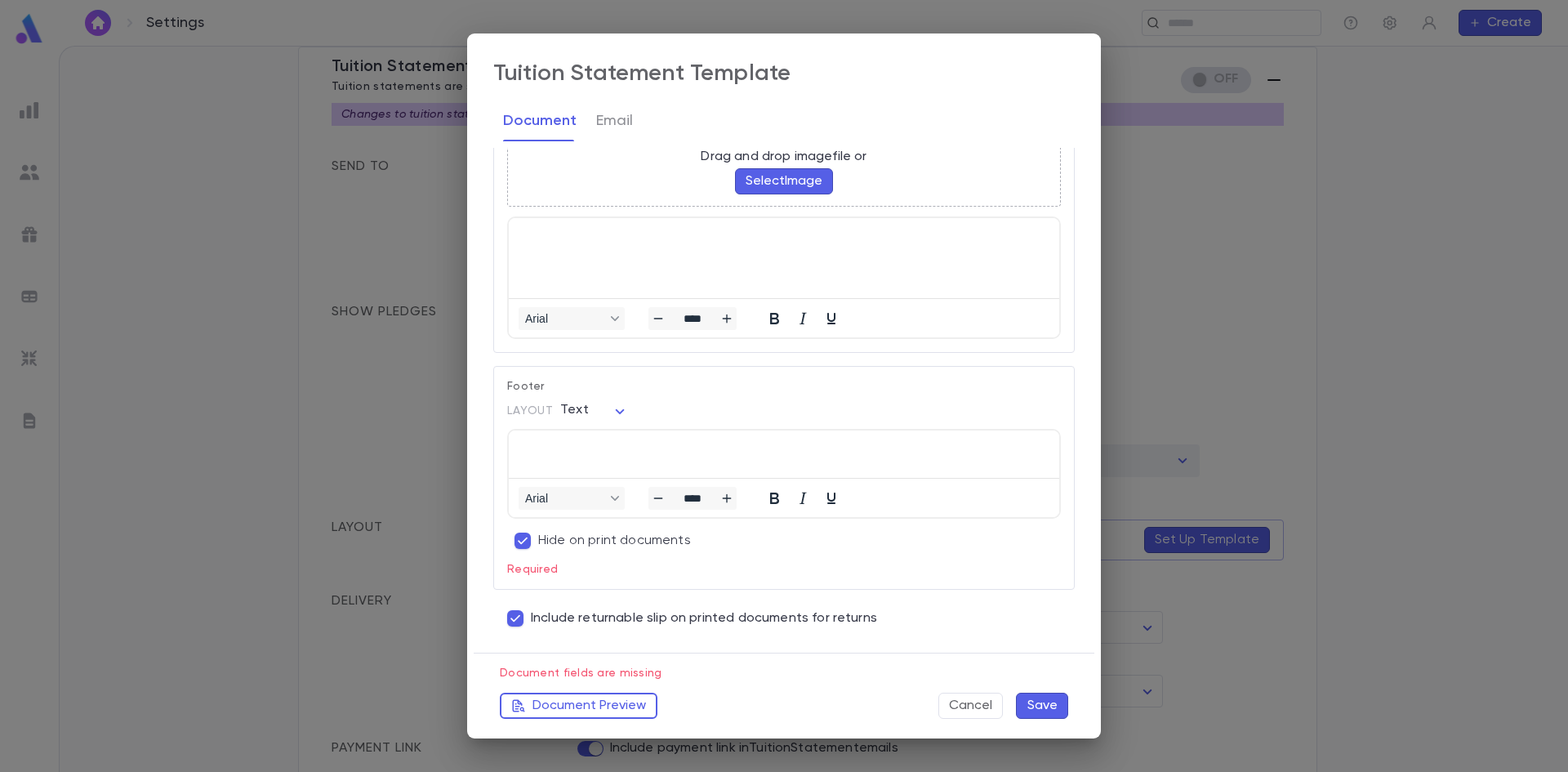
click at [556, 592] on div "Include returnable slip on printed documents for returns" at bounding box center [781, 612] width 588 height 44
click at [1180, 188] on div "**********" at bounding box center [784, 386] width 1568 height 772
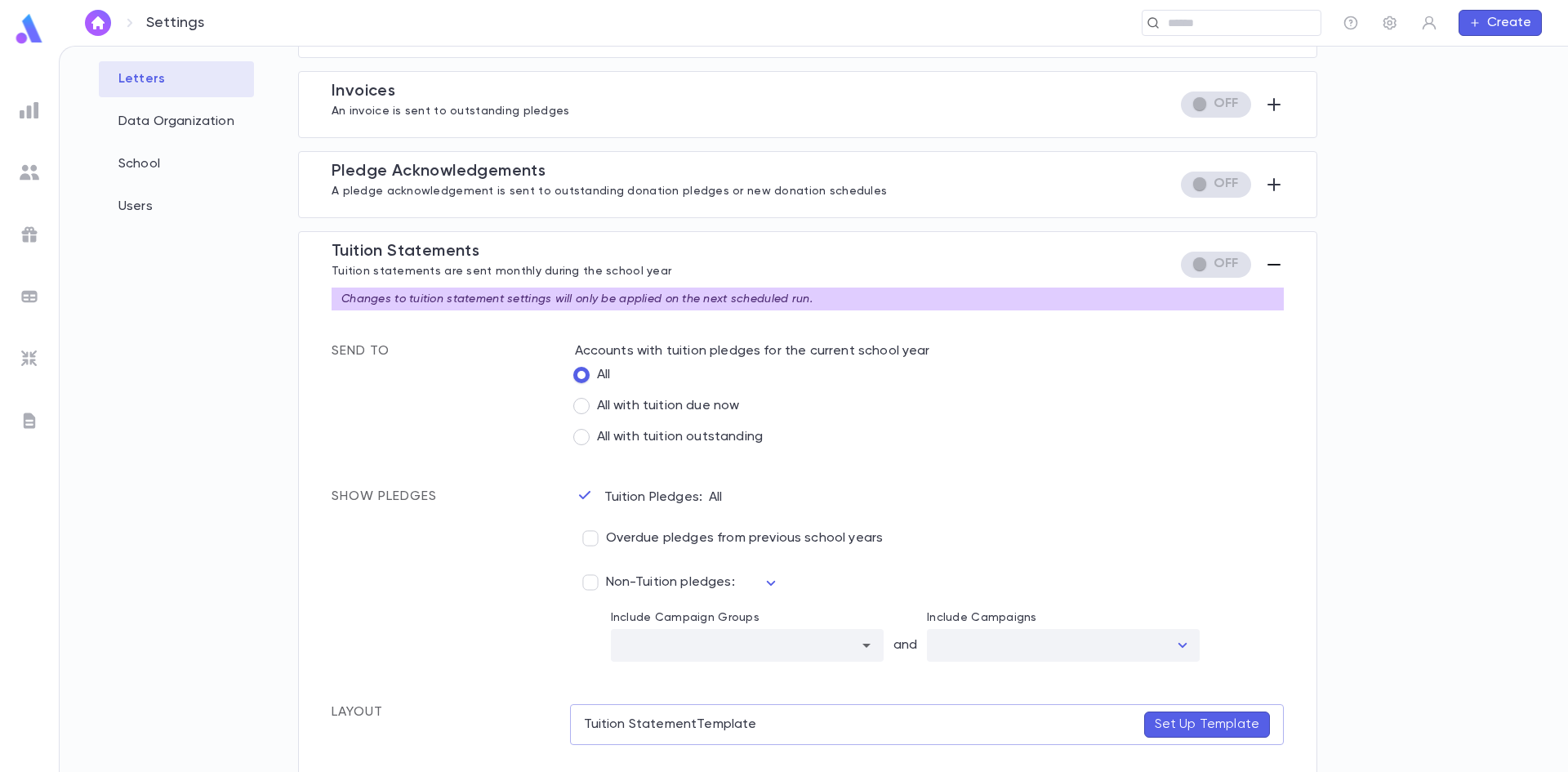
scroll to position [0, 0]
